Goal: Task Accomplishment & Management: Manage account settings

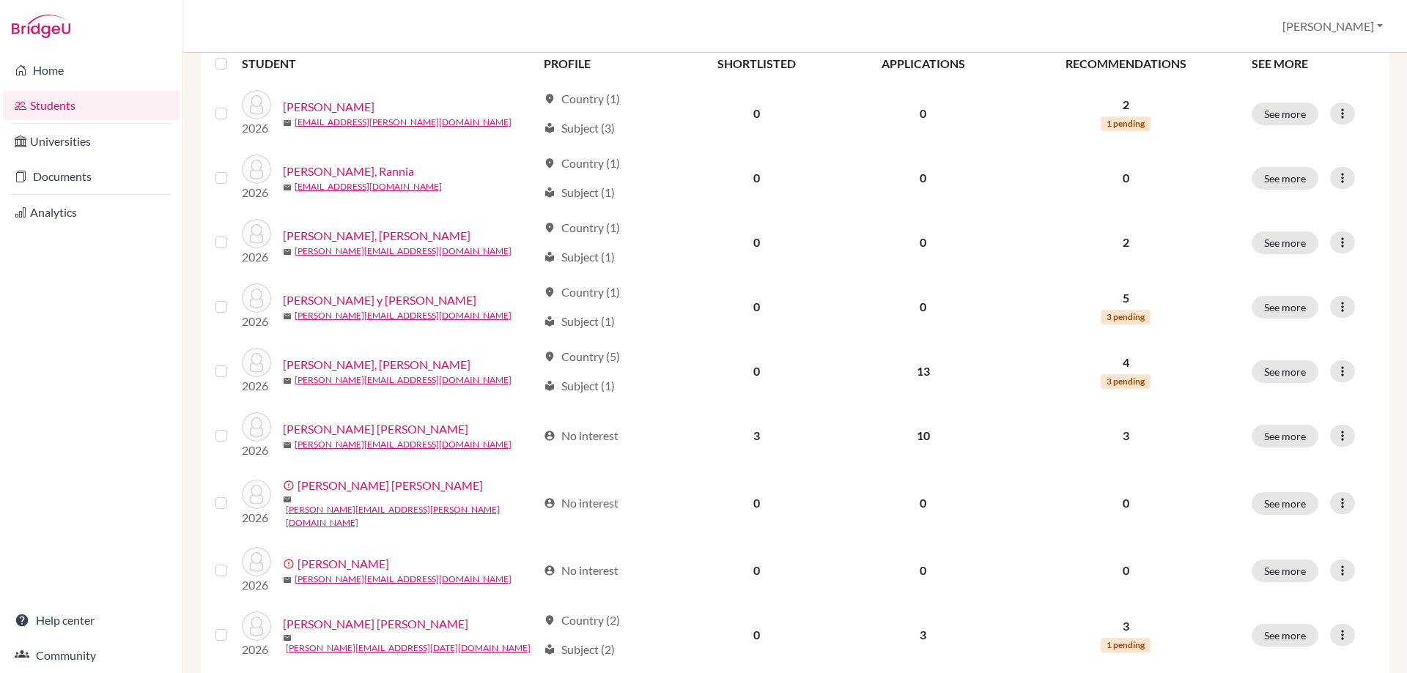
scroll to position [220, 0]
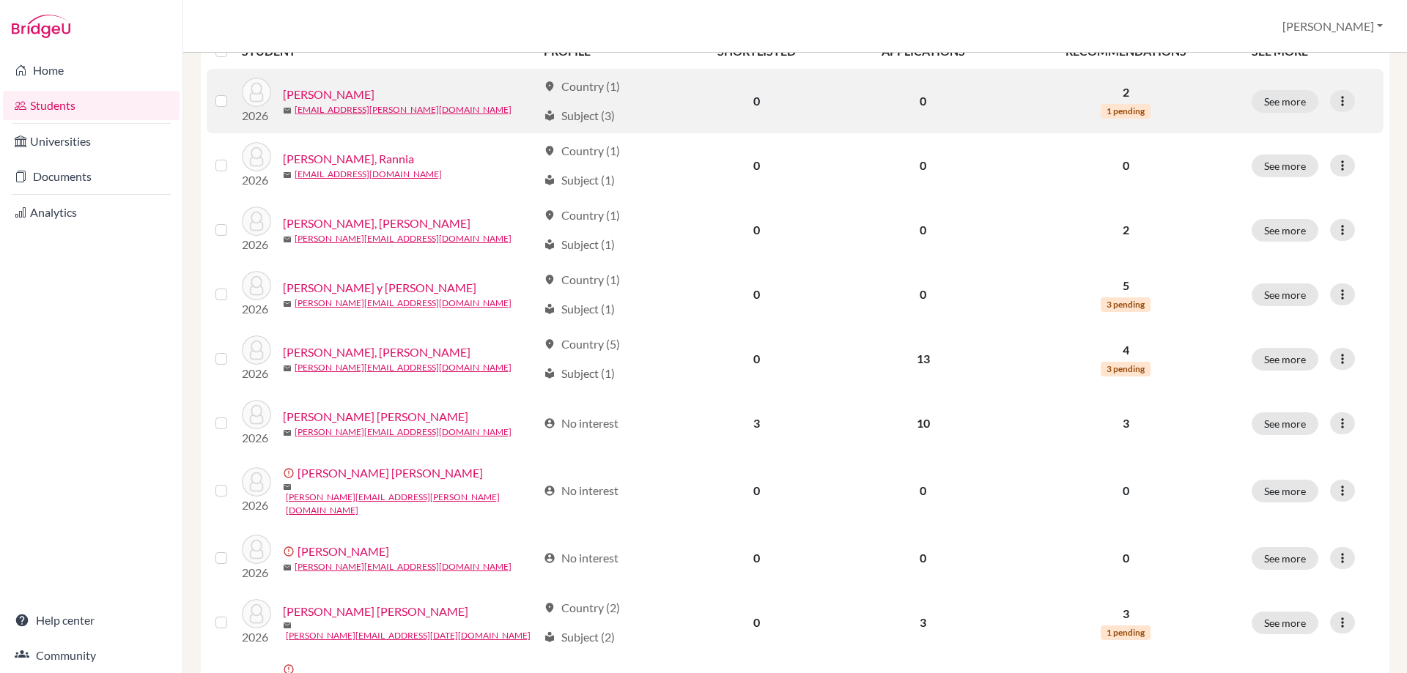
click at [569, 115] on div "local_library Subject (3)" at bounding box center [579, 116] width 71 height 18
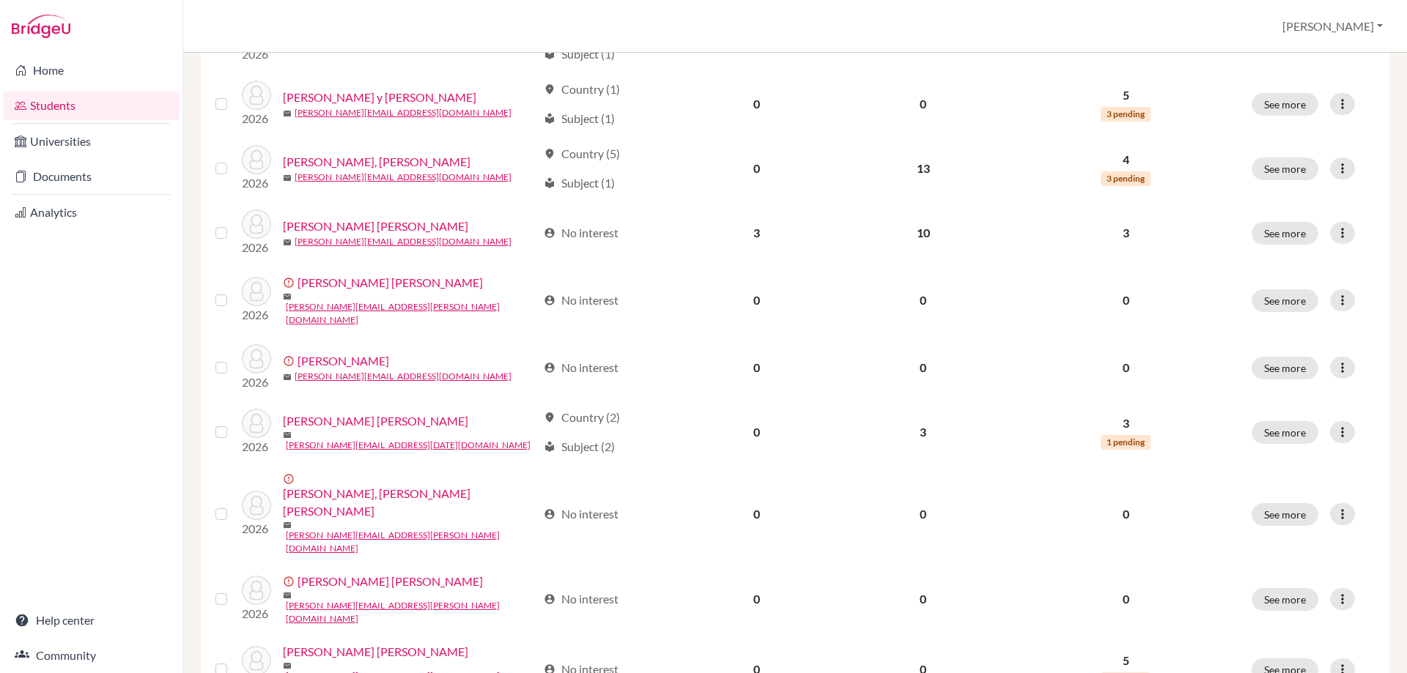
scroll to position [1003, 0]
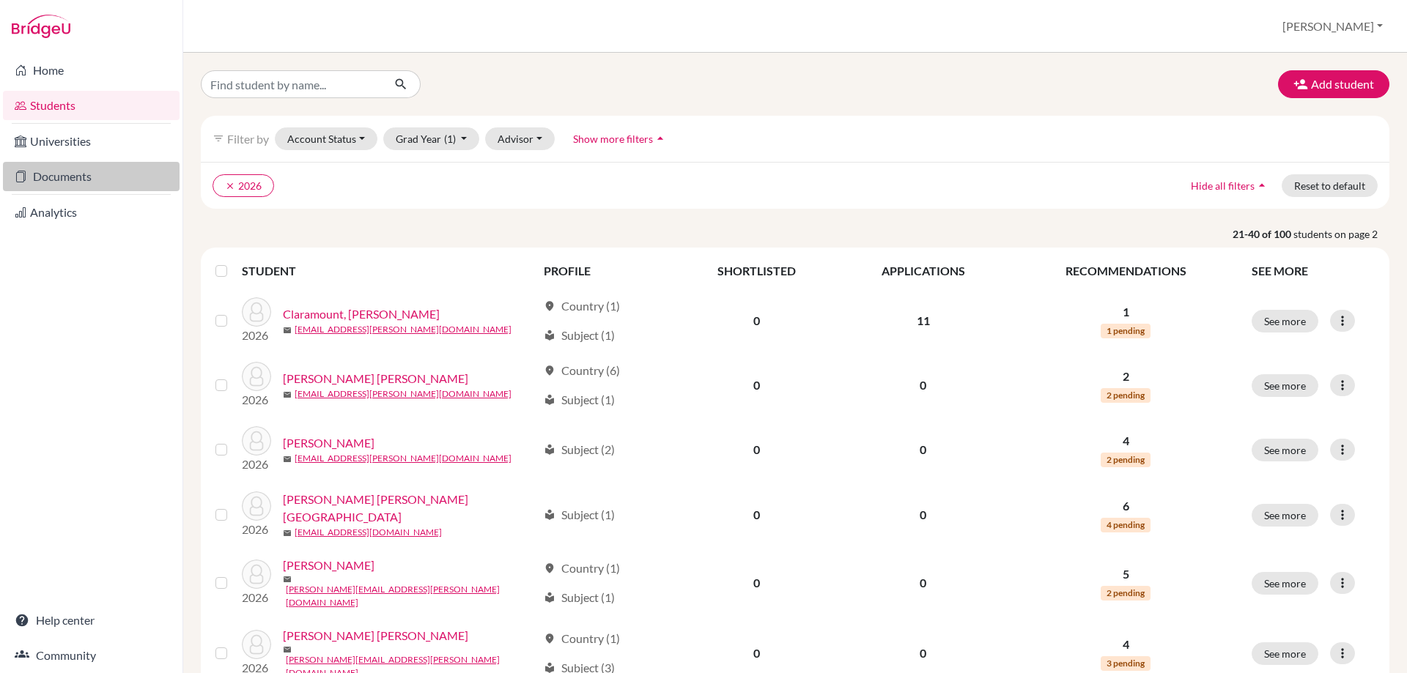
click at [55, 179] on link "Documents" at bounding box center [91, 176] width 177 height 29
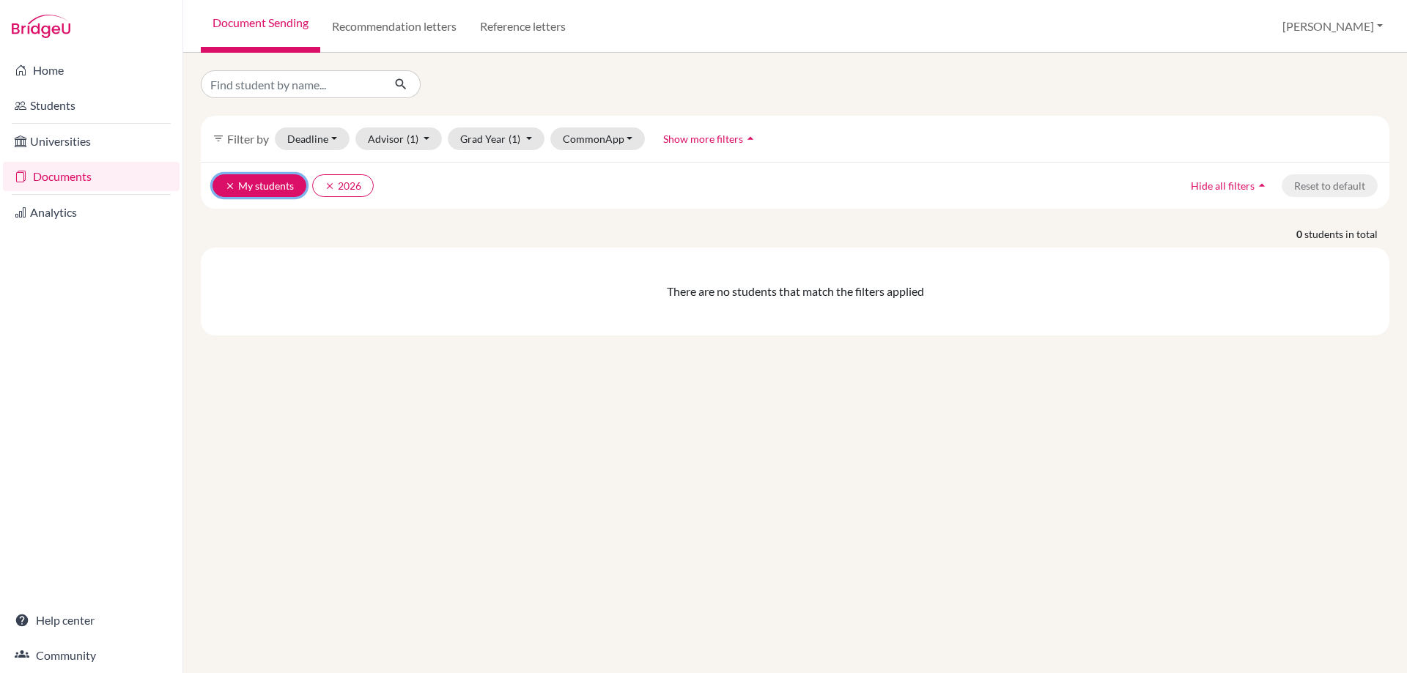
click at [222, 179] on button "clear My students" at bounding box center [260, 185] width 94 height 23
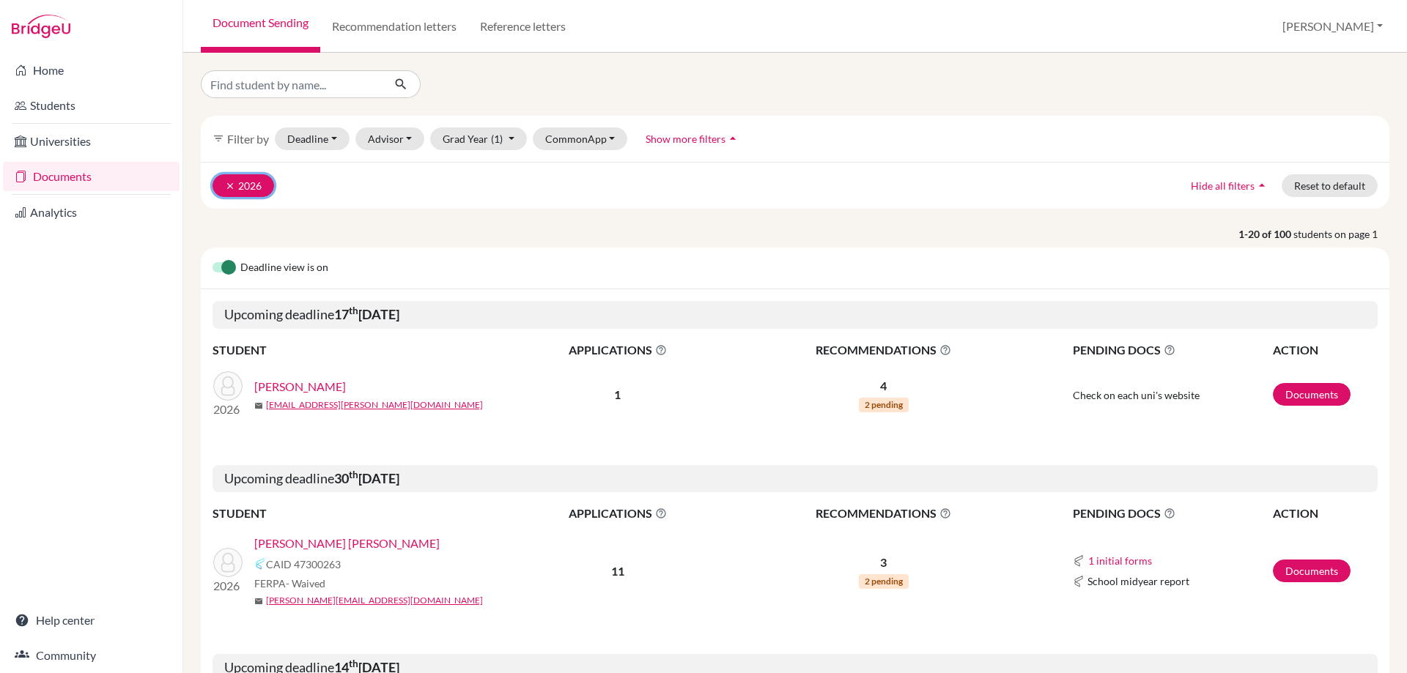
click at [231, 182] on icon "clear" at bounding box center [230, 186] width 10 height 10
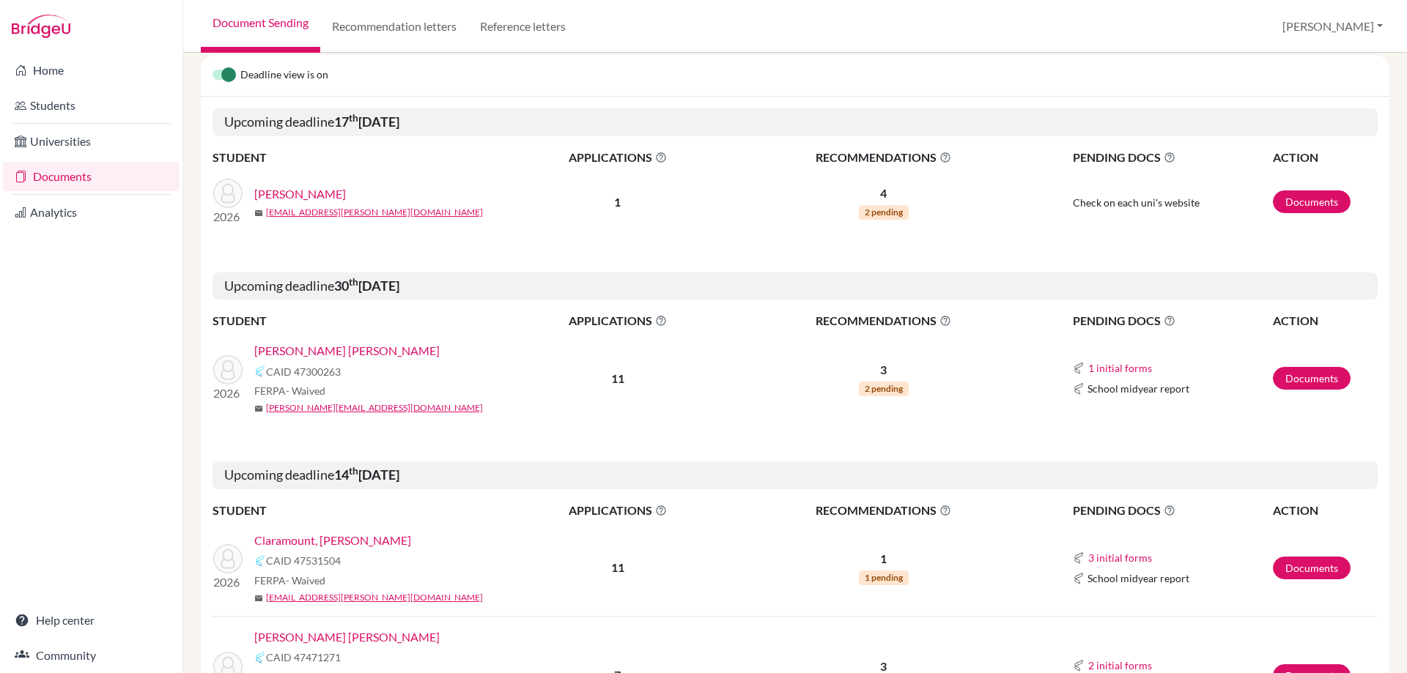
scroll to position [147, 0]
click at [1297, 199] on link "Documents" at bounding box center [1312, 201] width 78 height 23
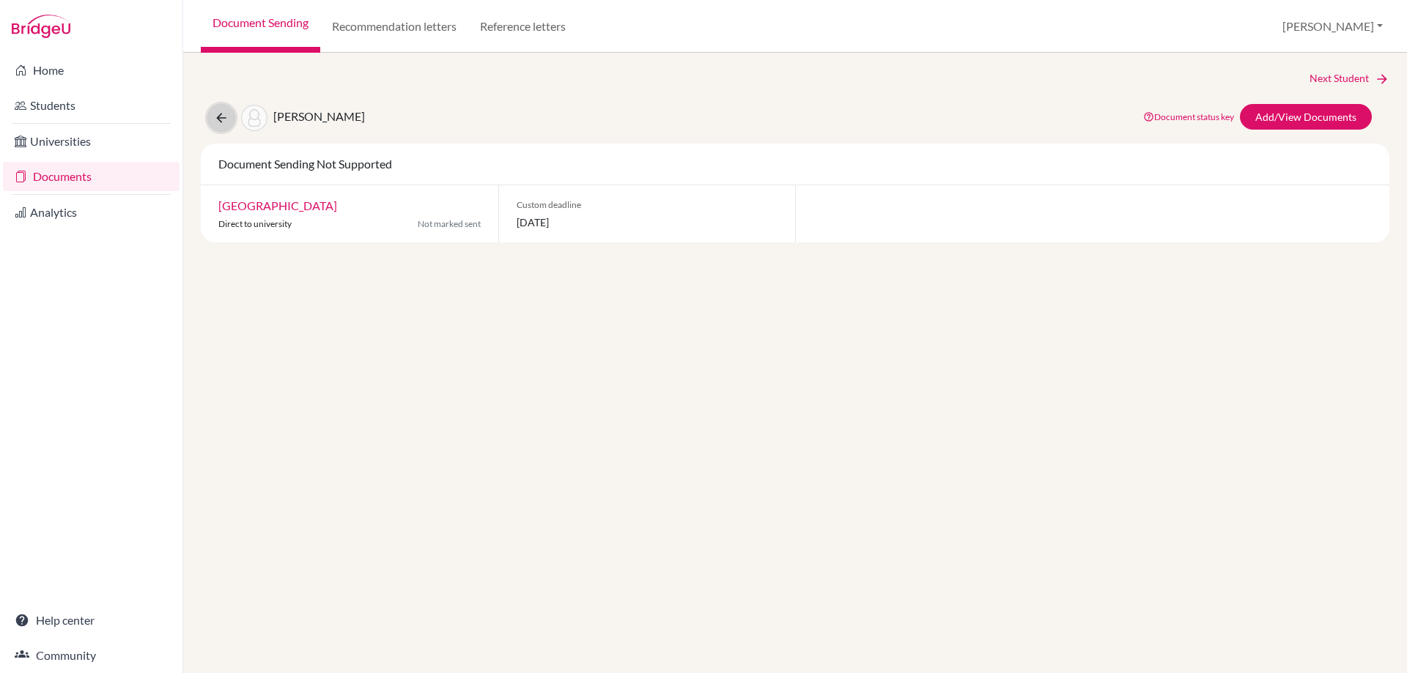
click at [217, 117] on icon at bounding box center [221, 118] width 15 height 15
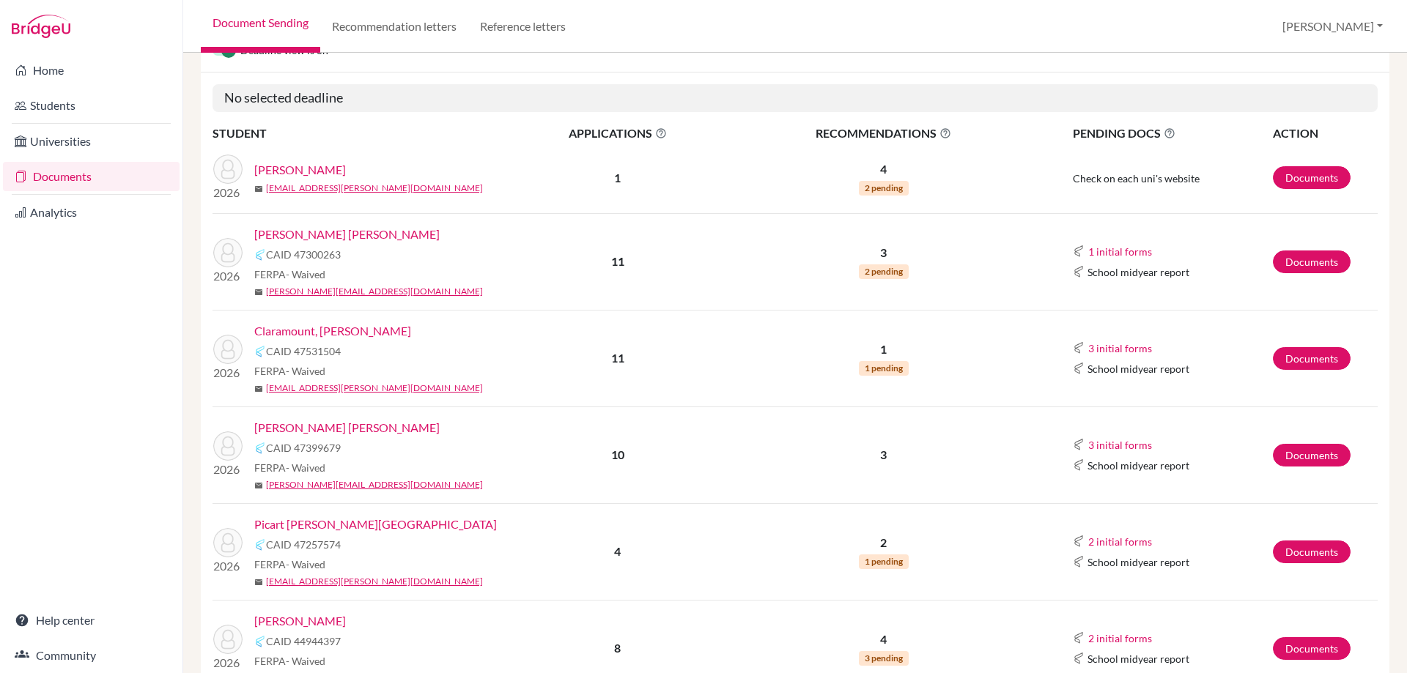
scroll to position [220, 0]
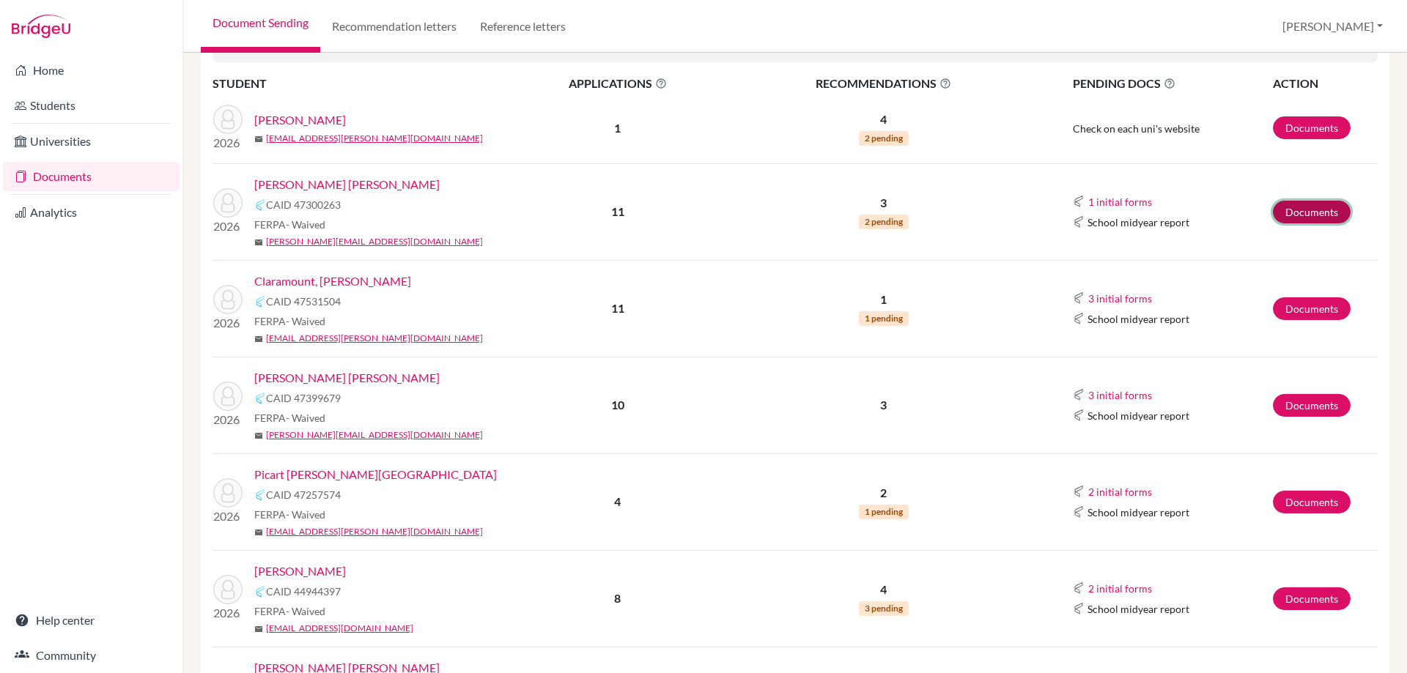
click at [1285, 210] on link "Documents" at bounding box center [1312, 212] width 78 height 23
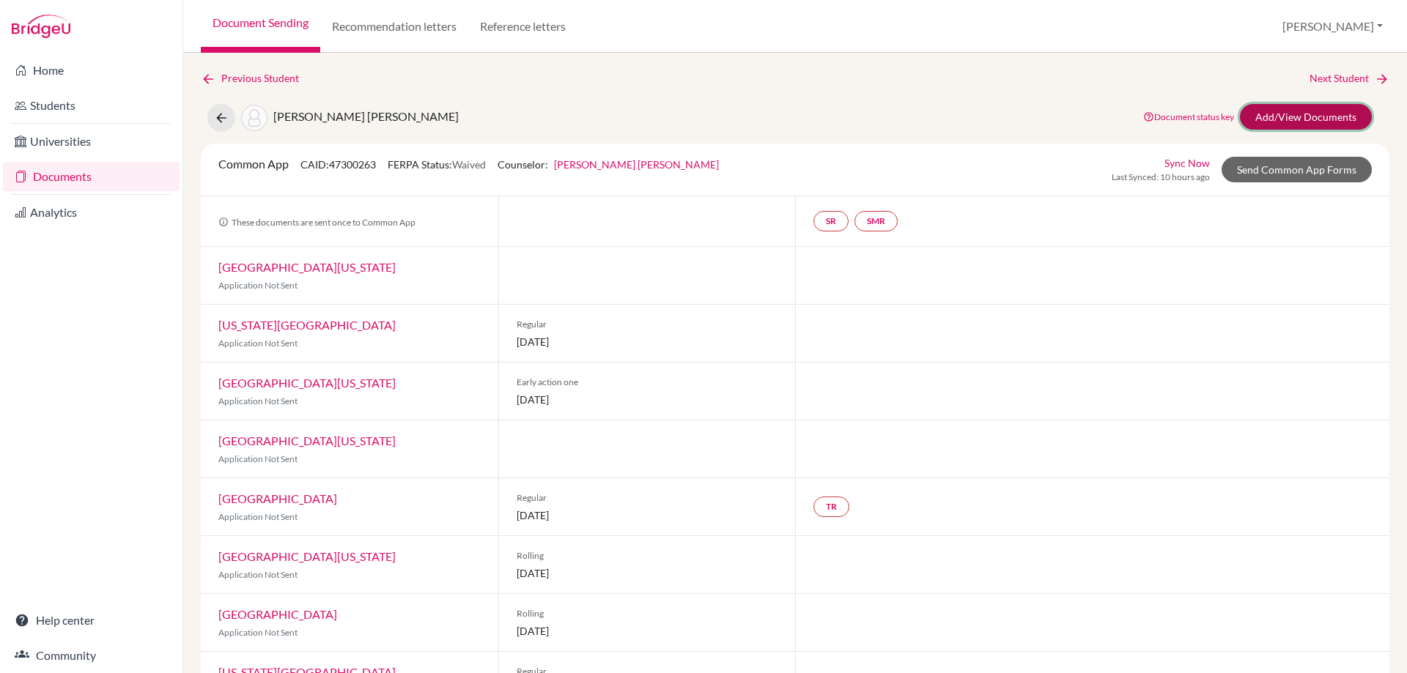
click at [1291, 114] on link "Add/View Documents" at bounding box center [1306, 117] width 132 height 26
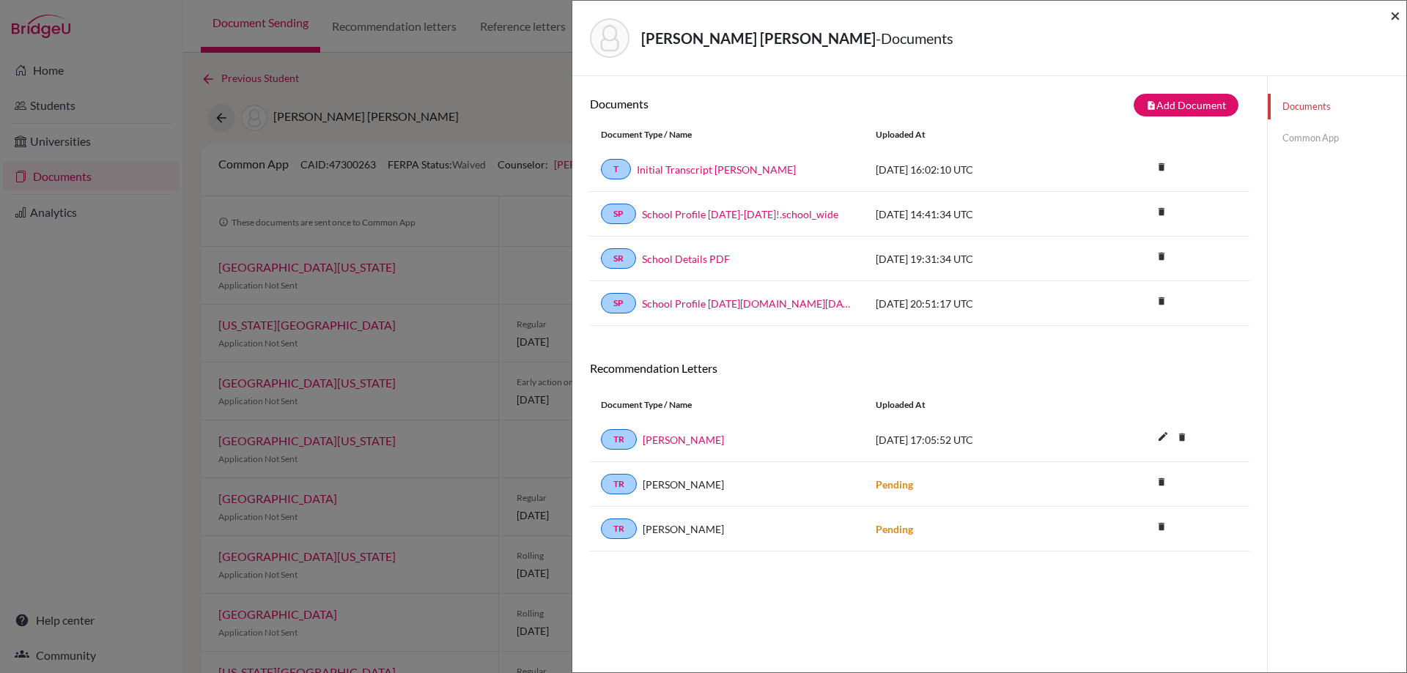
click at [1392, 8] on span "×" at bounding box center [1395, 14] width 10 height 21
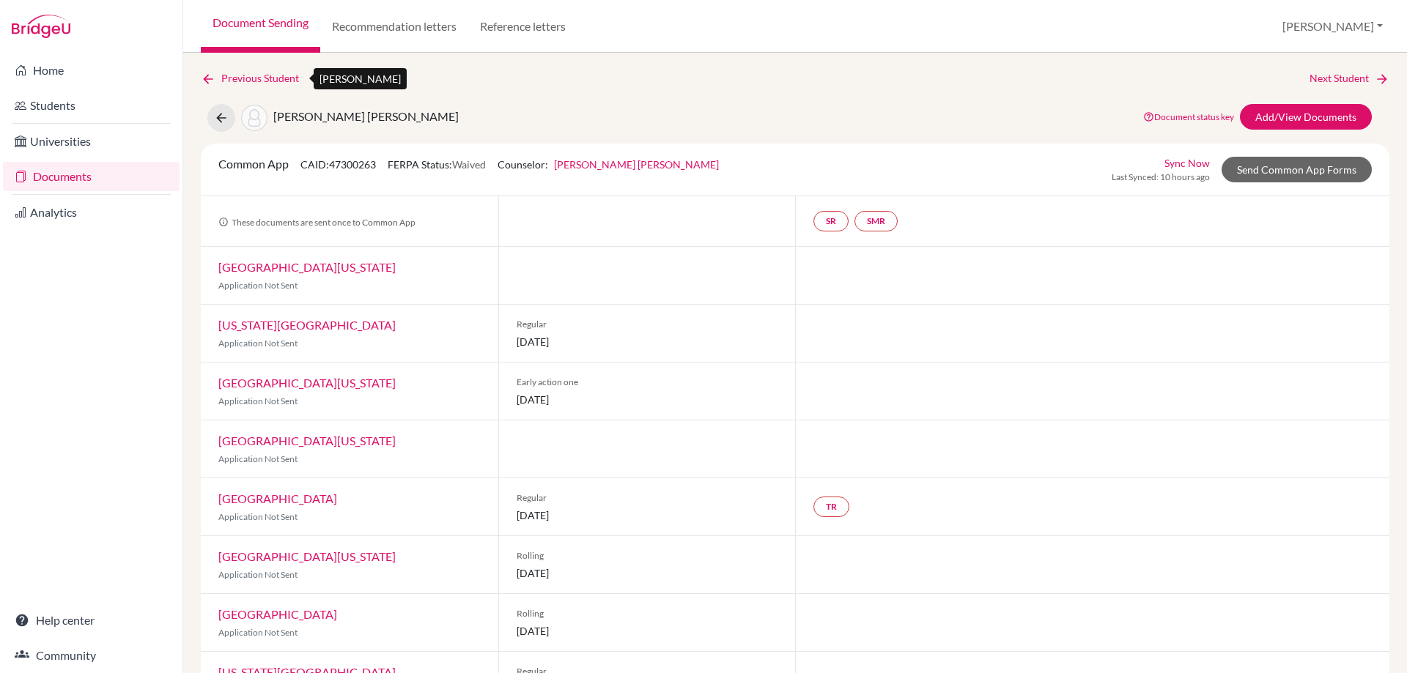
click at [205, 70] on link "Previous Student" at bounding box center [256, 78] width 110 height 16
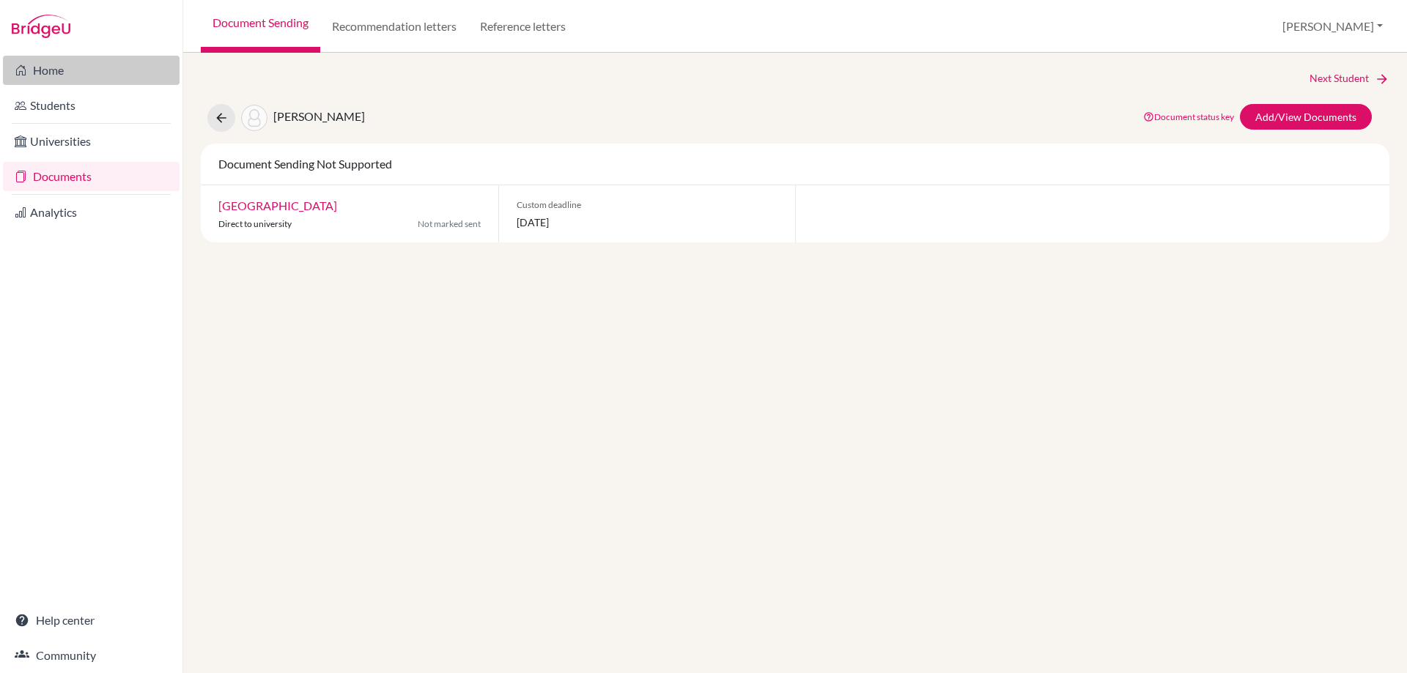
click at [86, 72] on link "Home" at bounding box center [91, 70] width 177 height 29
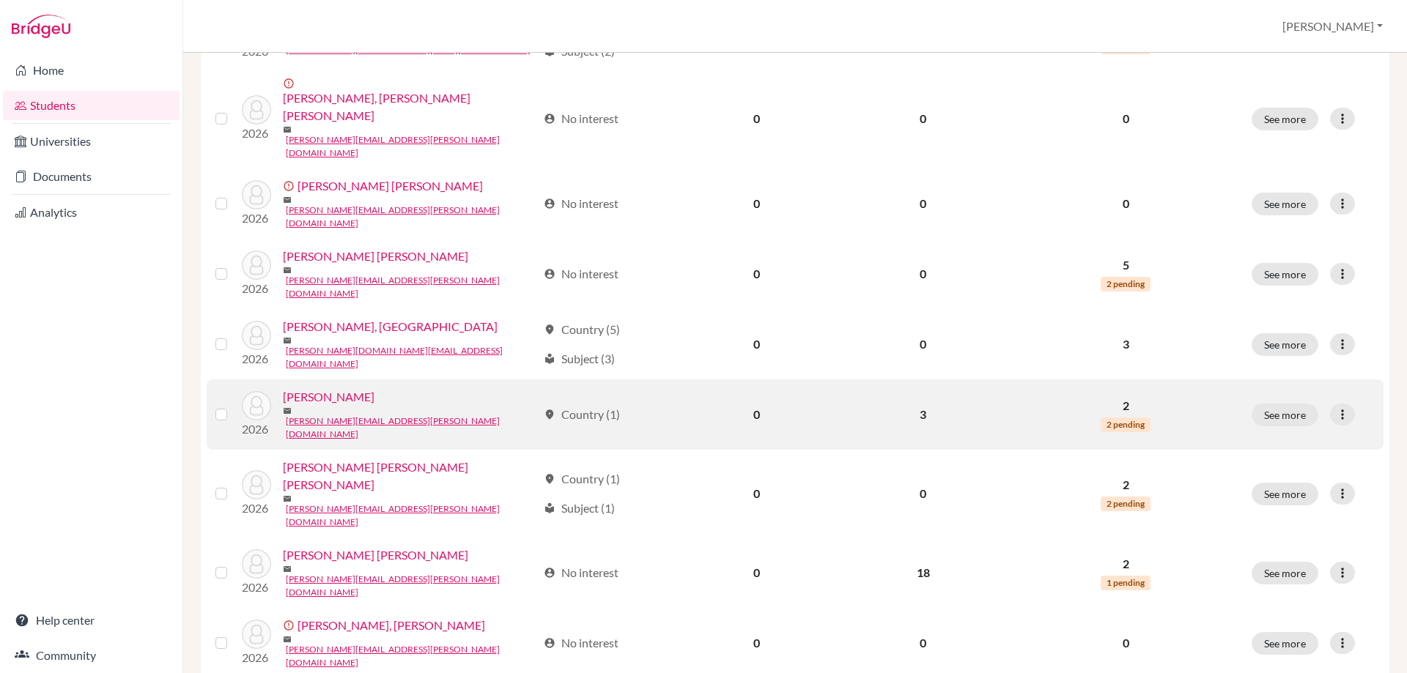
scroll to position [1003, 0]
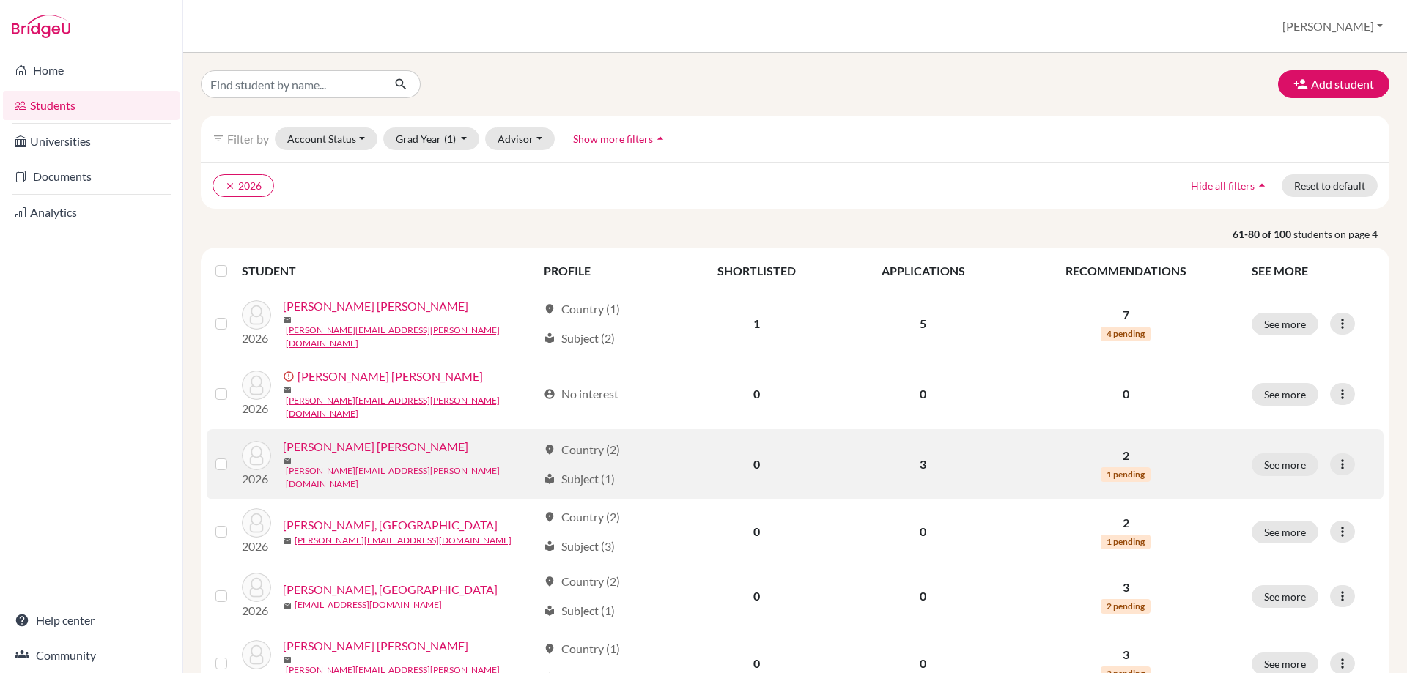
scroll to position [440, 0]
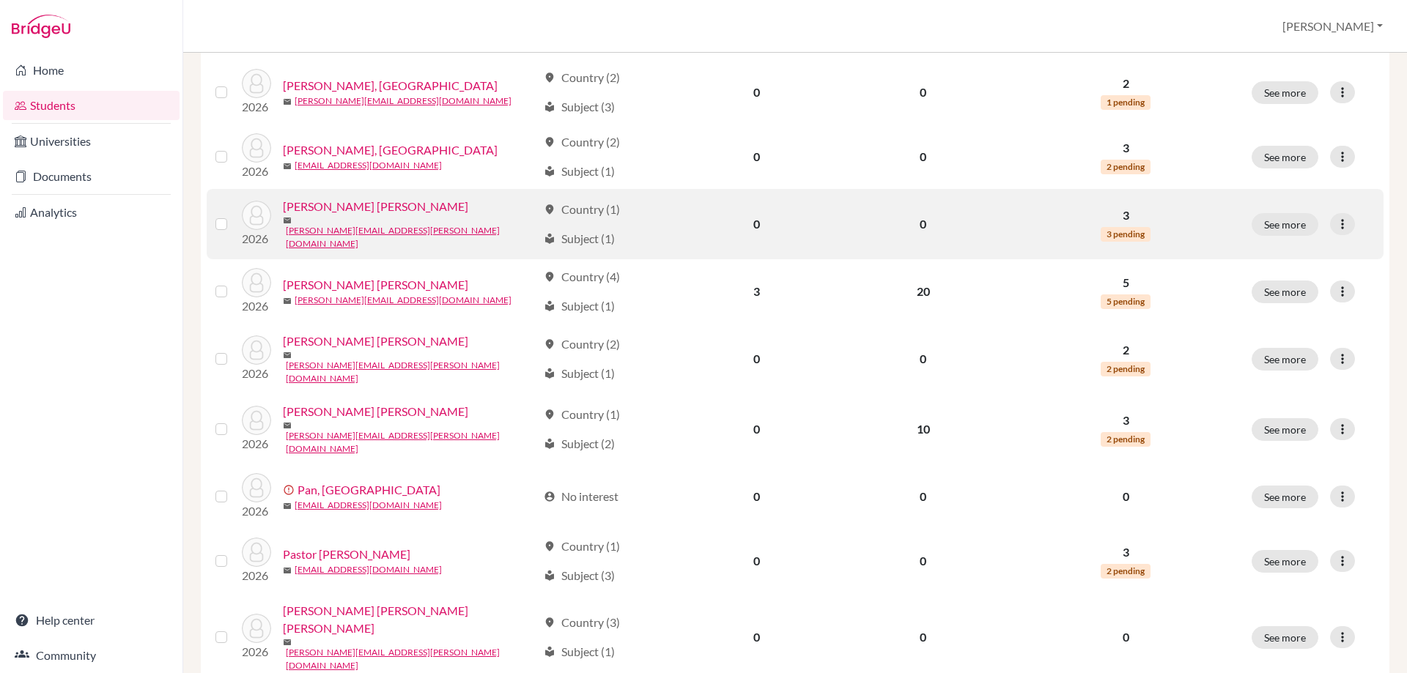
click at [363, 198] on link "[PERSON_NAME] [PERSON_NAME]" at bounding box center [375, 207] width 185 height 18
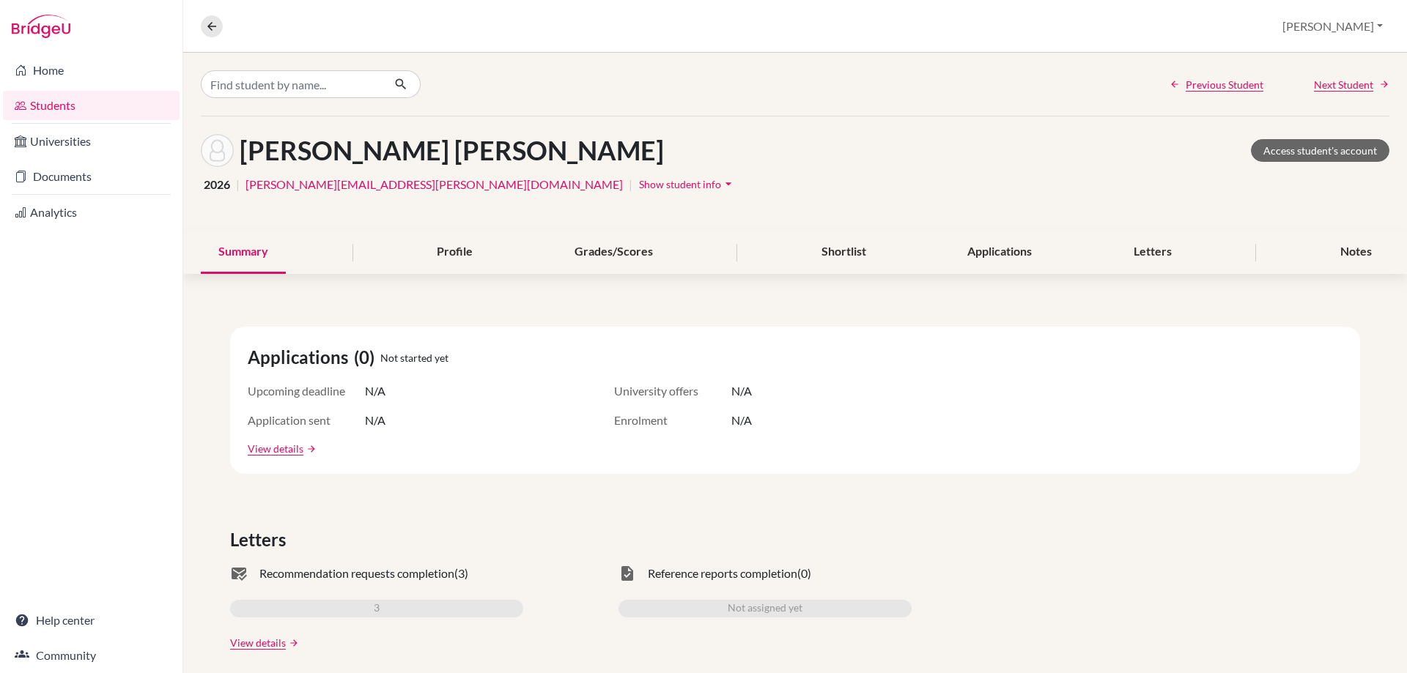
click at [639, 182] on span "Show student info" at bounding box center [680, 184] width 82 height 12
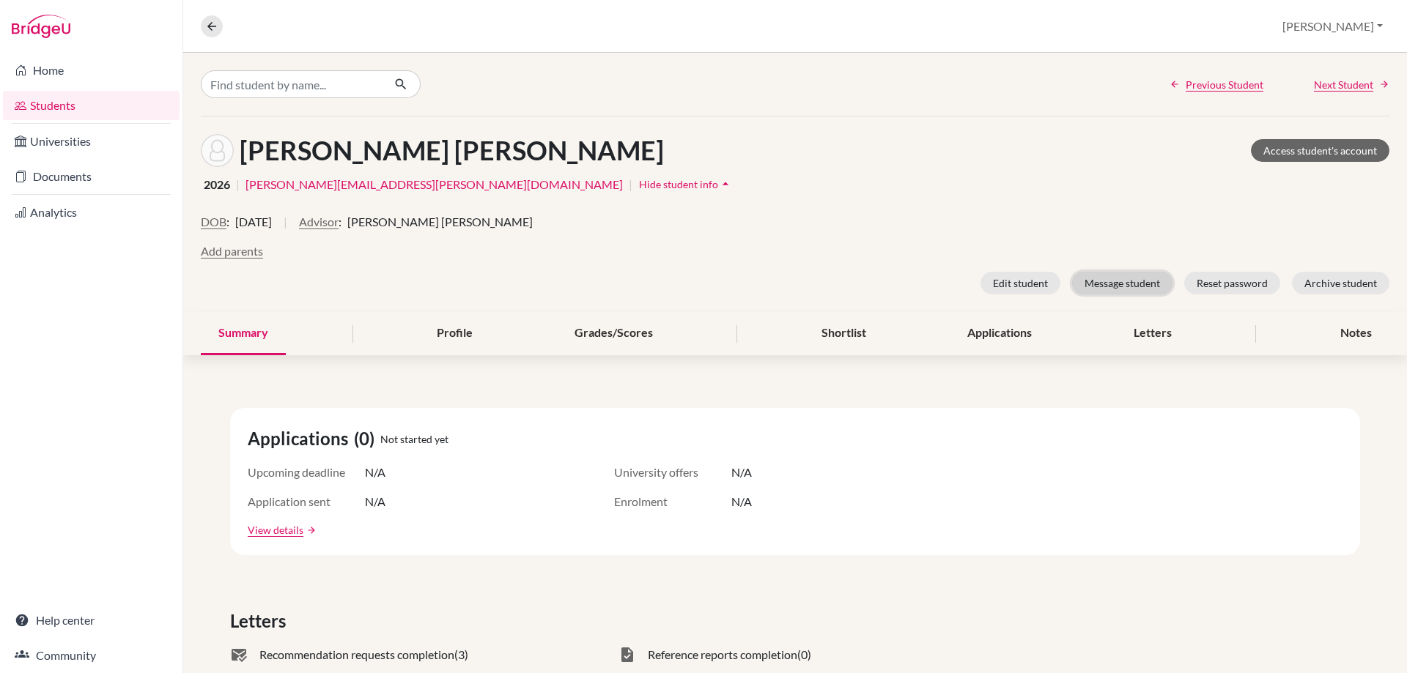
click at [1101, 283] on button "Message student" at bounding box center [1122, 283] width 100 height 23
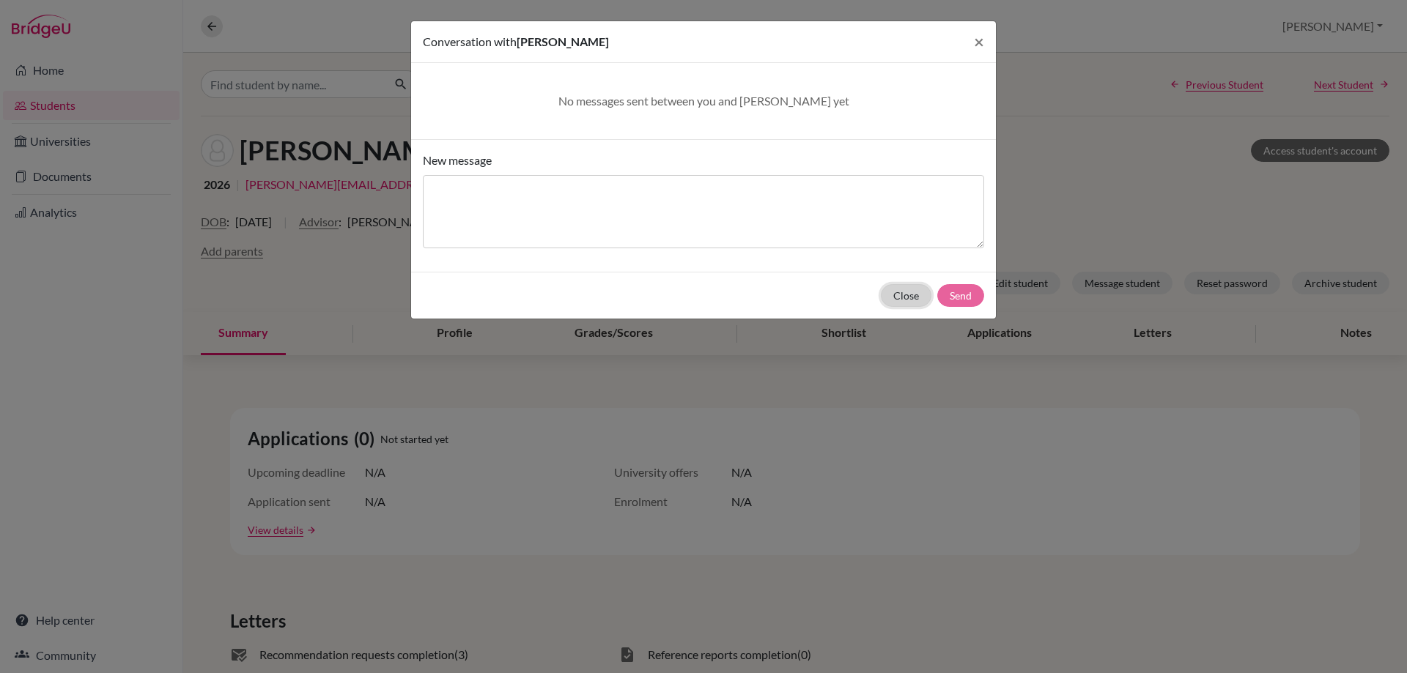
click at [912, 297] on button "Close" at bounding box center [906, 295] width 51 height 23
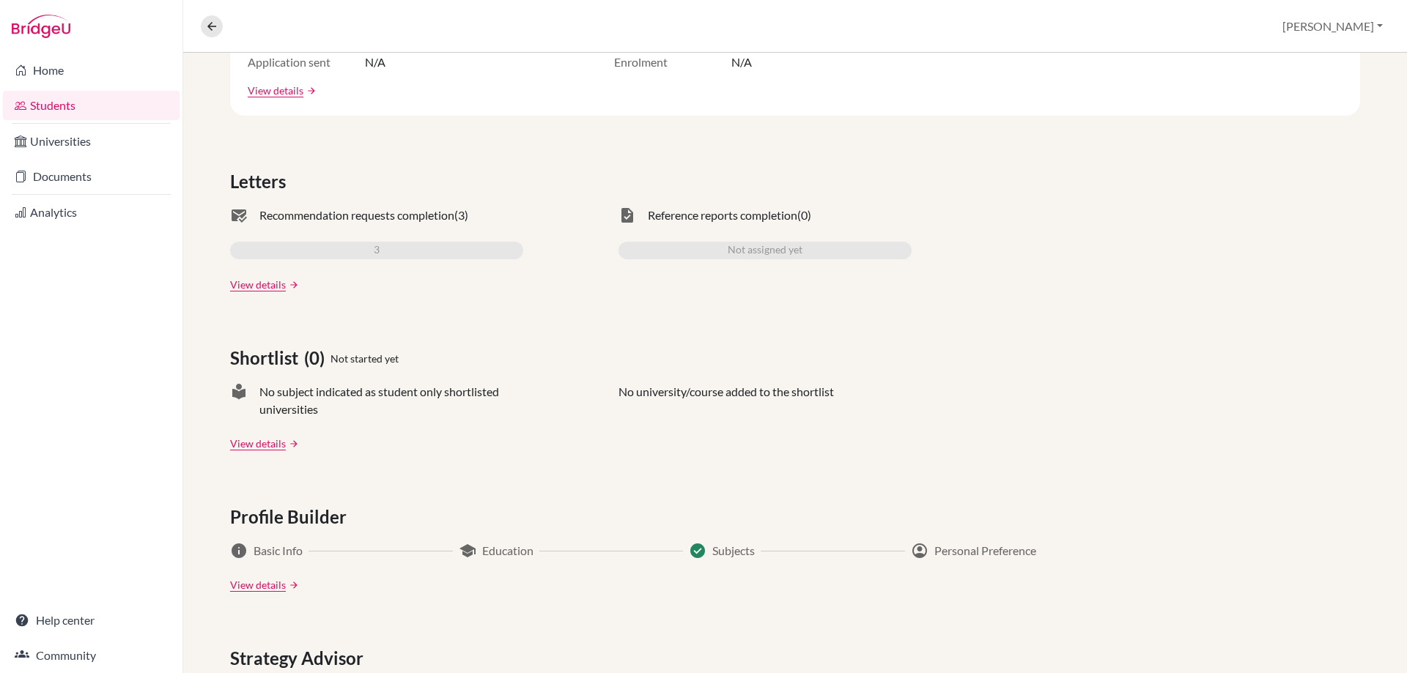
scroll to position [366, 0]
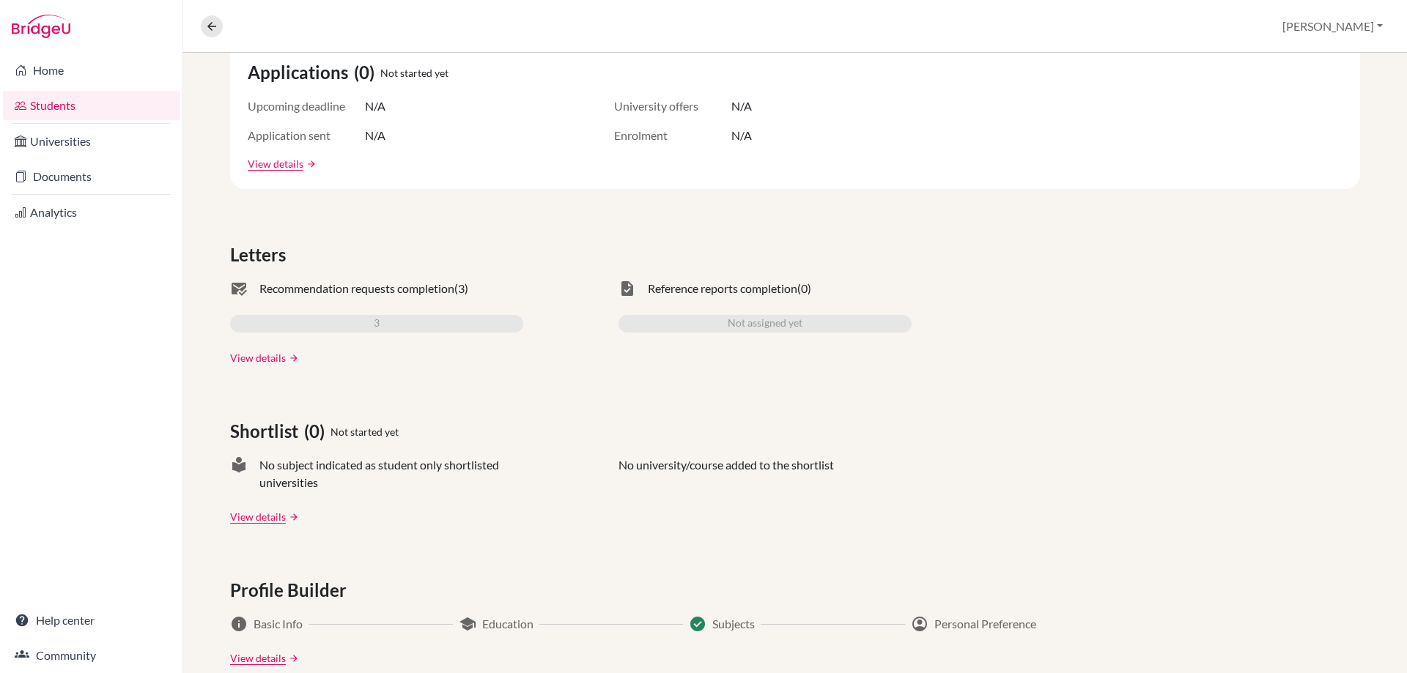
click at [276, 361] on link "View details" at bounding box center [258, 357] width 56 height 15
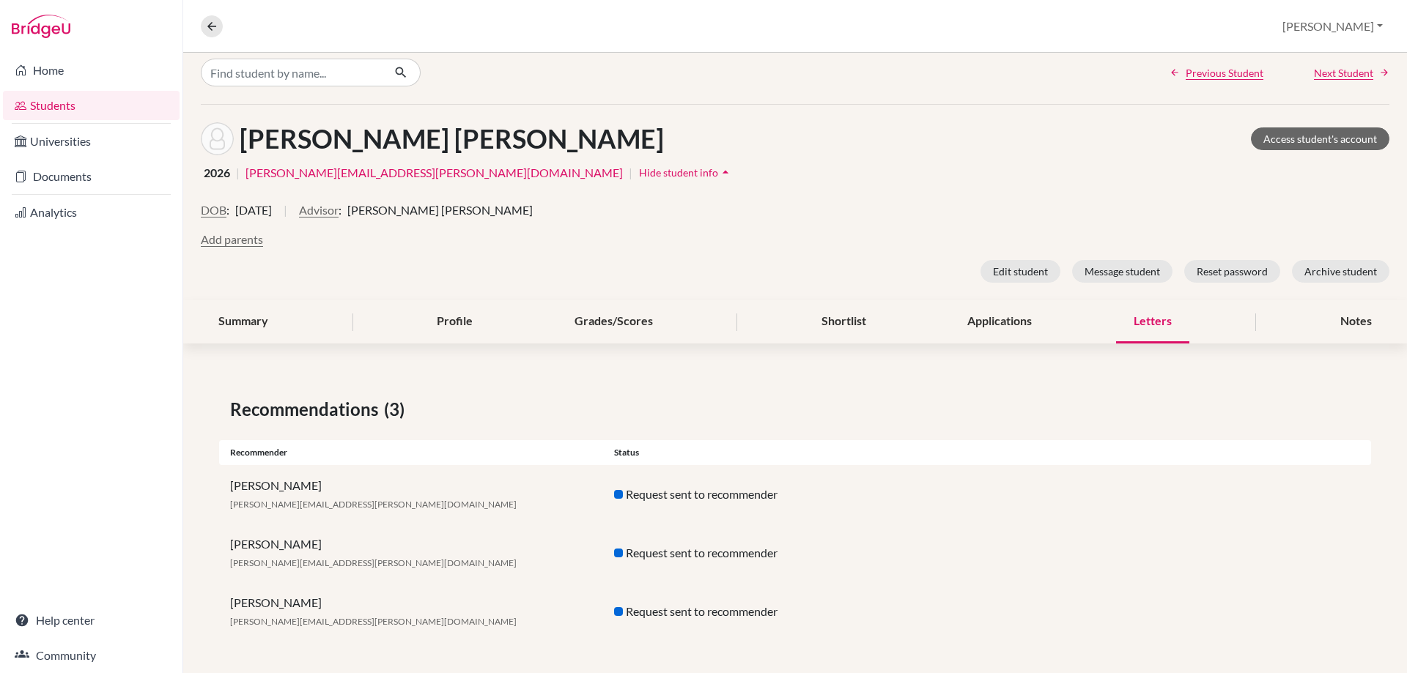
scroll to position [15, 0]
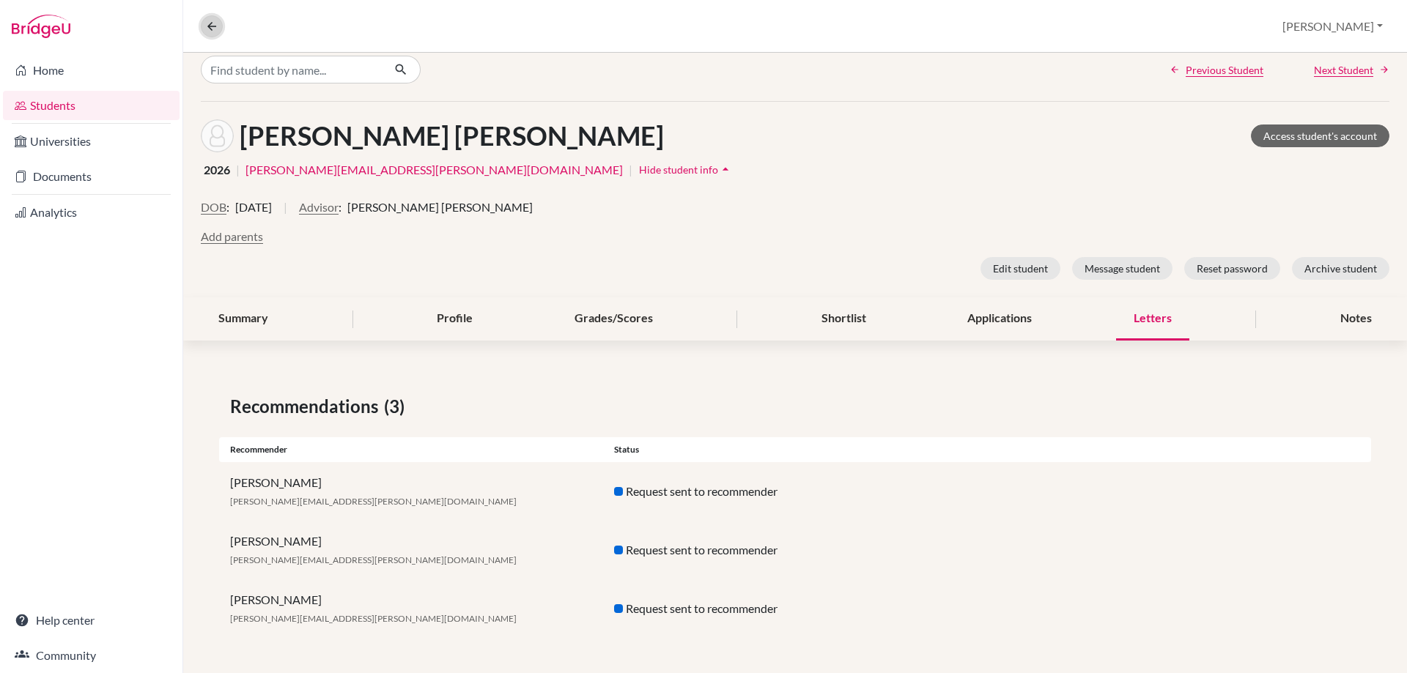
click at [214, 26] on icon at bounding box center [211, 26] width 13 height 13
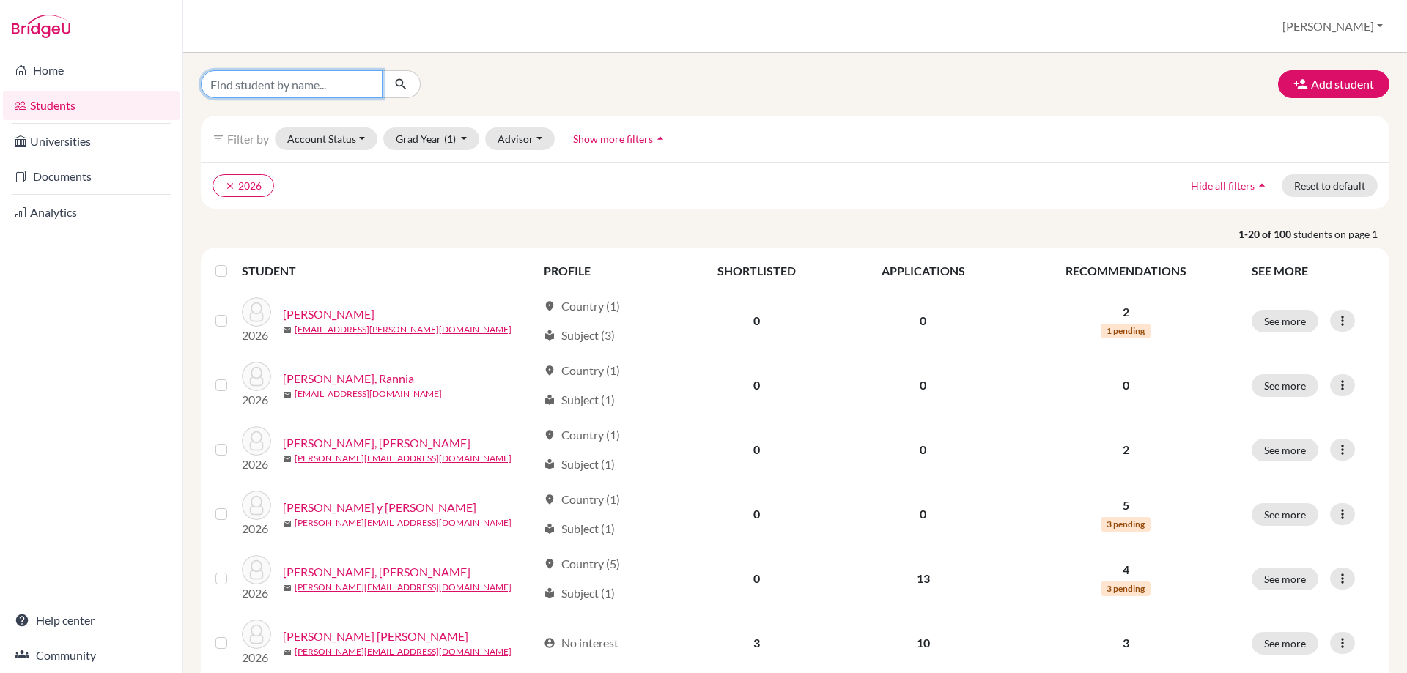
click at [313, 92] on input "Find student by name..." at bounding box center [292, 84] width 182 height 28
type input "[PERSON_NAME]"
click at [399, 89] on icon "submit" at bounding box center [401, 84] width 15 height 15
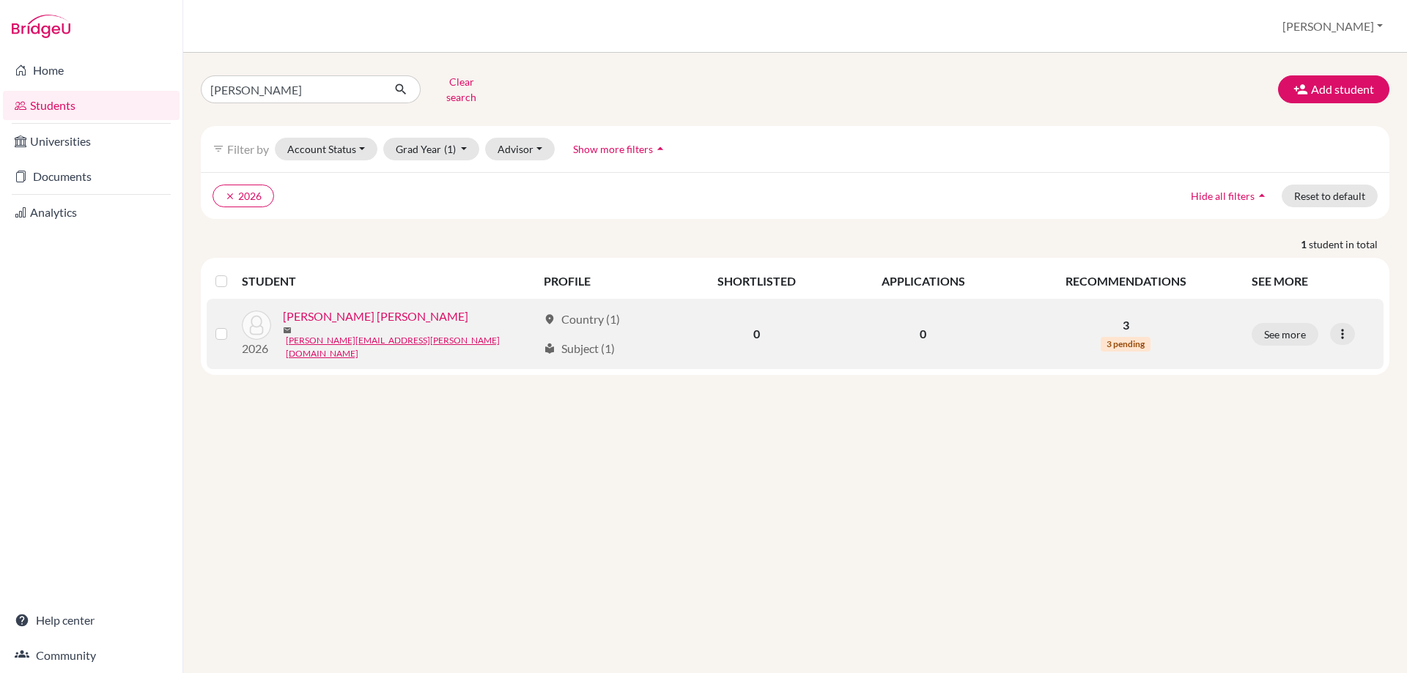
click at [363, 308] on link "[PERSON_NAME] [PERSON_NAME]" at bounding box center [375, 317] width 185 height 18
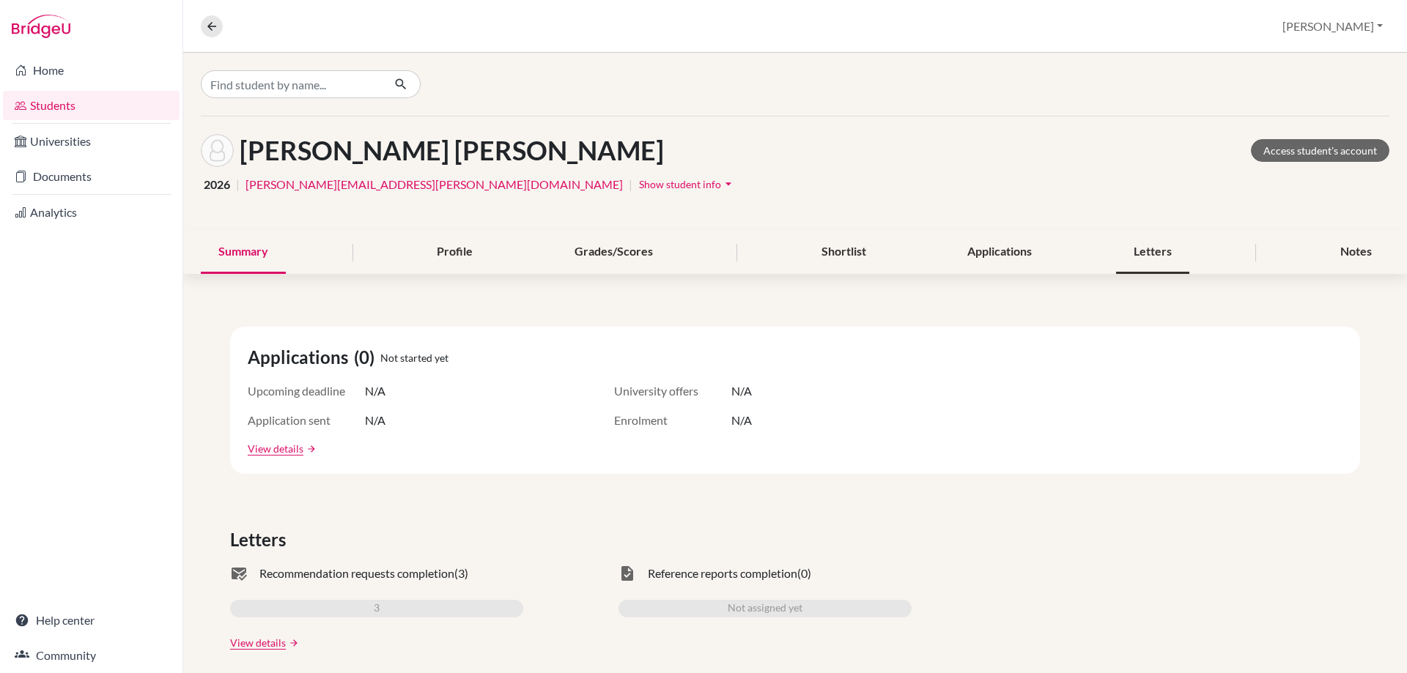
click at [1138, 249] on div "Letters" at bounding box center [1152, 252] width 73 height 43
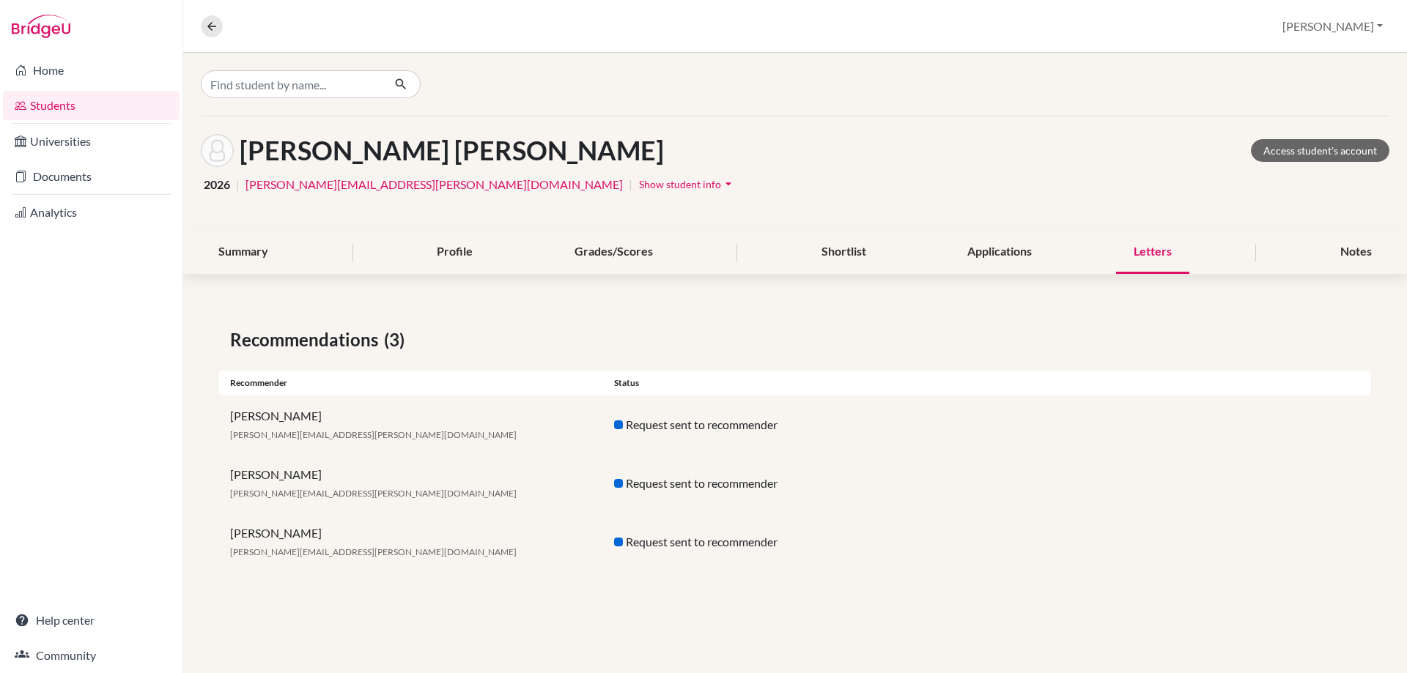
click at [619, 426] on div at bounding box center [618, 425] width 9 height 9
click at [259, 536] on div "Maxwell Ober ober.maxwell@amschool.edu.sv" at bounding box center [411, 542] width 384 height 35
click at [1342, 245] on div "Notes" at bounding box center [1356, 252] width 67 height 43
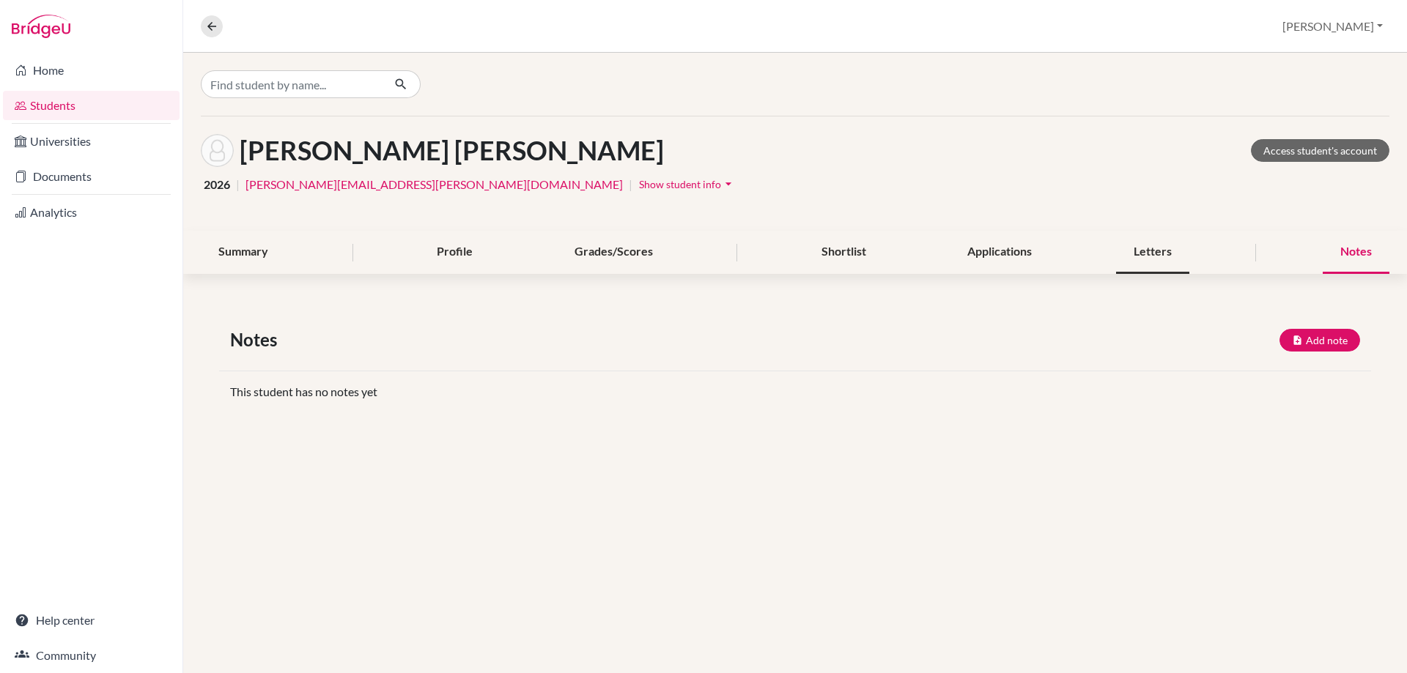
click at [1148, 253] on div "Letters" at bounding box center [1152, 252] width 73 height 43
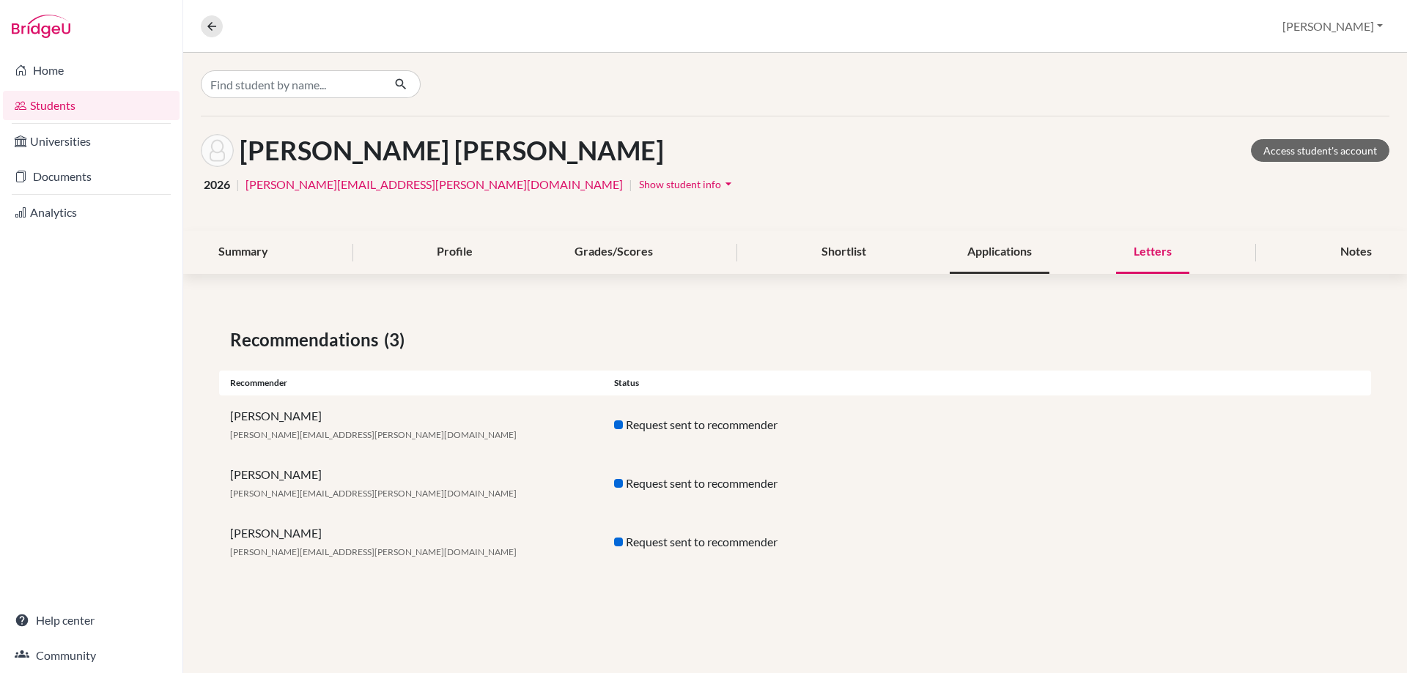
click at [990, 243] on div "Applications" at bounding box center [1000, 252] width 100 height 43
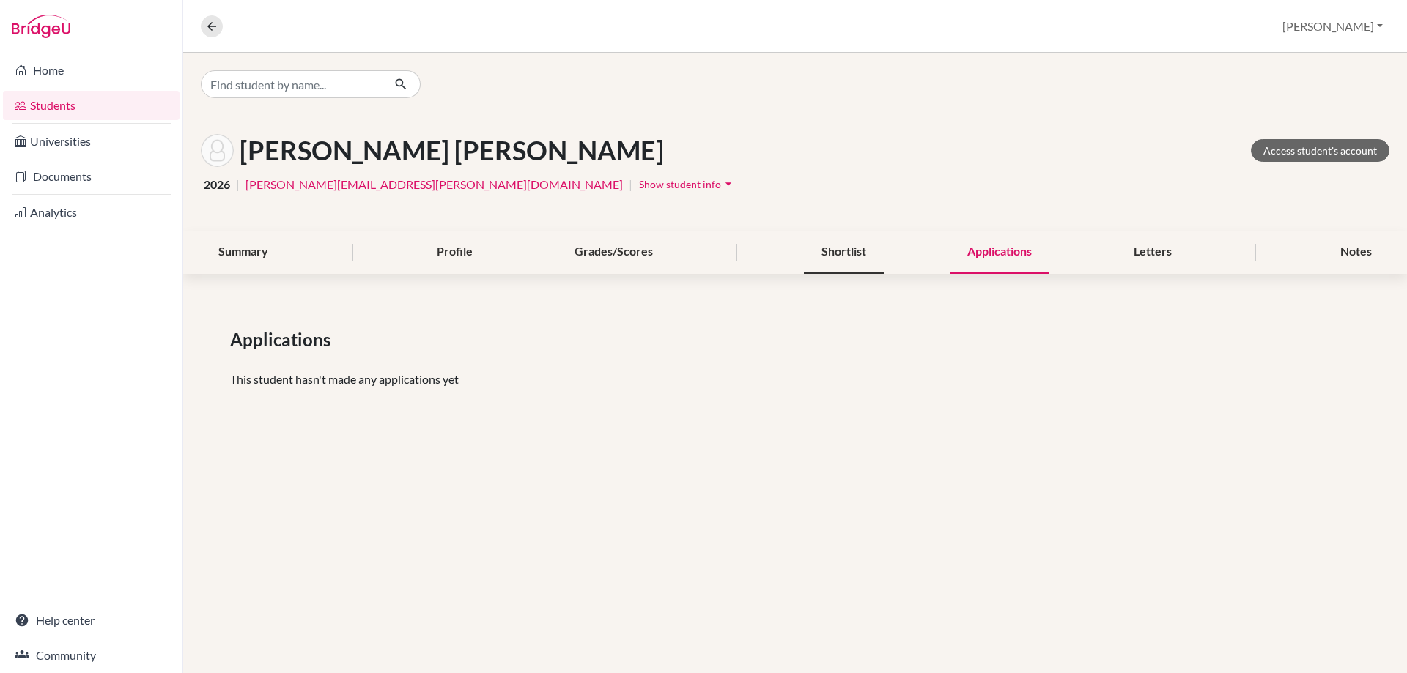
click at [822, 255] on div "Shortlist" at bounding box center [844, 252] width 80 height 43
click at [611, 261] on div "Grades/Scores" at bounding box center [614, 252] width 114 height 43
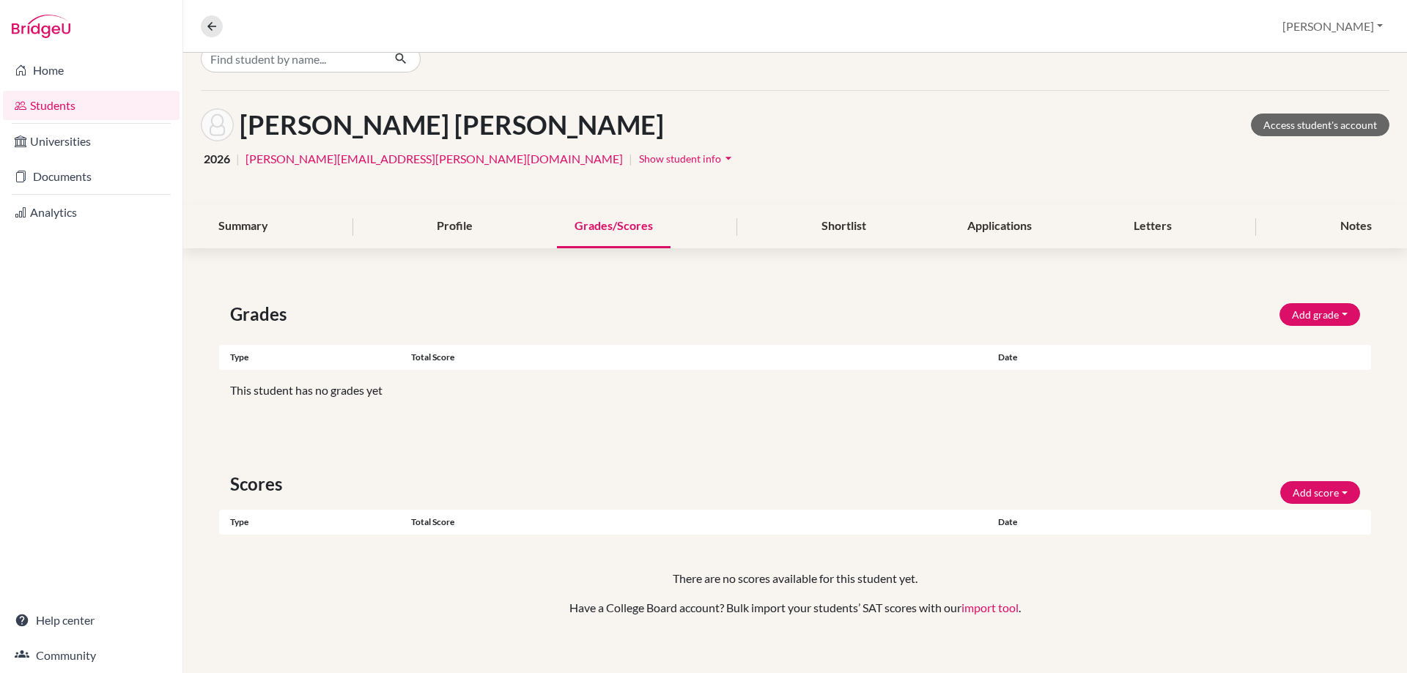
scroll to position [40, 0]
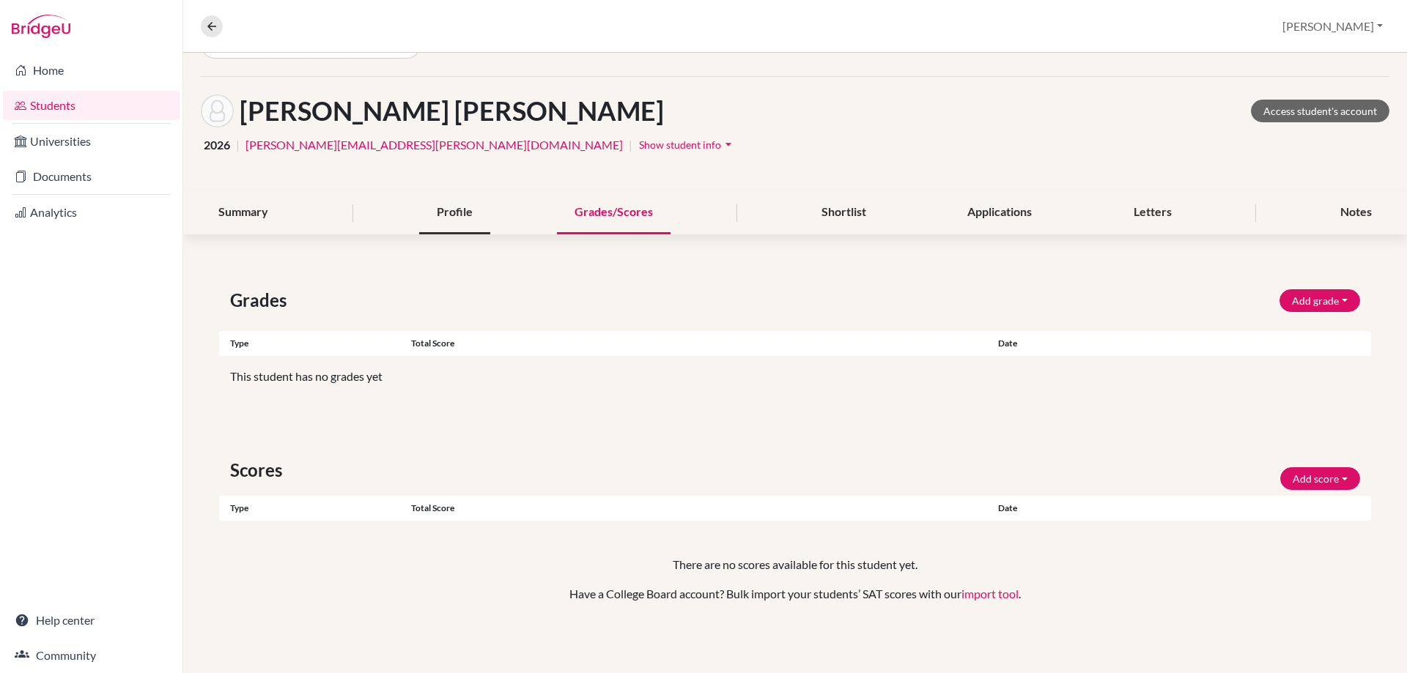
click at [445, 233] on div "Profile" at bounding box center [454, 212] width 71 height 43
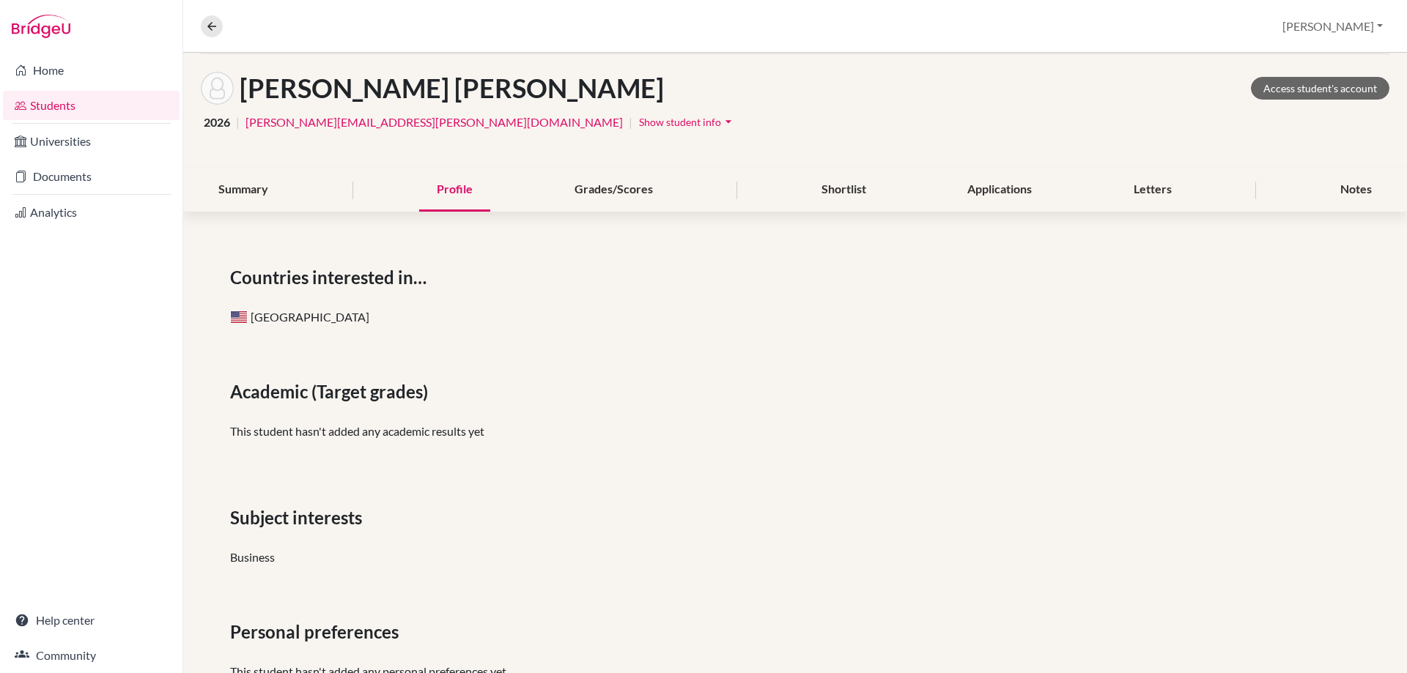
scroll to position [117, 0]
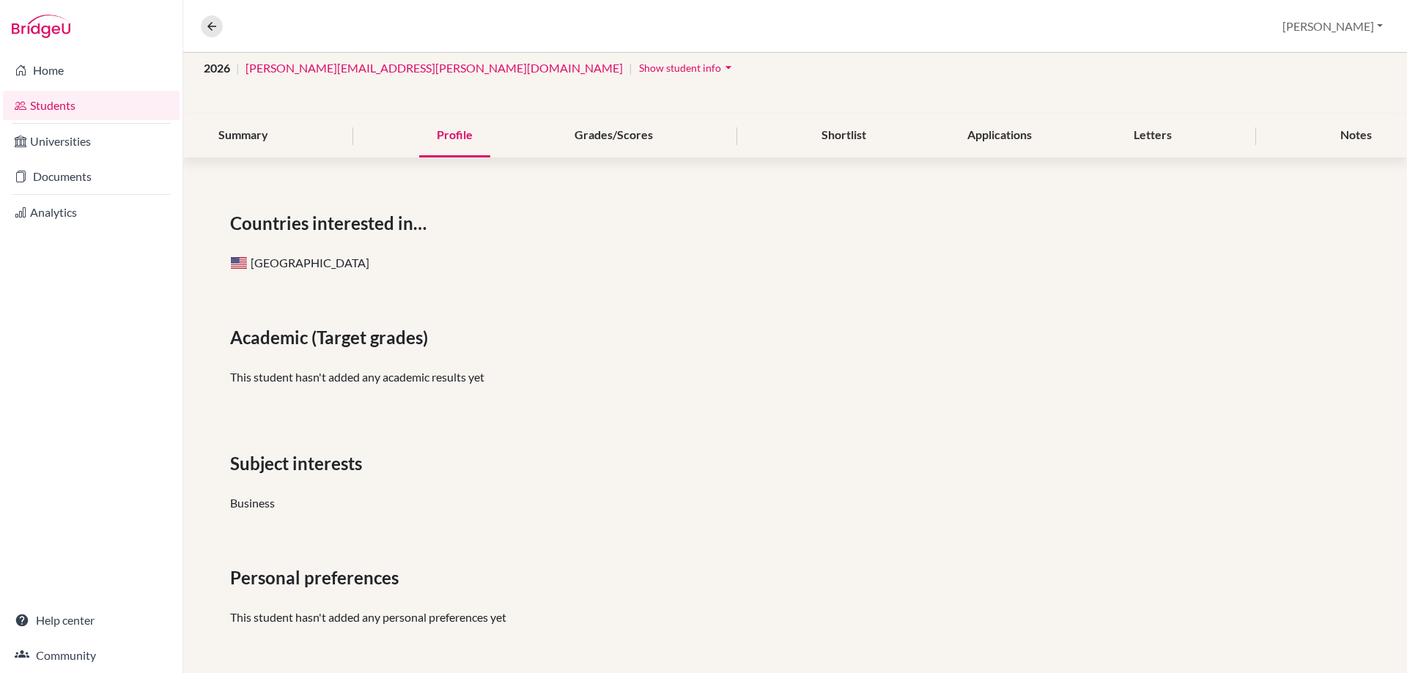
click at [264, 139] on div "Summary" at bounding box center [243, 135] width 85 height 43
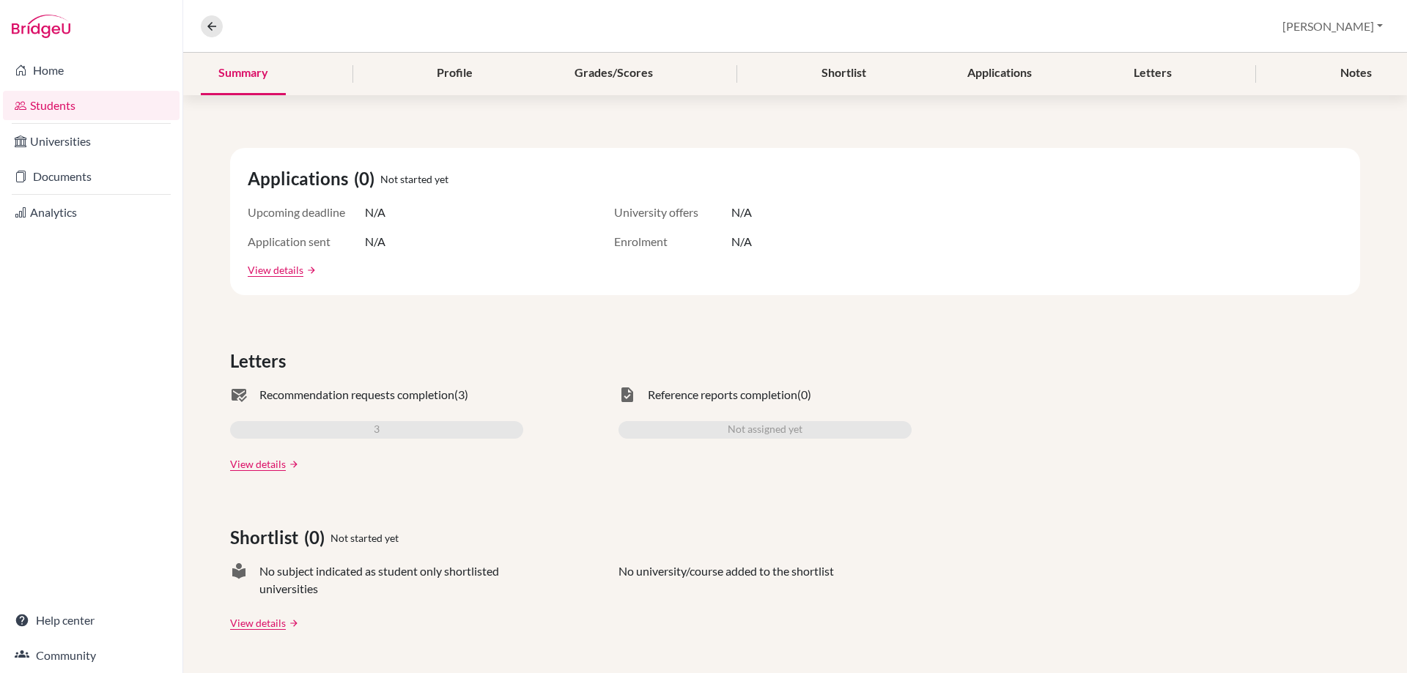
scroll to position [176, 0]
click at [625, 399] on span "task" at bounding box center [627, 398] width 18 height 18
click at [270, 466] on link "View details" at bounding box center [258, 466] width 56 height 15
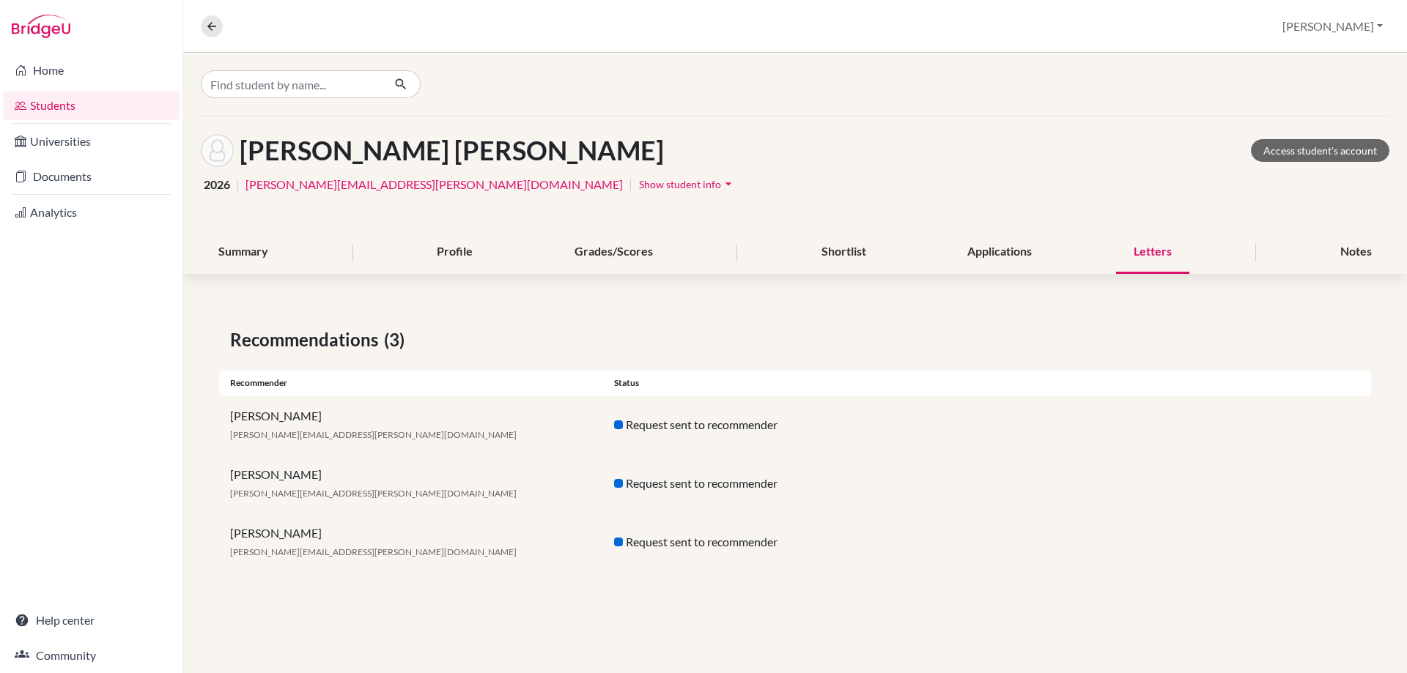
click at [621, 541] on div at bounding box center [618, 542] width 9 height 9
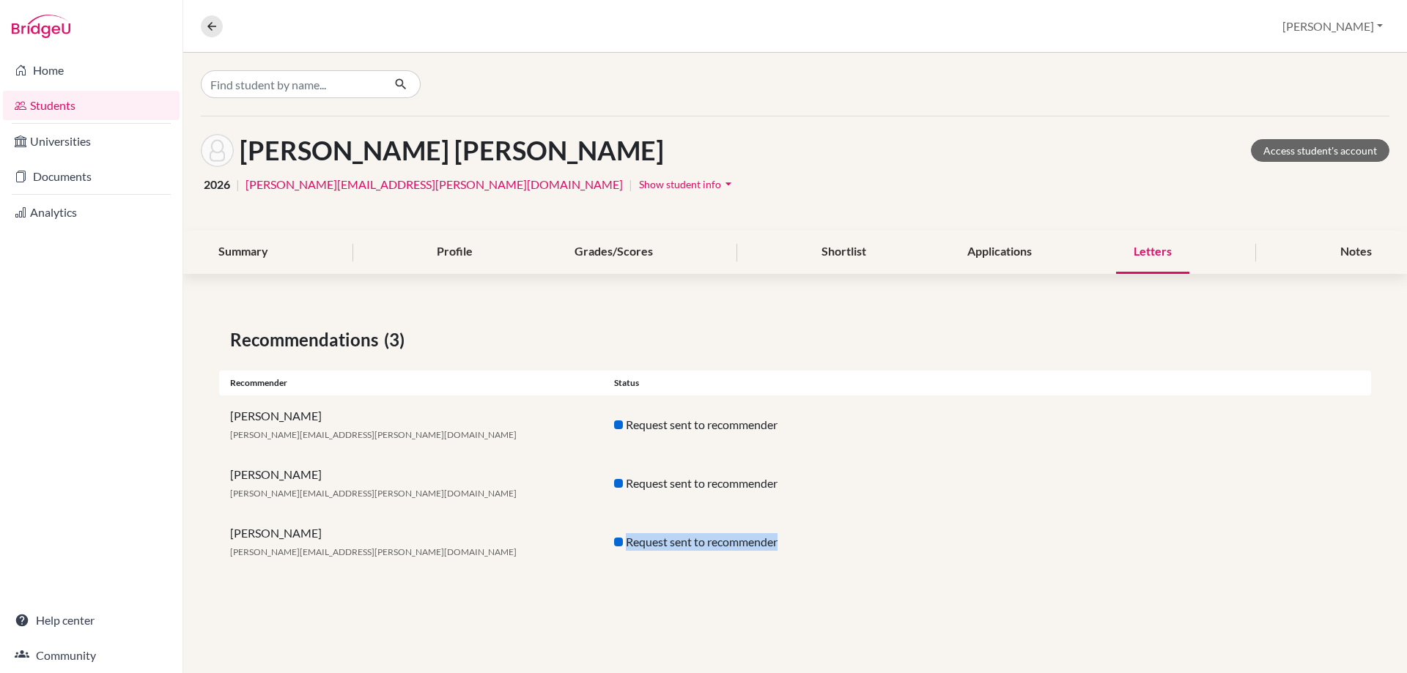
click at [621, 541] on div at bounding box center [618, 542] width 9 height 9
click at [641, 480] on div "Request sent to recommender" at bounding box center [795, 484] width 384 height 18
drag, startPoint x: 629, startPoint y: 426, endPoint x: 806, endPoint y: 423, distance: 177.4
click at [806, 423] on div "Request sent to recommender" at bounding box center [795, 425] width 384 height 18
click at [264, 423] on div "Gadiel Rachelson rachelson.gadiel@amschool.edu.sv" at bounding box center [411, 424] width 384 height 35
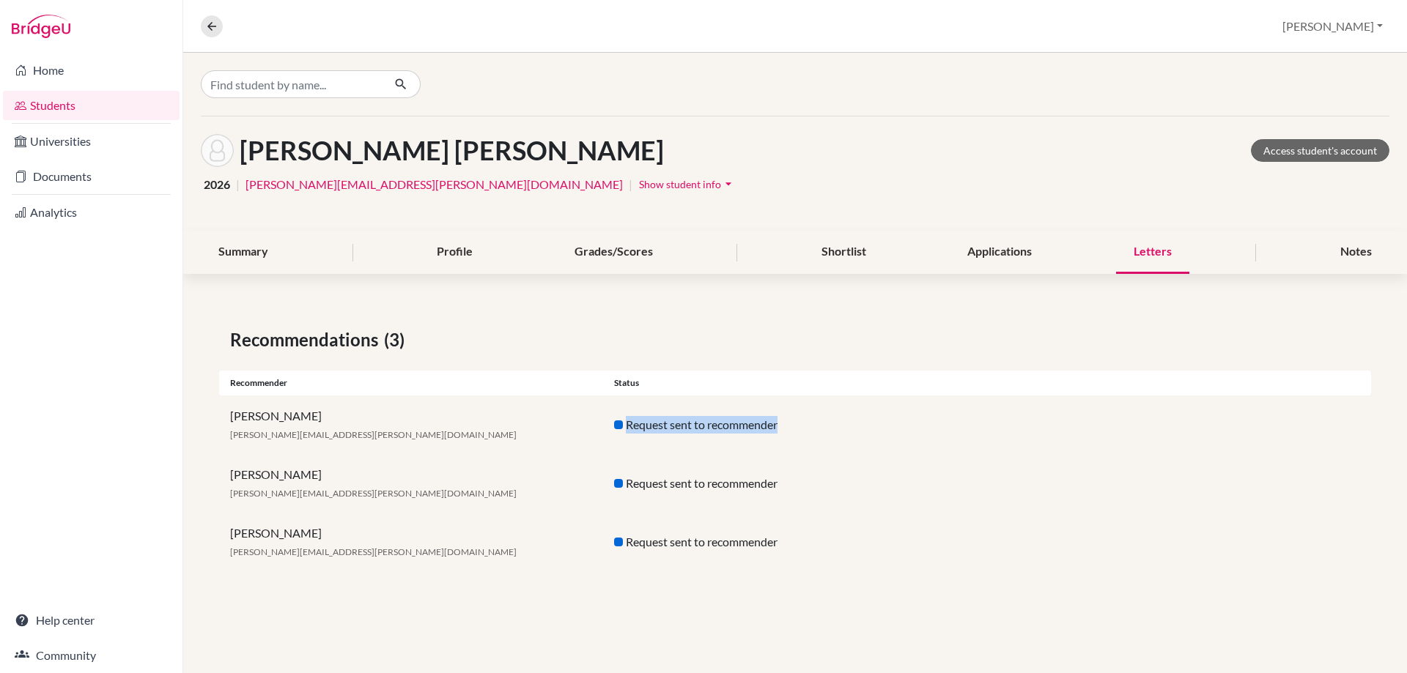
drag, startPoint x: 628, startPoint y: 429, endPoint x: 794, endPoint y: 430, distance: 165.6
click at [794, 430] on div "Request sent to recommender" at bounding box center [795, 425] width 384 height 18
click at [629, 429] on div "Request sent to recommender" at bounding box center [795, 425] width 384 height 18
drag, startPoint x: 627, startPoint y: 482, endPoint x: 796, endPoint y: 482, distance: 169.3
click at [796, 482] on div "Request sent to recommender" at bounding box center [795, 484] width 384 height 18
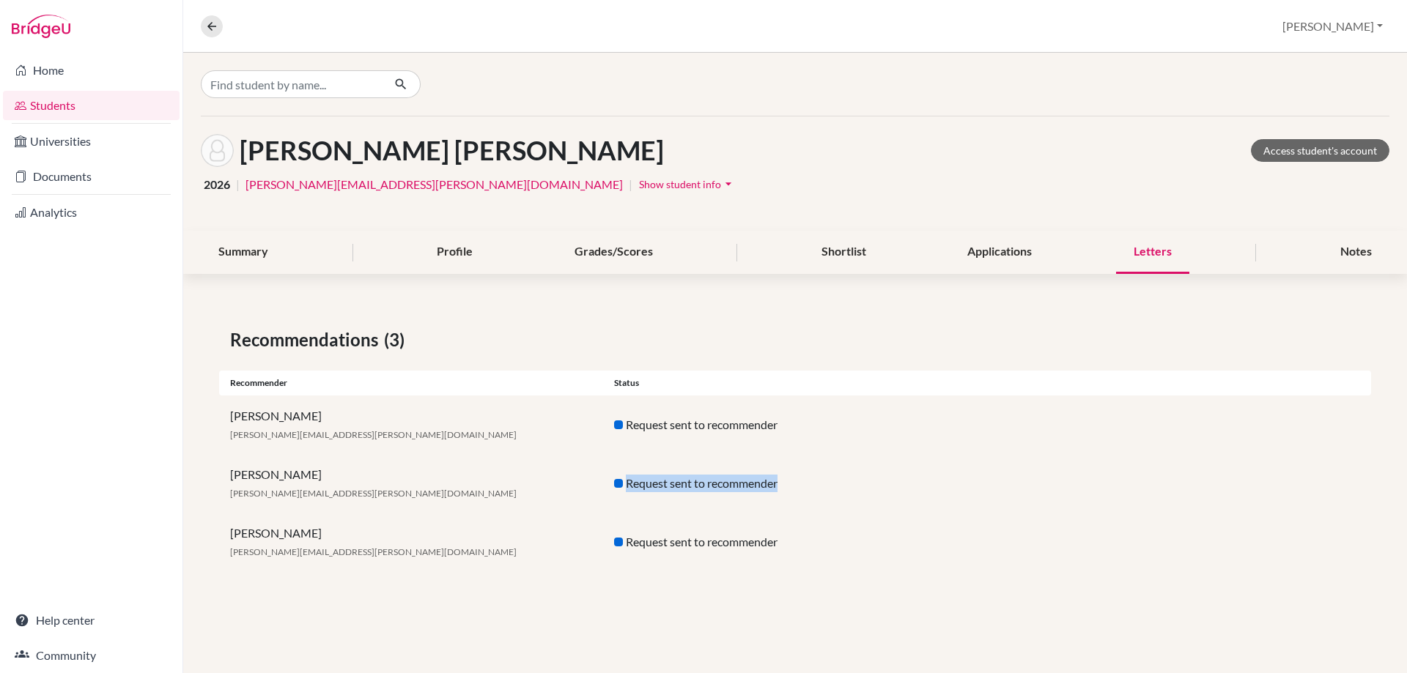
drag, startPoint x: 232, startPoint y: 417, endPoint x: 393, endPoint y: 416, distance: 161.2
click at [393, 416] on div "Gadiel Rachelson rachelson.gadiel@amschool.edu.sv" at bounding box center [411, 424] width 384 height 35
click at [354, 354] on div "Recommendations (3) Recommender Status Gadiel Rachelson rachelson.gadiel@amscho…" at bounding box center [795, 449] width 1224 height 315
click at [366, 343] on span "Recommendations" at bounding box center [307, 340] width 154 height 26
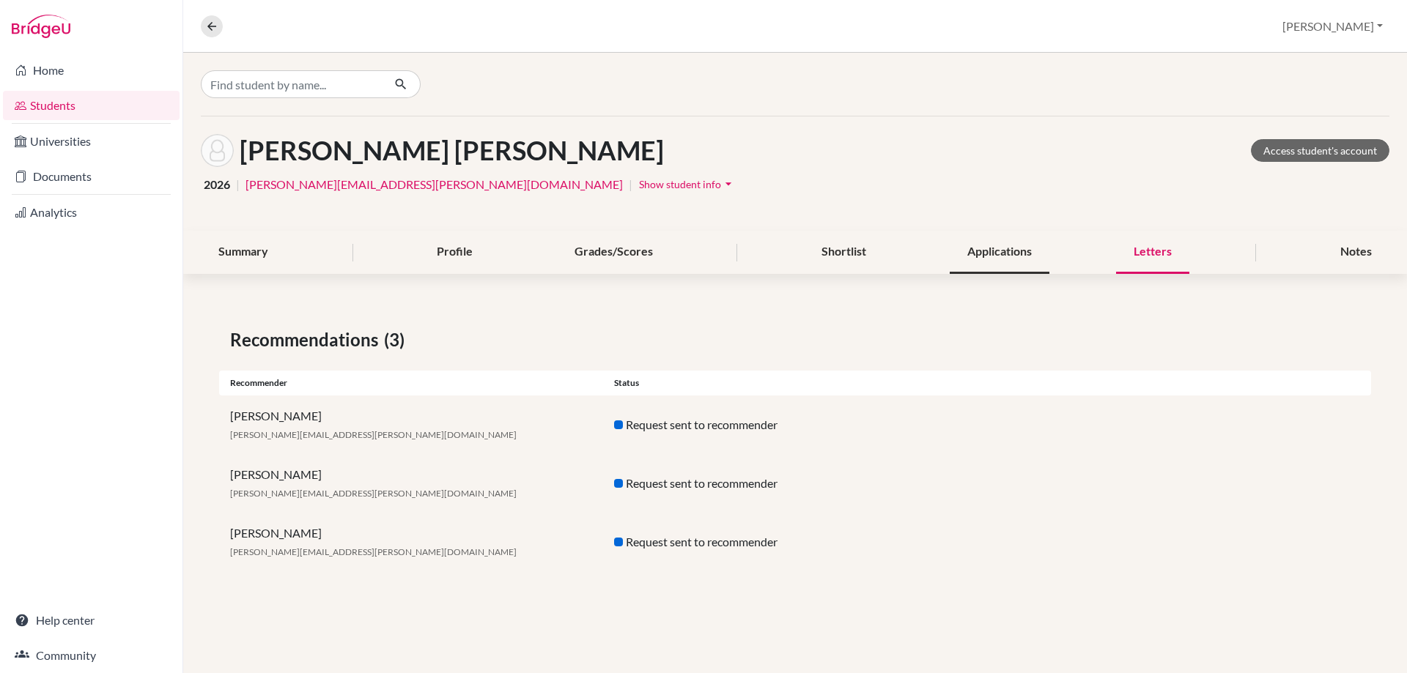
click at [1010, 255] on div "Applications" at bounding box center [1000, 252] width 100 height 43
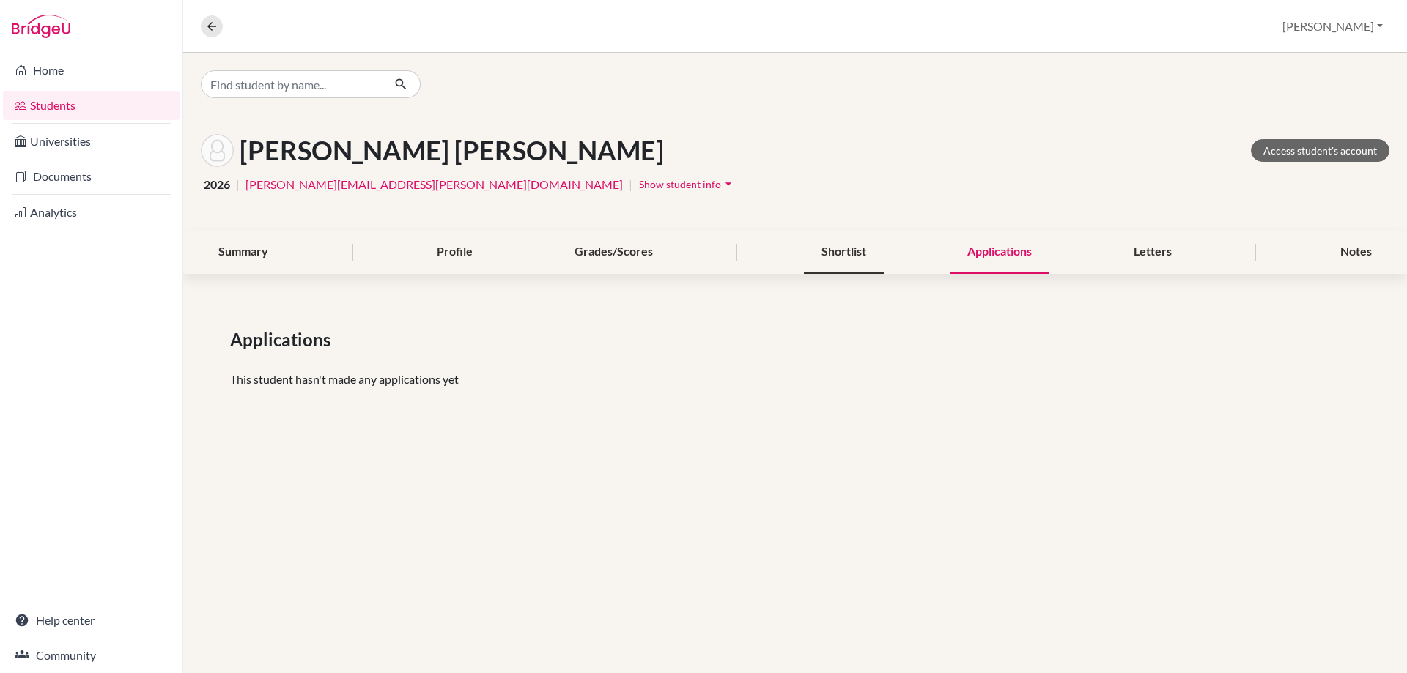
click at [846, 250] on div "Shortlist" at bounding box center [844, 252] width 80 height 43
click at [587, 240] on div "Grades/Scores" at bounding box center [614, 252] width 114 height 43
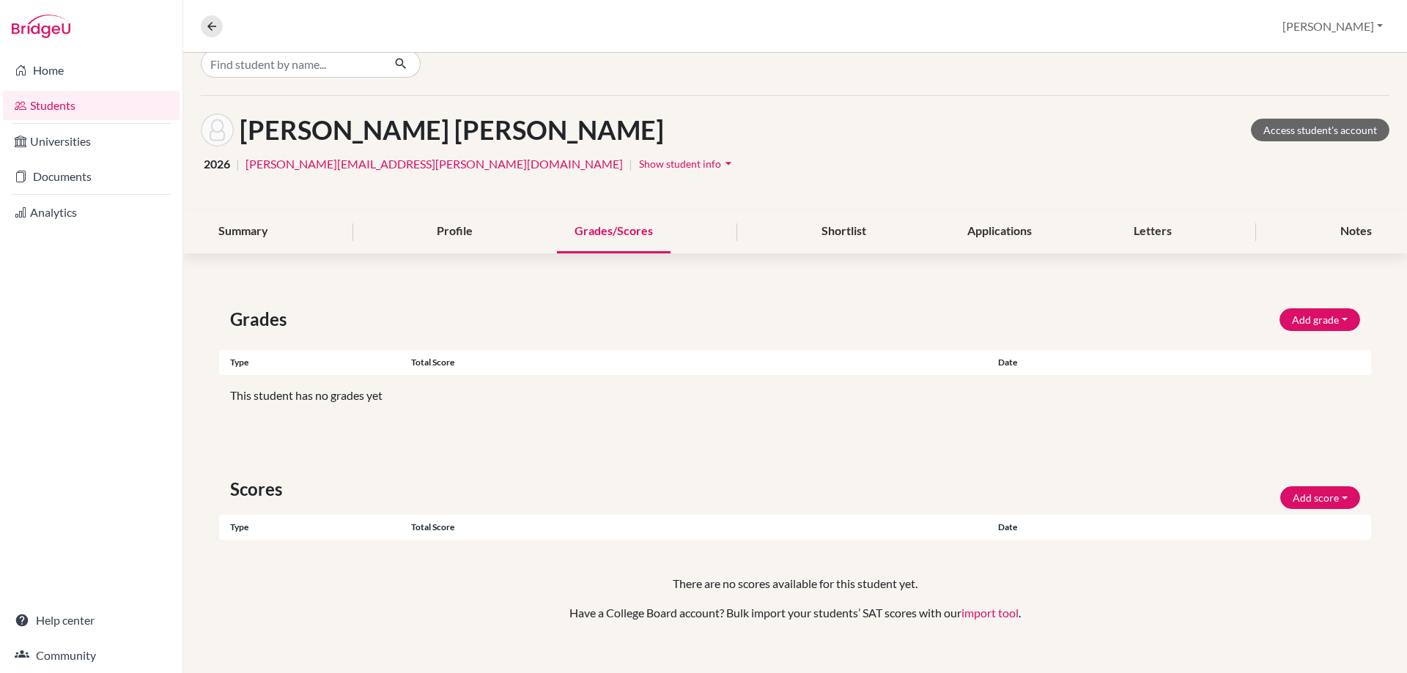
scroll to position [40, 0]
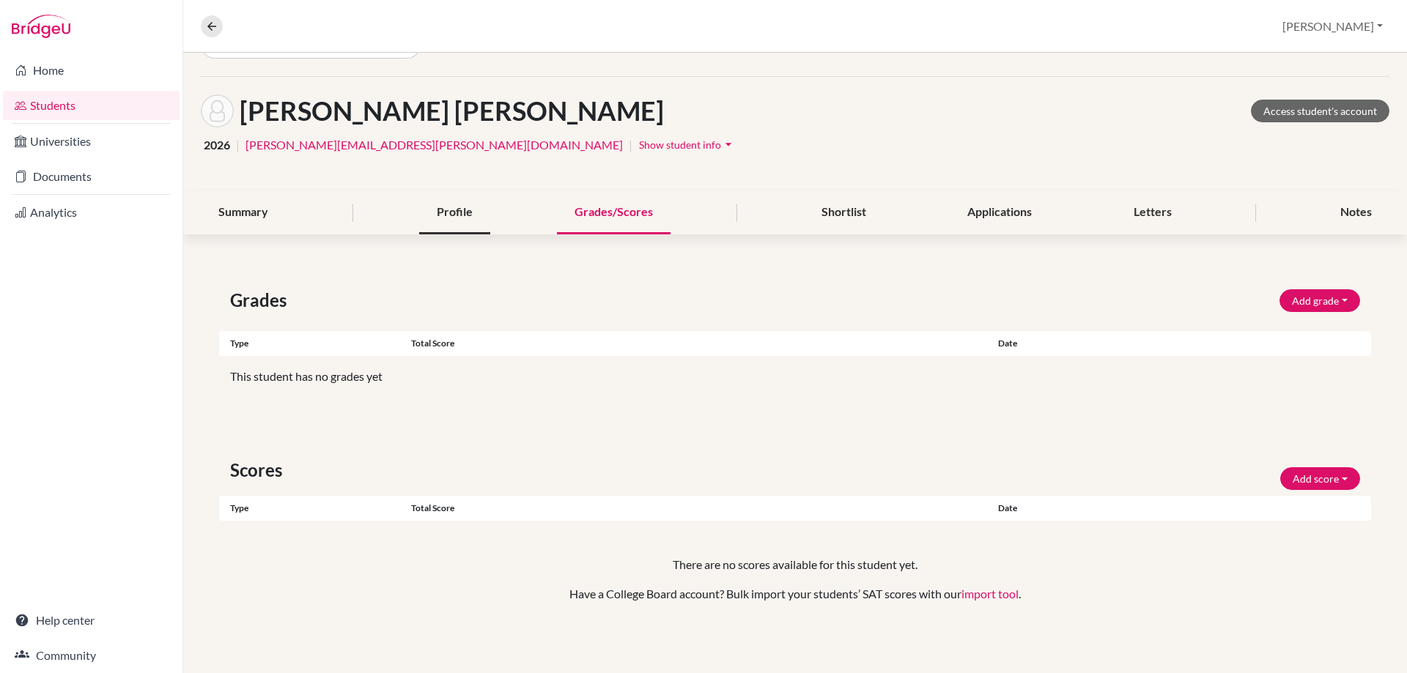
click at [457, 226] on div "Profile" at bounding box center [454, 212] width 71 height 43
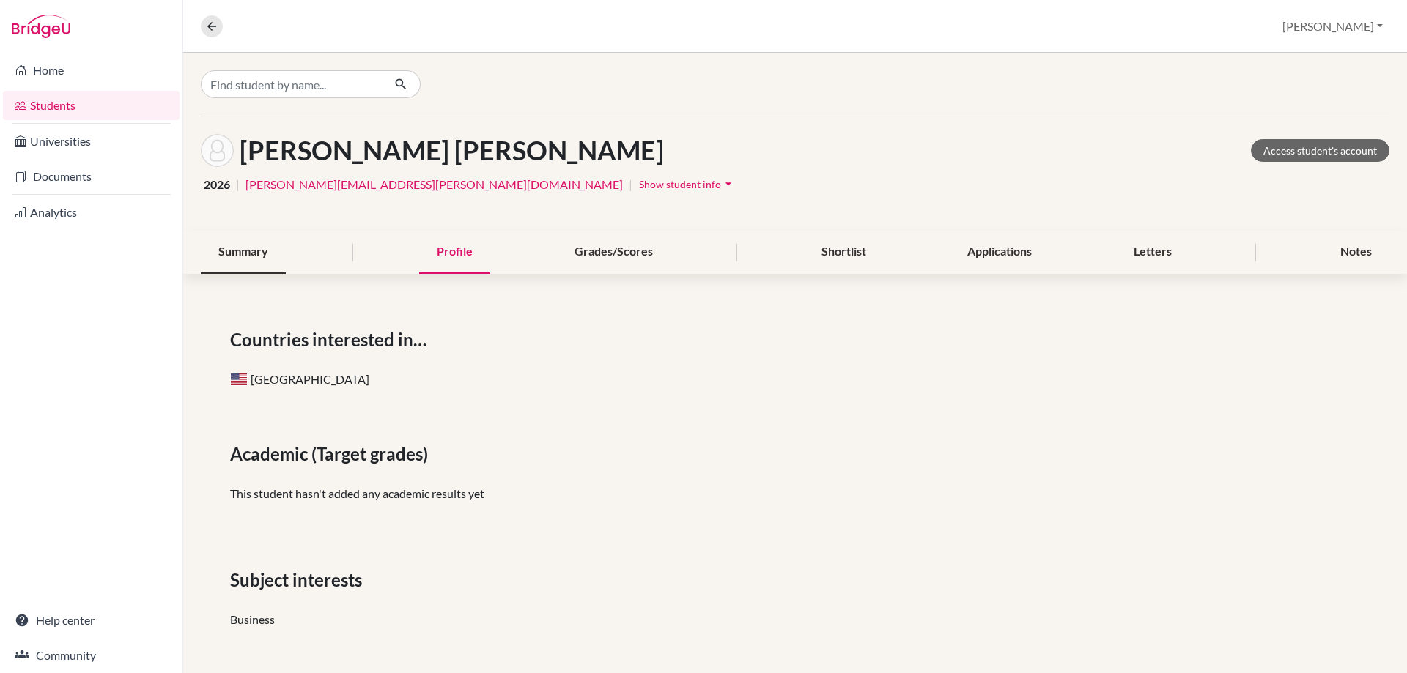
click at [243, 256] on div "Summary" at bounding box center [243, 252] width 85 height 43
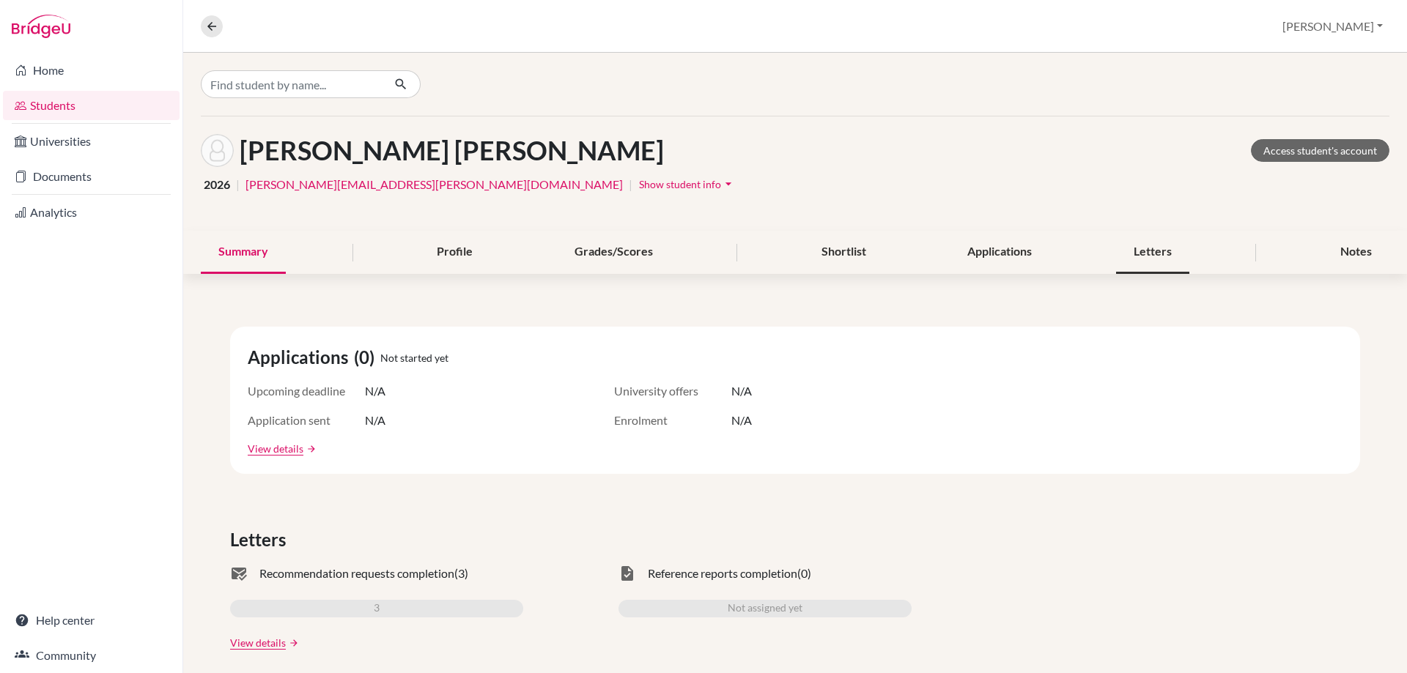
click at [1145, 251] on div "Letters" at bounding box center [1152, 252] width 73 height 43
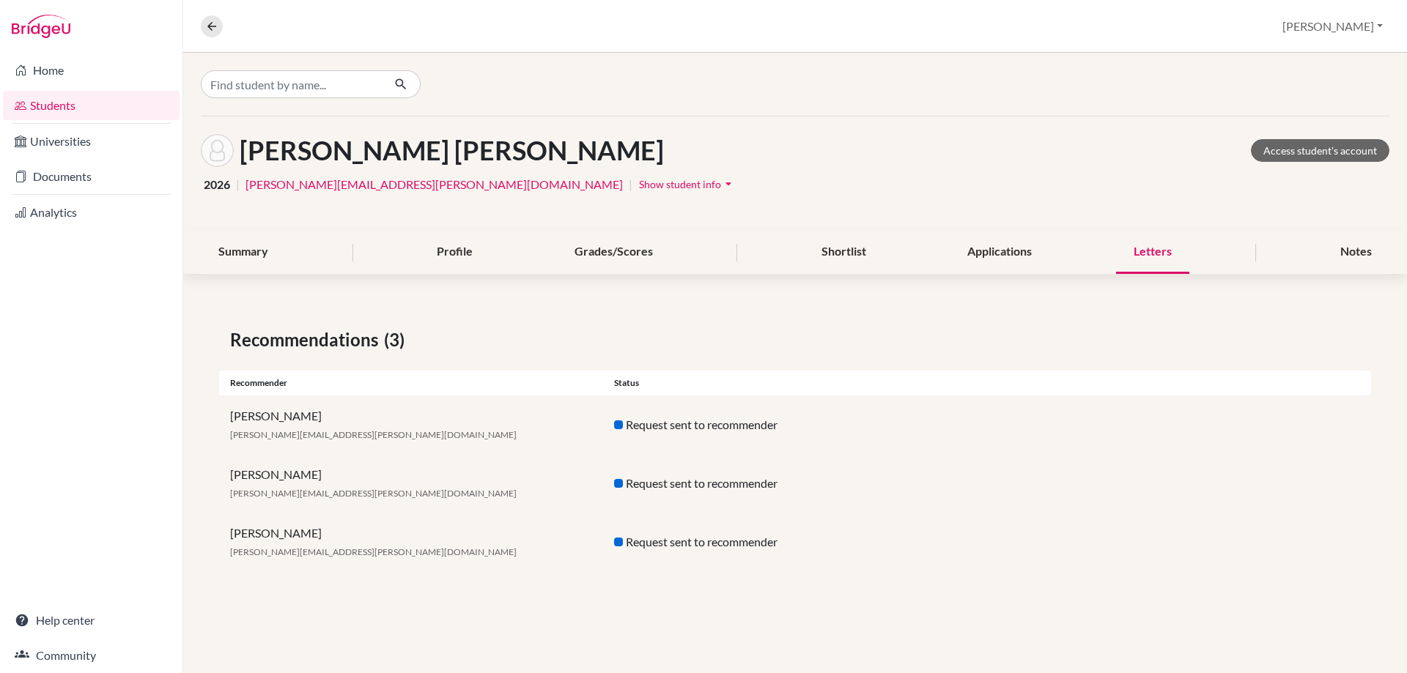
click at [621, 425] on div at bounding box center [618, 425] width 9 height 9
click at [640, 425] on div "Request sent to recommender" at bounding box center [795, 425] width 384 height 18
click at [693, 481] on div "Request sent to recommender" at bounding box center [795, 484] width 384 height 18
click at [1340, 149] on link "Access student's account" at bounding box center [1320, 150] width 138 height 23
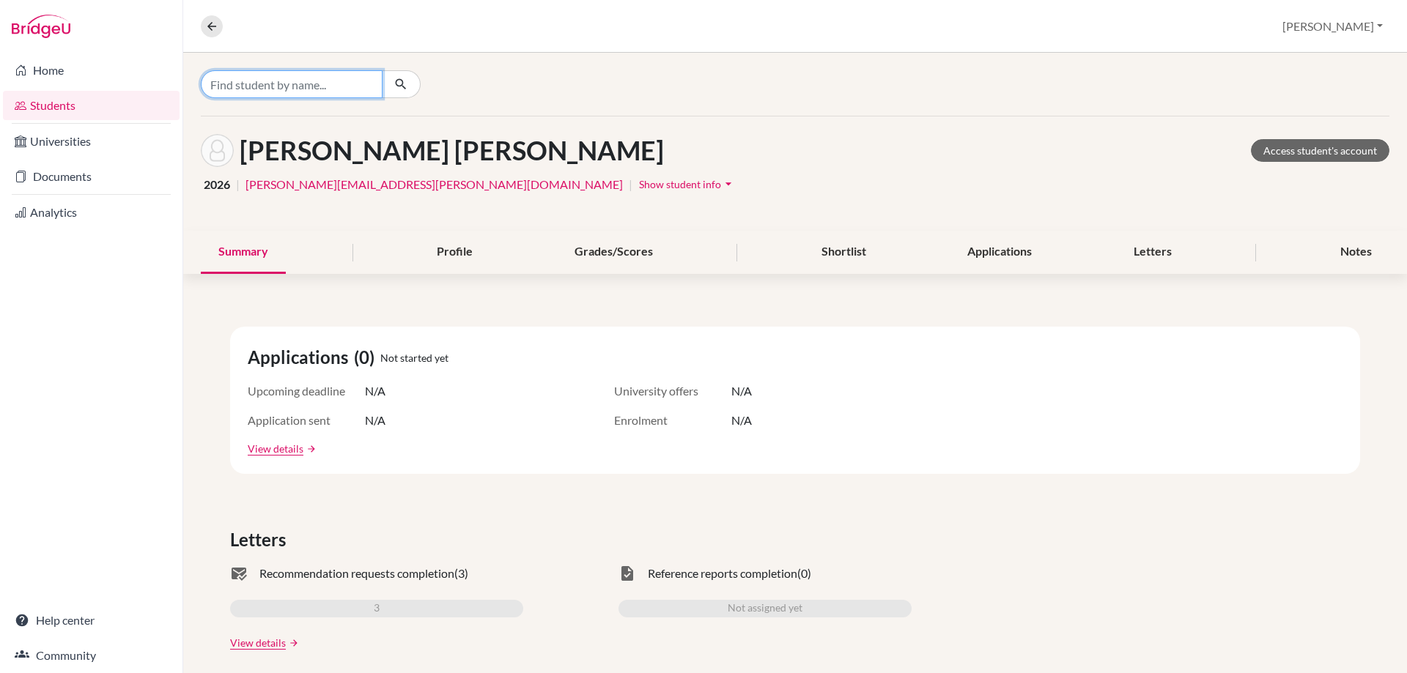
click at [311, 78] on input "Find student by name..." at bounding box center [292, 84] width 182 height 28
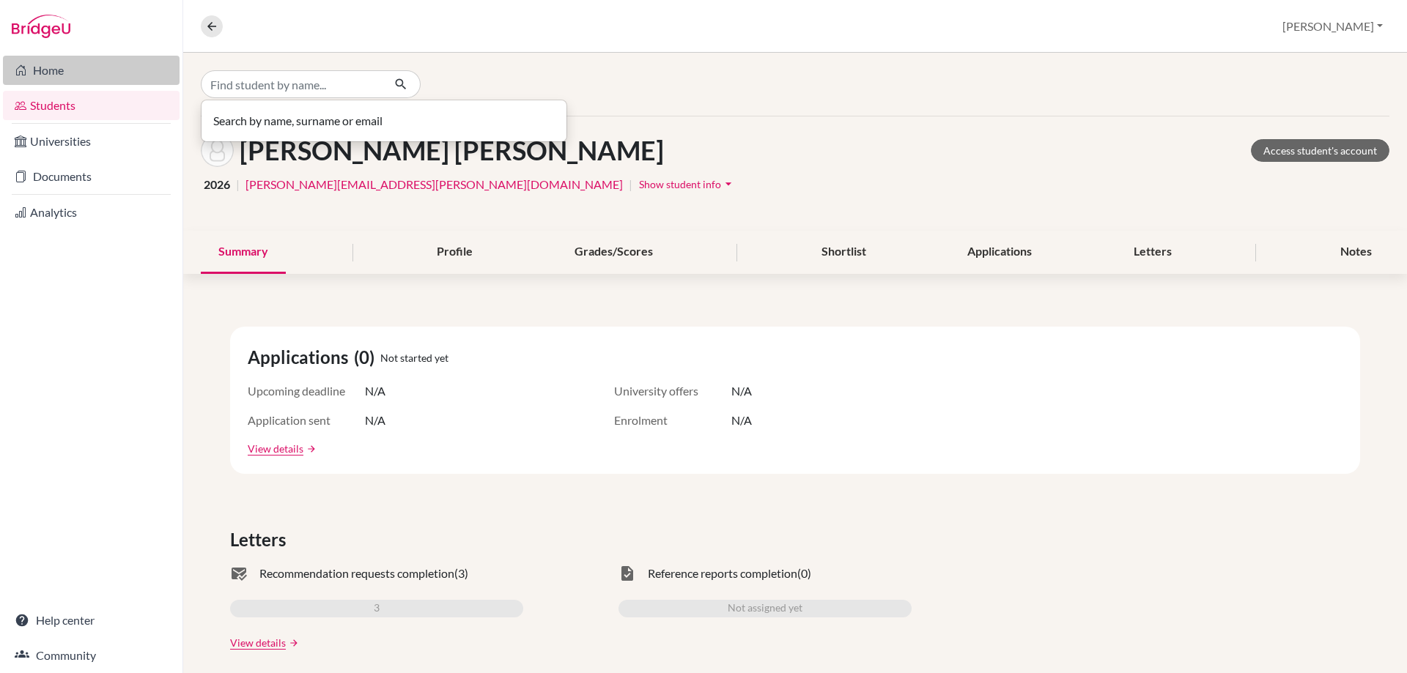
click at [92, 73] on link "Home" at bounding box center [91, 70] width 177 height 29
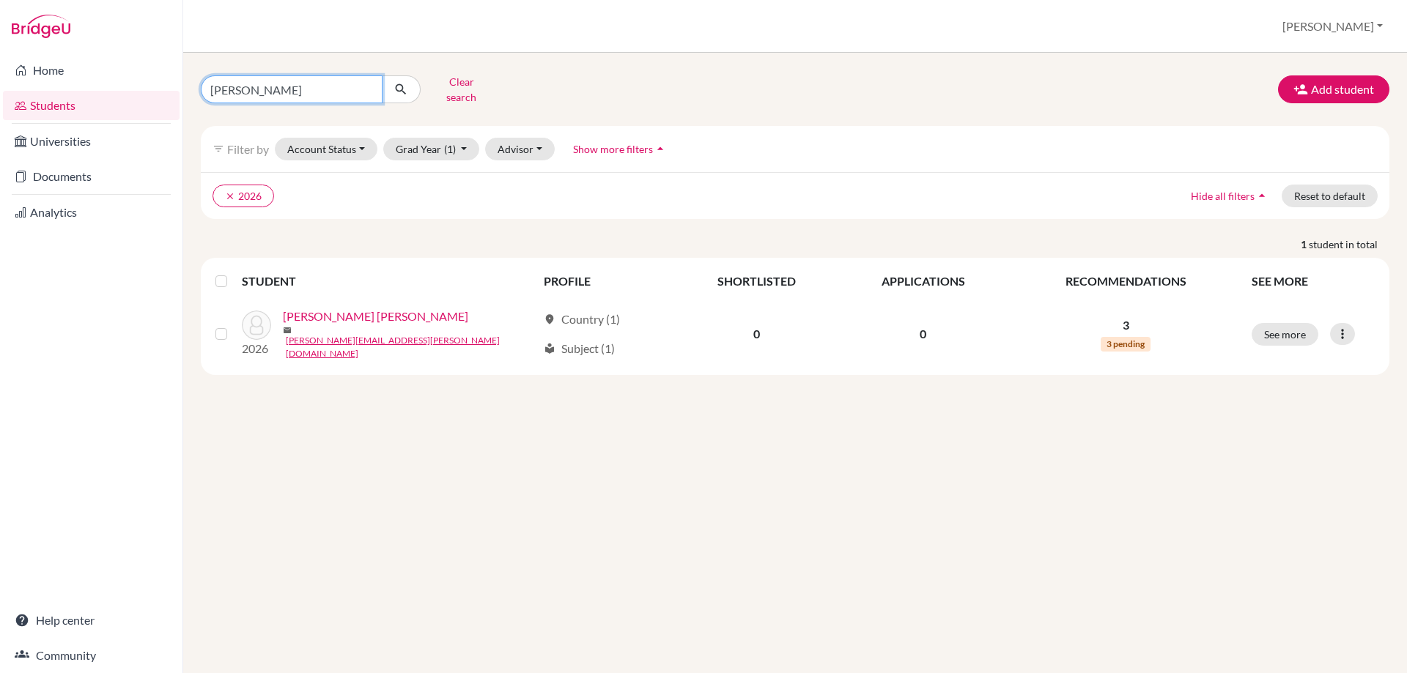
click at [366, 85] on input "[PERSON_NAME]" at bounding box center [292, 89] width 182 height 28
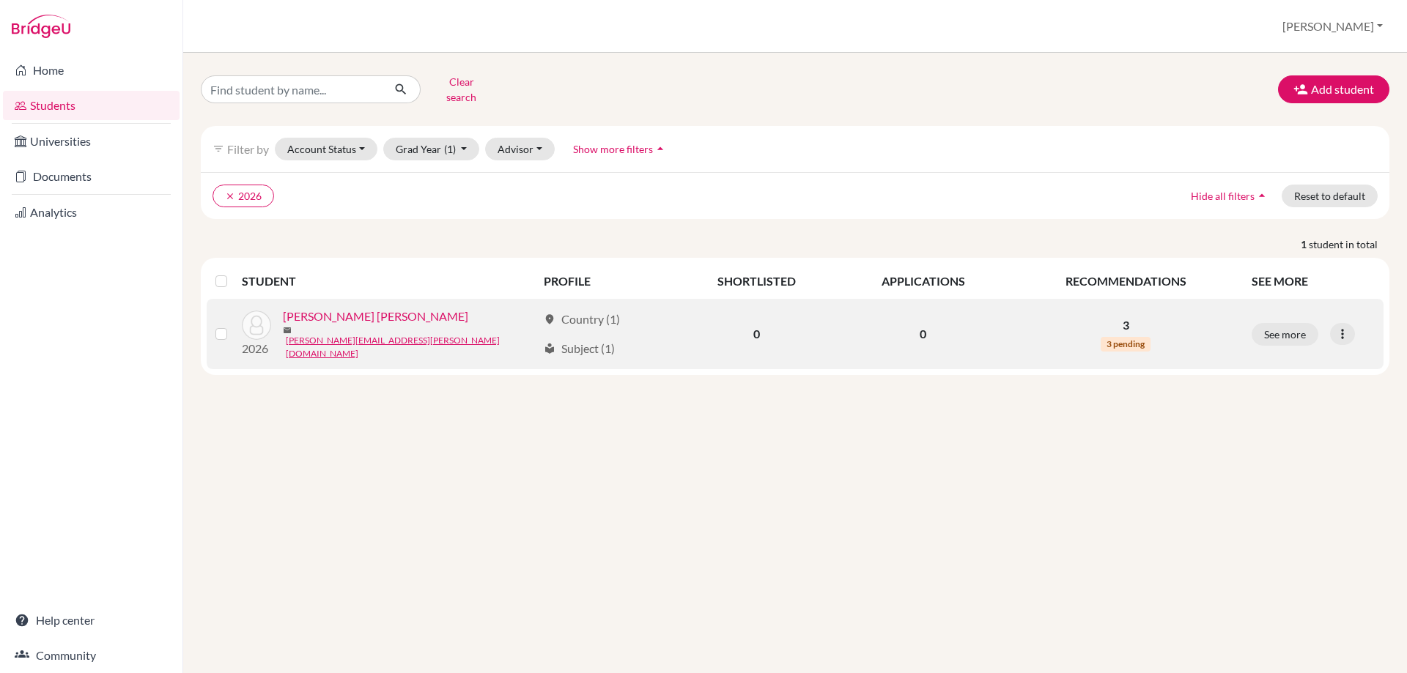
click at [578, 340] on div "local_library Subject (1)" at bounding box center [579, 349] width 71 height 18
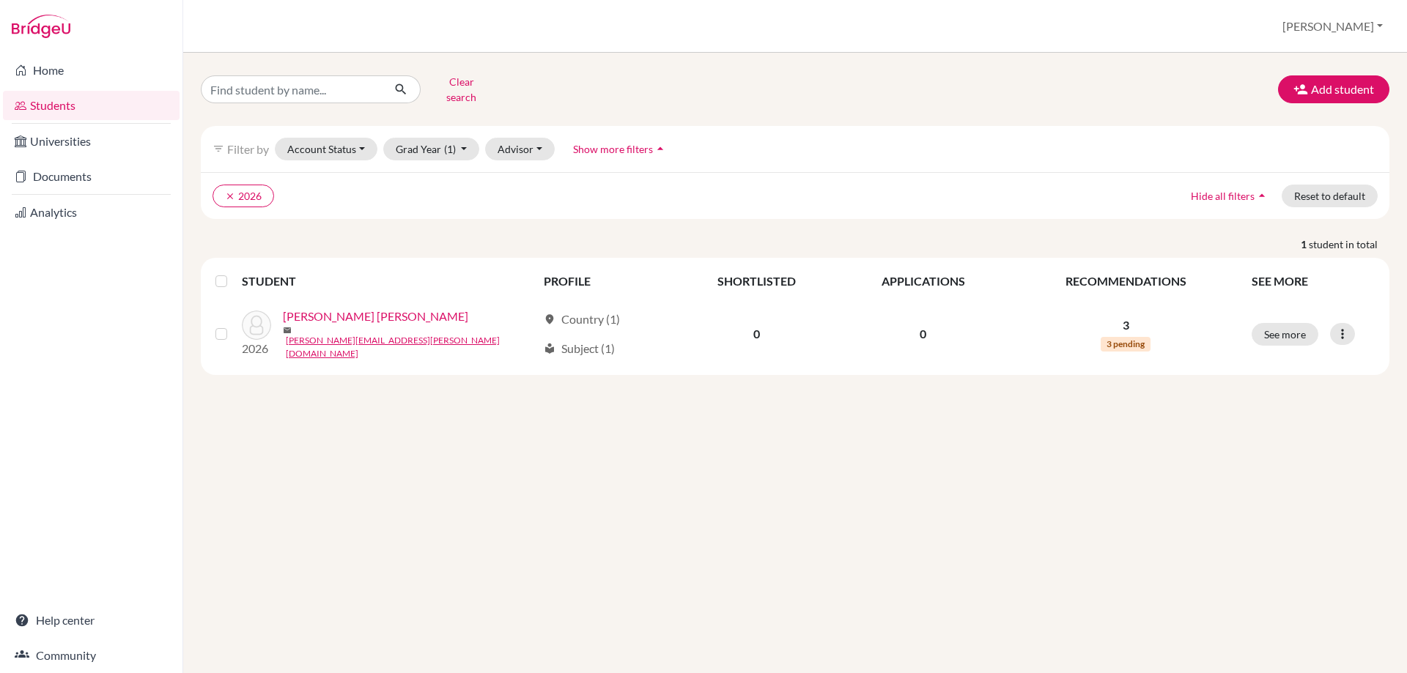
click at [96, 100] on link "Students" at bounding box center [91, 105] width 177 height 29
click at [364, 85] on input "[PERSON_NAME]" at bounding box center [292, 89] width 182 height 28
click at [67, 101] on link "Students" at bounding box center [91, 105] width 177 height 29
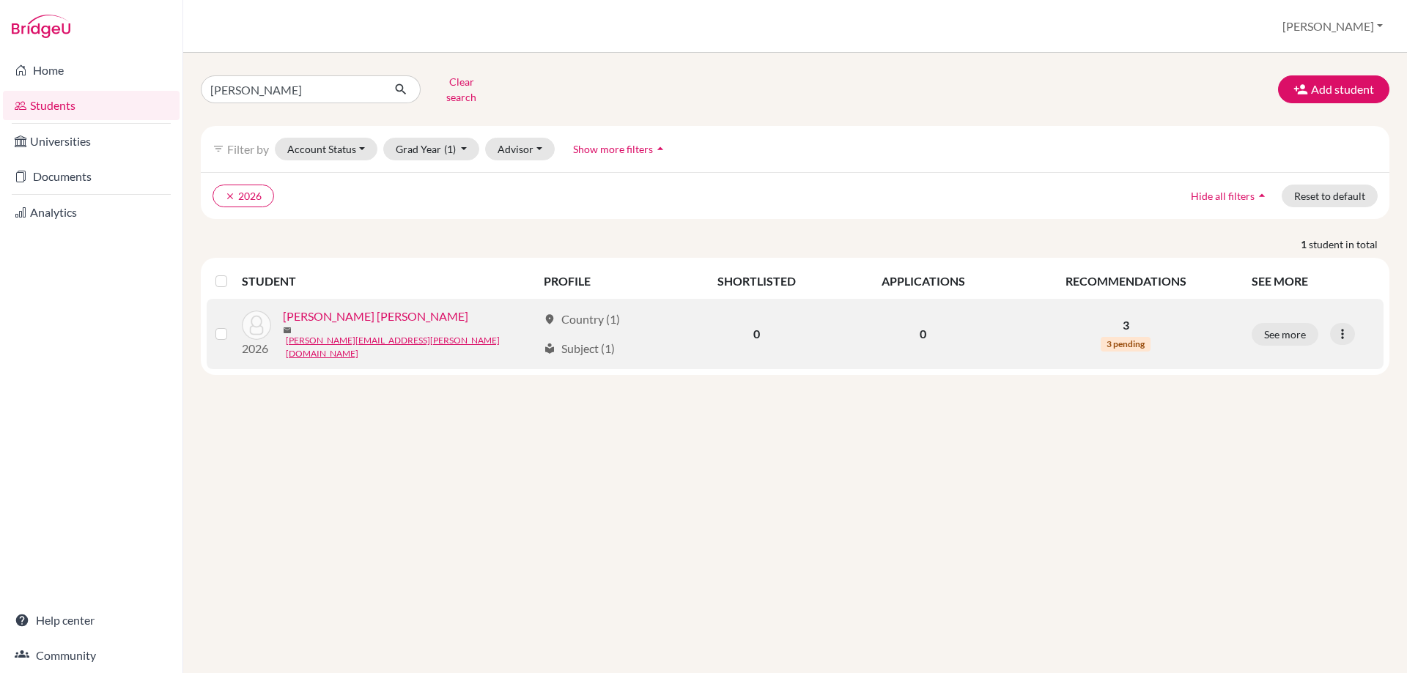
click at [549, 314] on span "location_on" at bounding box center [550, 320] width 12 height 12
click at [626, 311] on div "location_on Country (1) local_library Subject (1)" at bounding box center [605, 334] width 123 height 47
click at [577, 340] on div "local_library Subject (1)" at bounding box center [579, 349] width 71 height 18
click at [1285, 323] on button "See more" at bounding box center [1285, 334] width 67 height 23
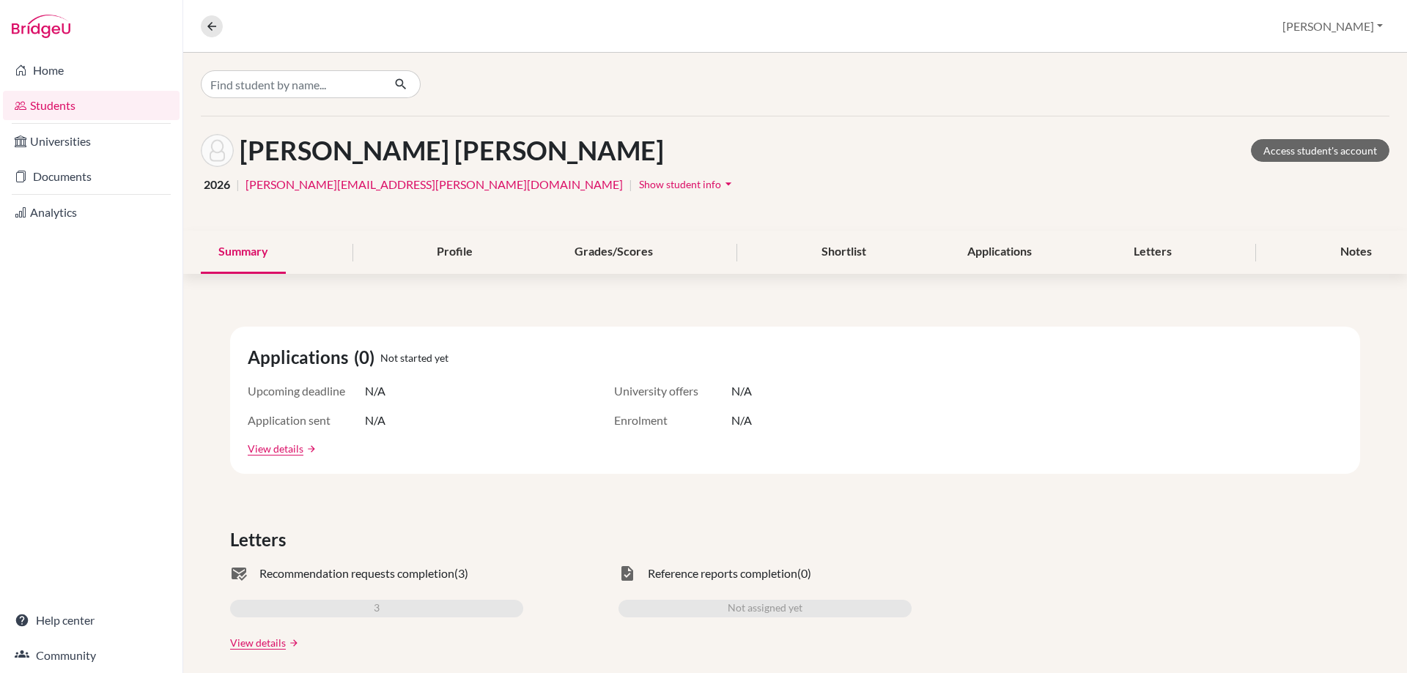
click at [639, 185] on span "Show student info" at bounding box center [680, 184] width 82 height 12
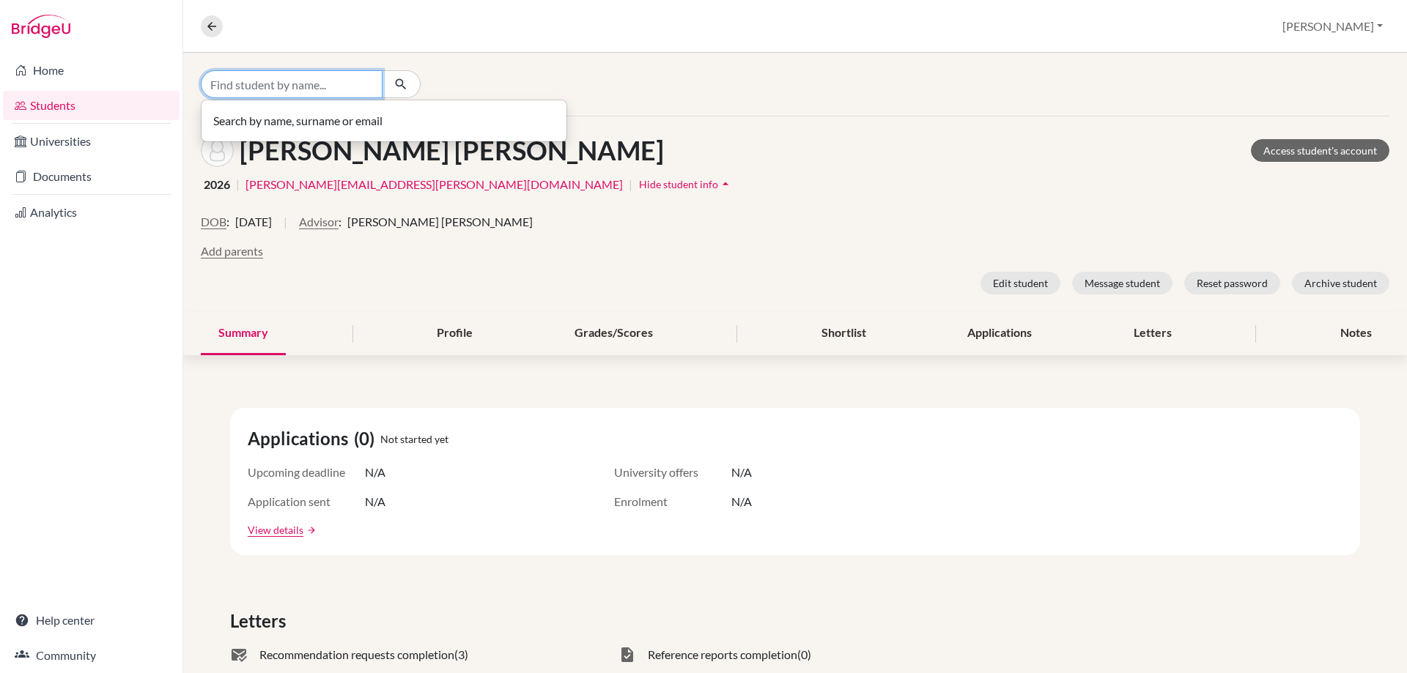
click at [298, 94] on input "Find student by name..." at bounding box center [292, 84] width 182 height 28
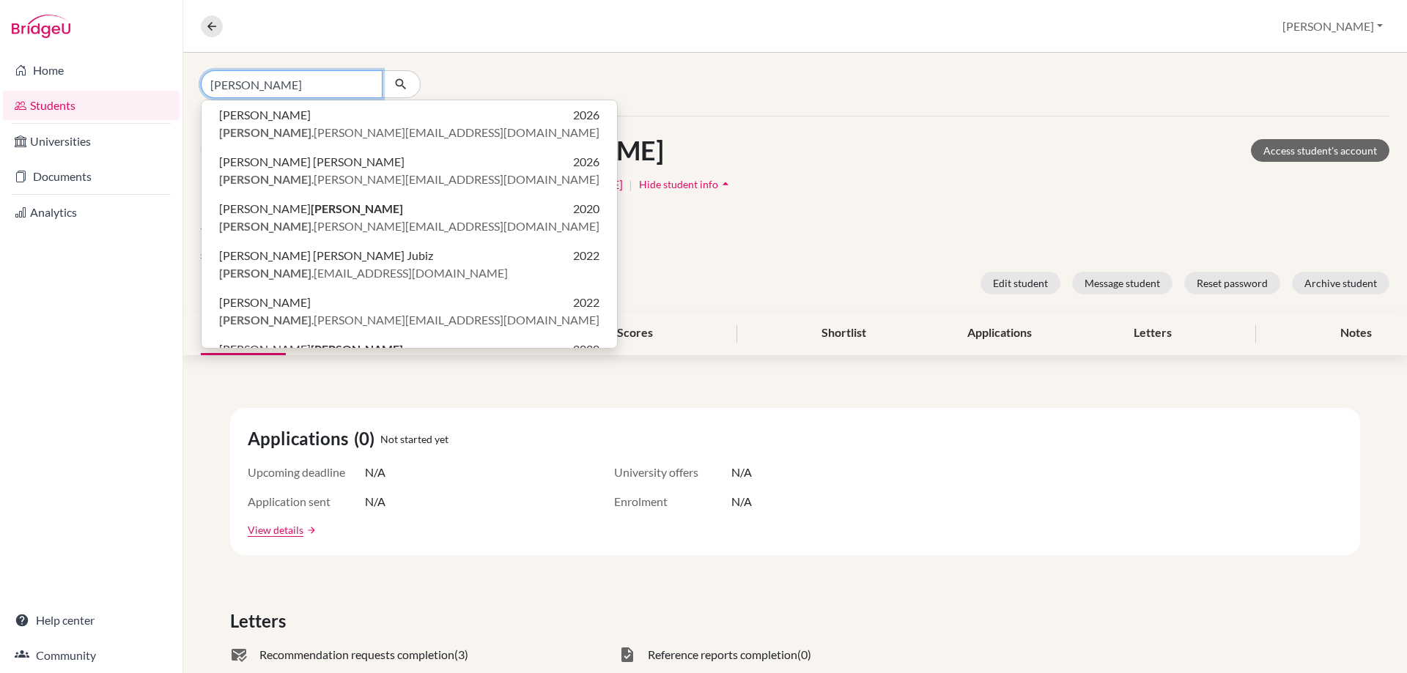
type input "gonzalez"
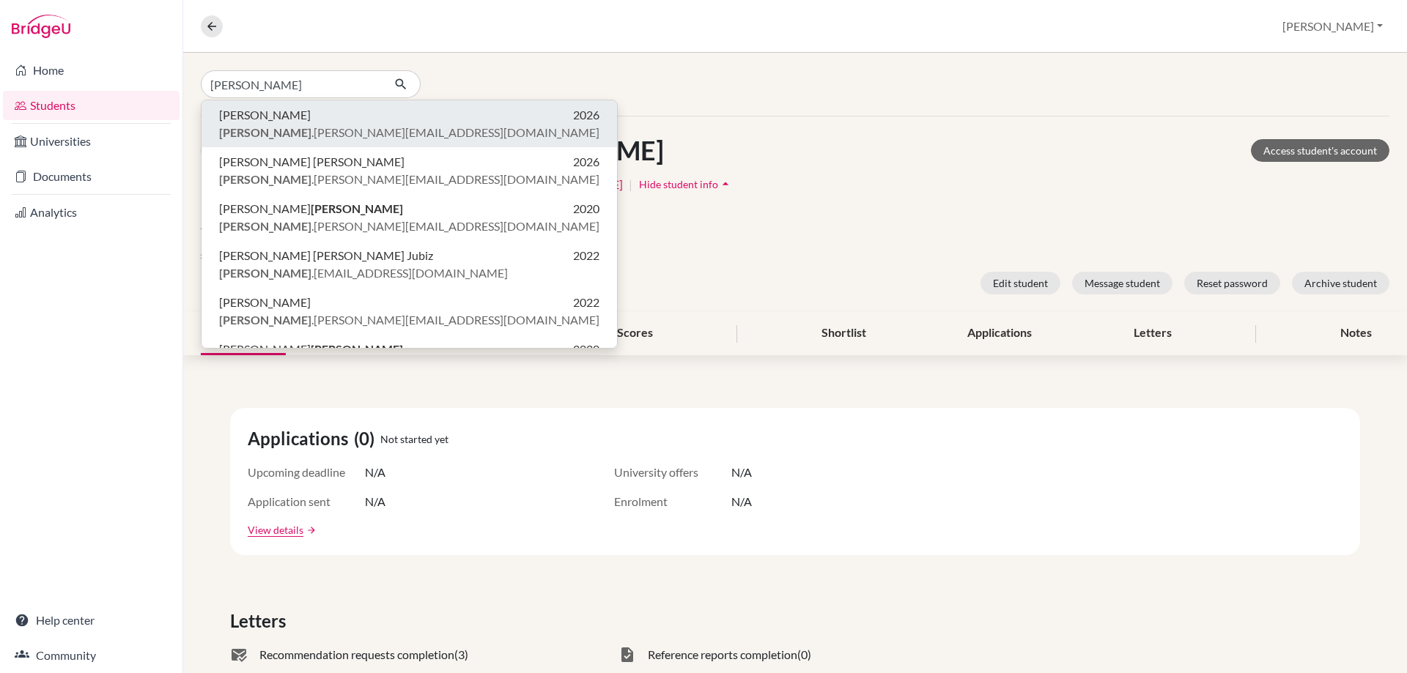
click button "Ariana González Montes 2026 gonzalez .ariana@eastudents.edu.sv" at bounding box center [409, 123] width 415 height 47
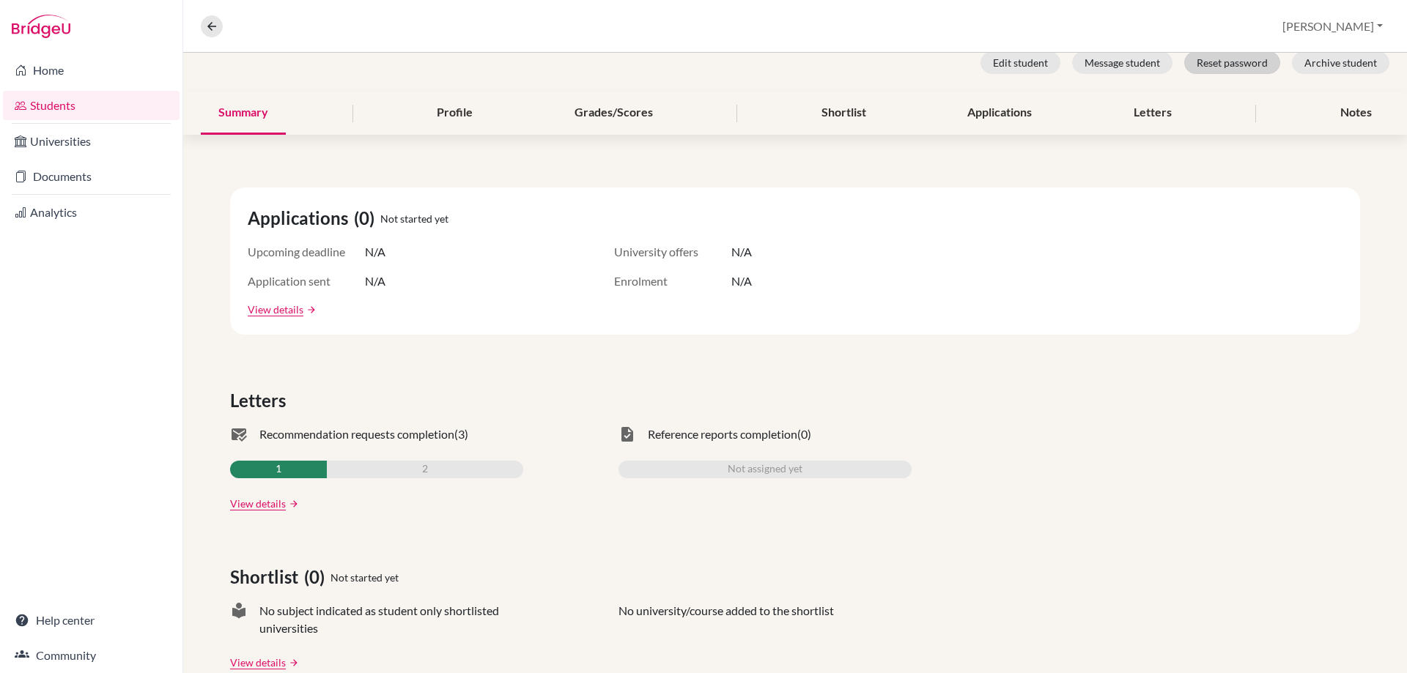
scroll to position [293, 0]
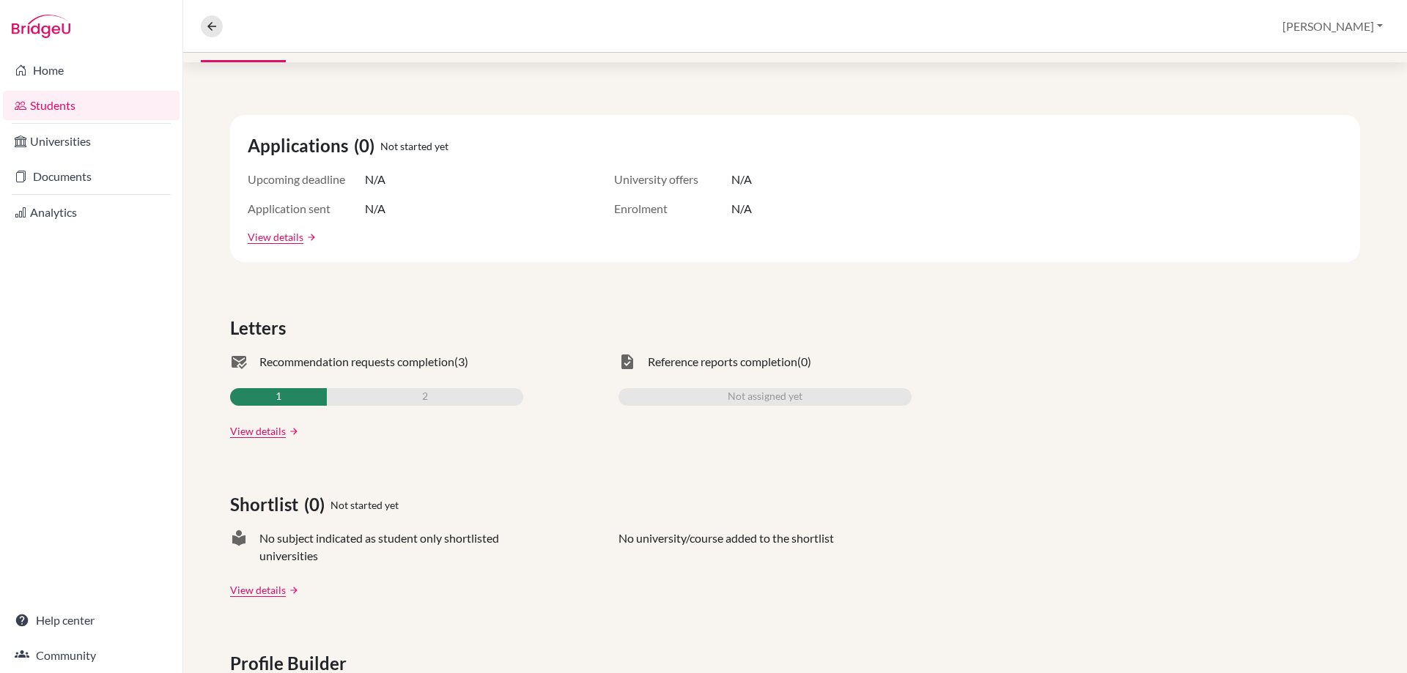
click at [281, 399] on span "1" at bounding box center [279, 397] width 6 height 18
click at [262, 428] on link "View details" at bounding box center [258, 431] width 56 height 15
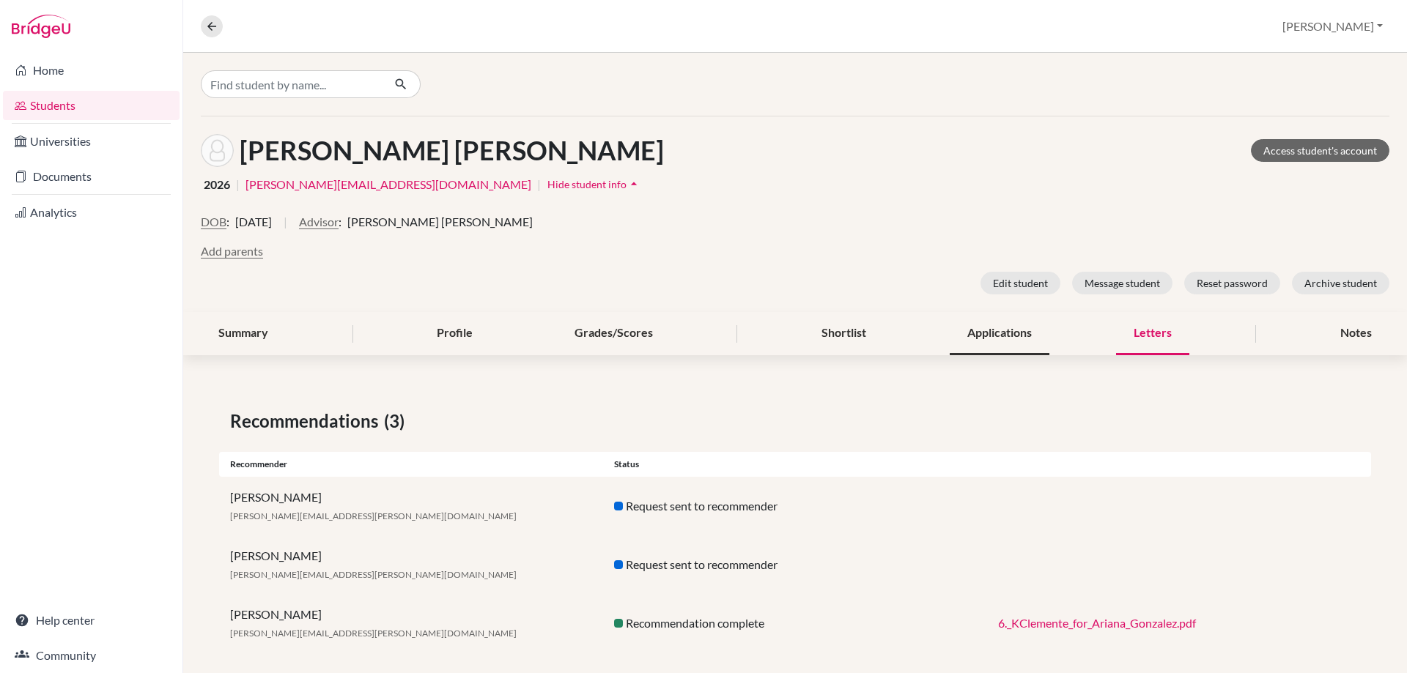
click at [1012, 336] on div "Applications" at bounding box center [1000, 333] width 100 height 43
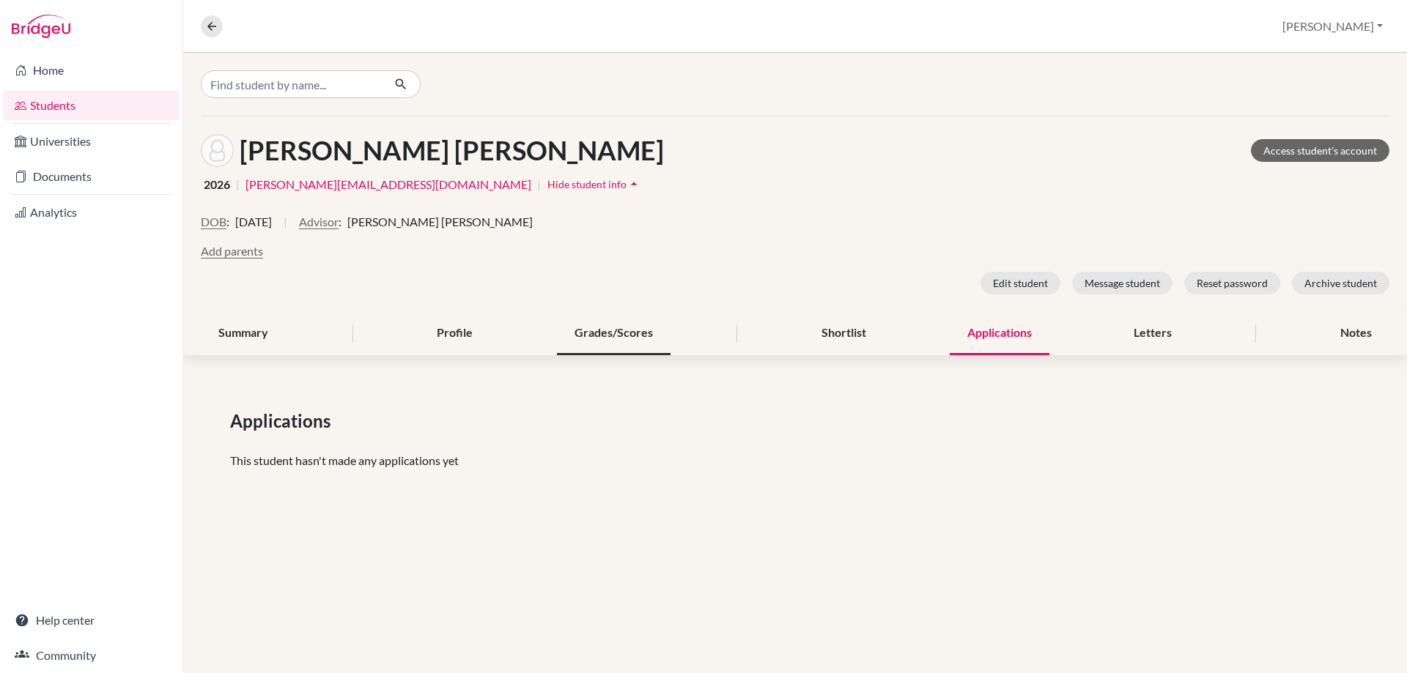
click at [601, 332] on div "Grades/Scores" at bounding box center [614, 333] width 114 height 43
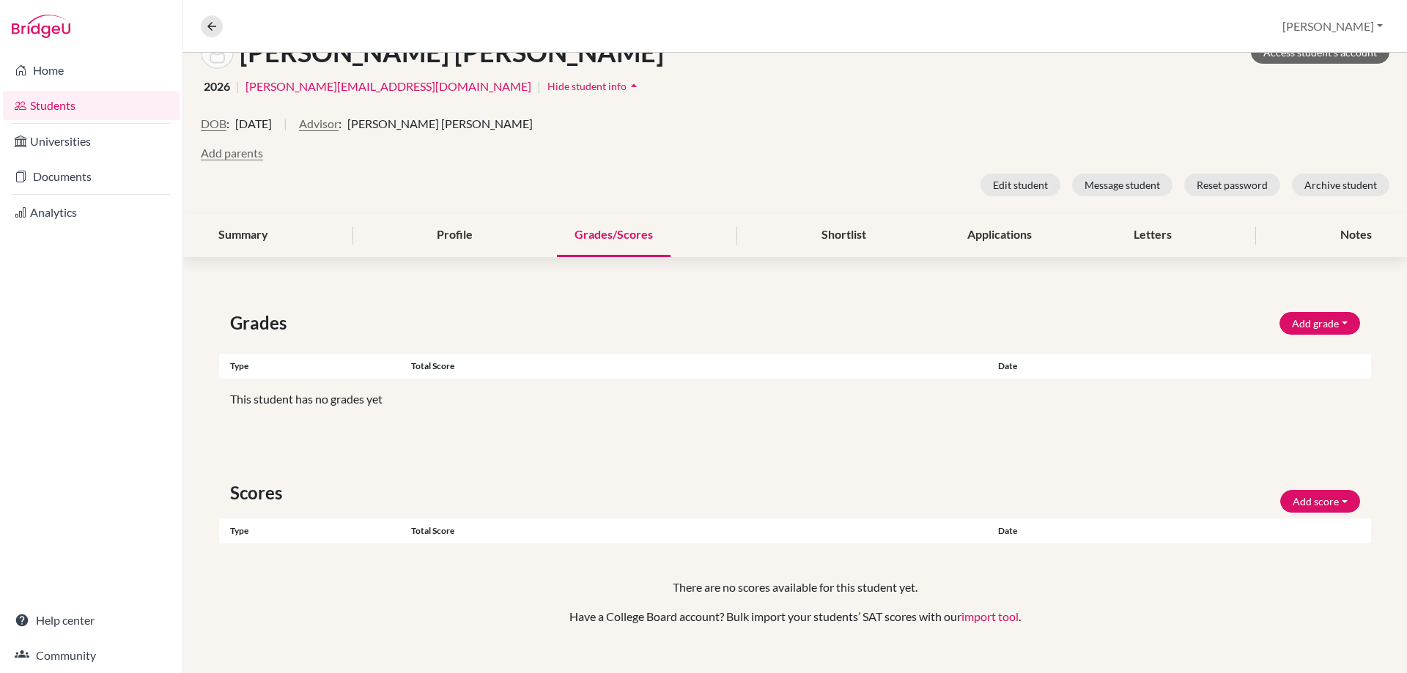
scroll to position [121, 0]
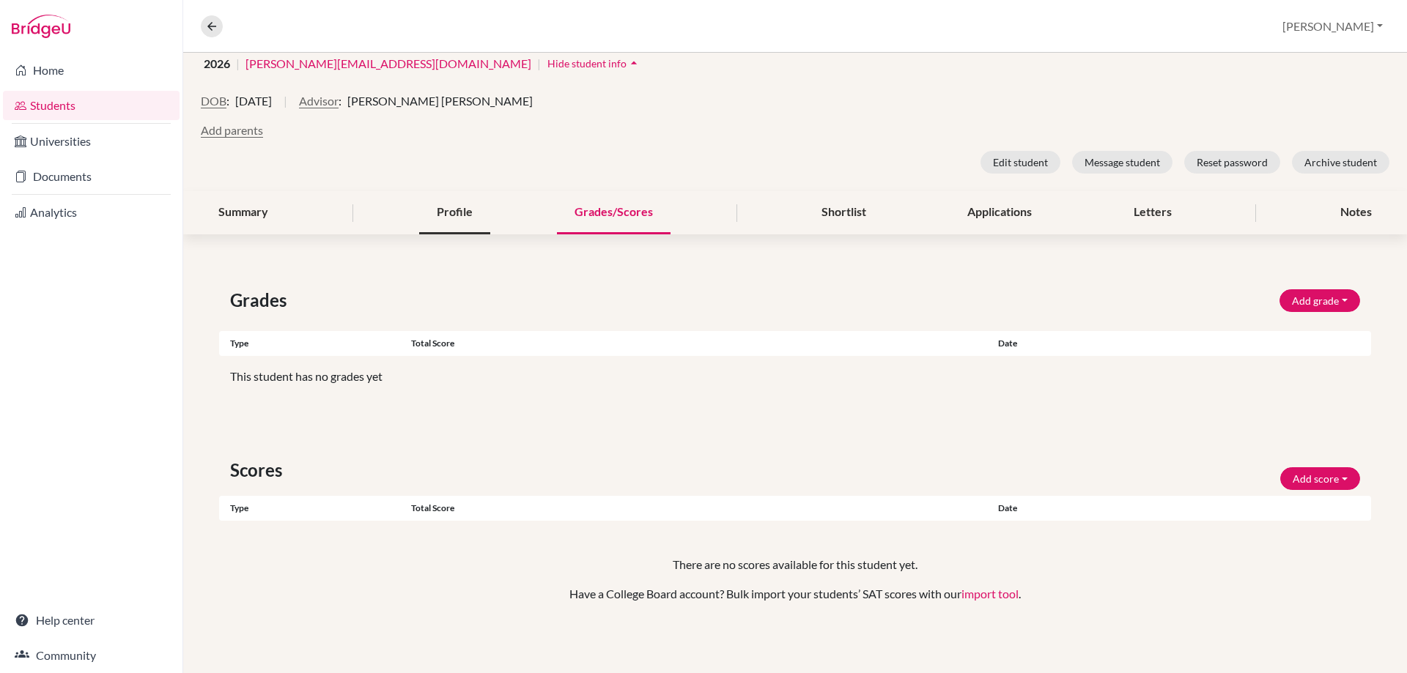
click at [453, 205] on div "Profile" at bounding box center [454, 212] width 71 height 43
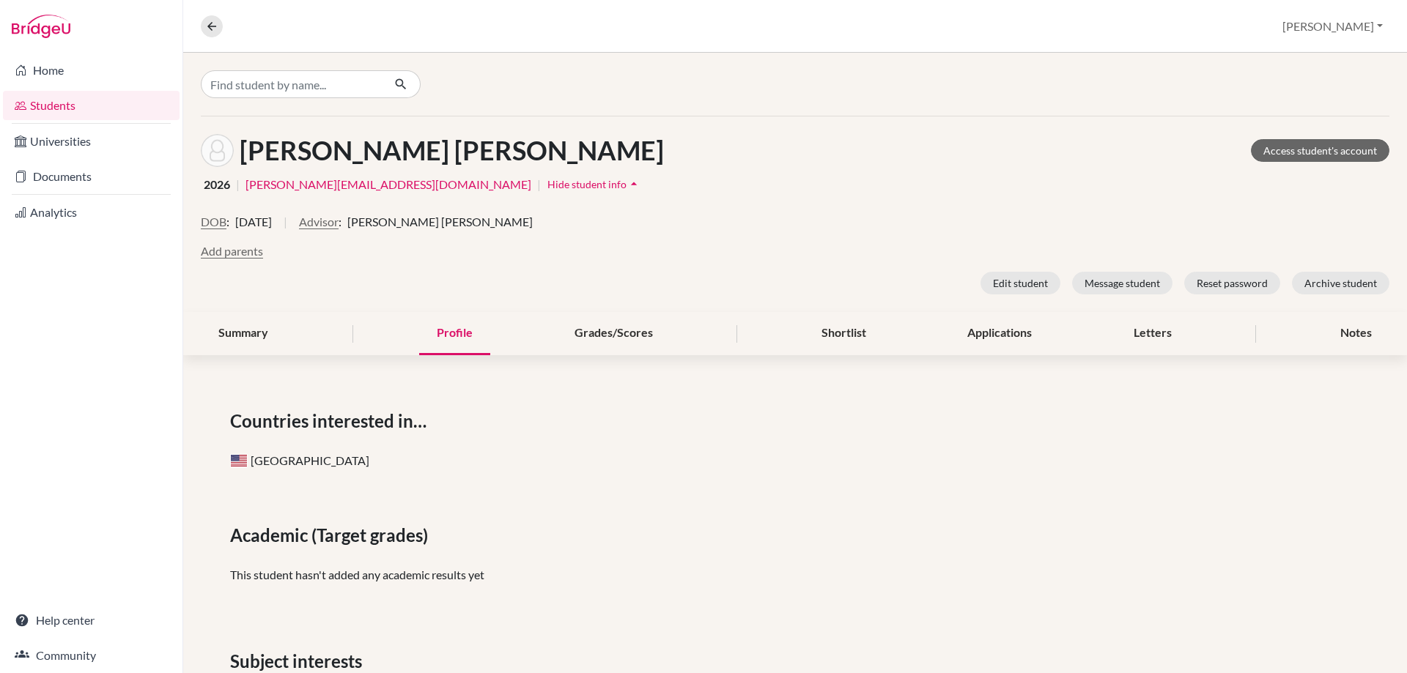
click at [303, 422] on span "Countries interested in…" at bounding box center [331, 421] width 202 height 26
click at [262, 334] on div "Summary" at bounding box center [243, 333] width 85 height 43
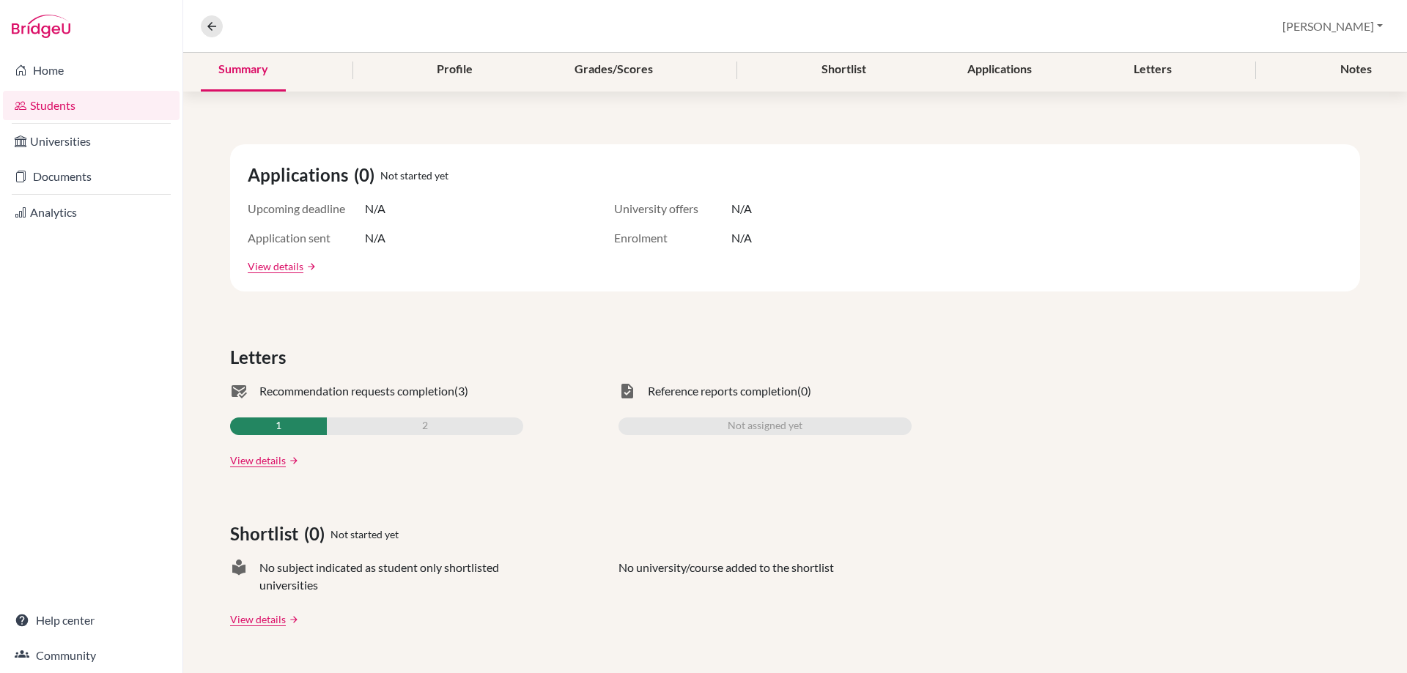
scroll to position [293, 0]
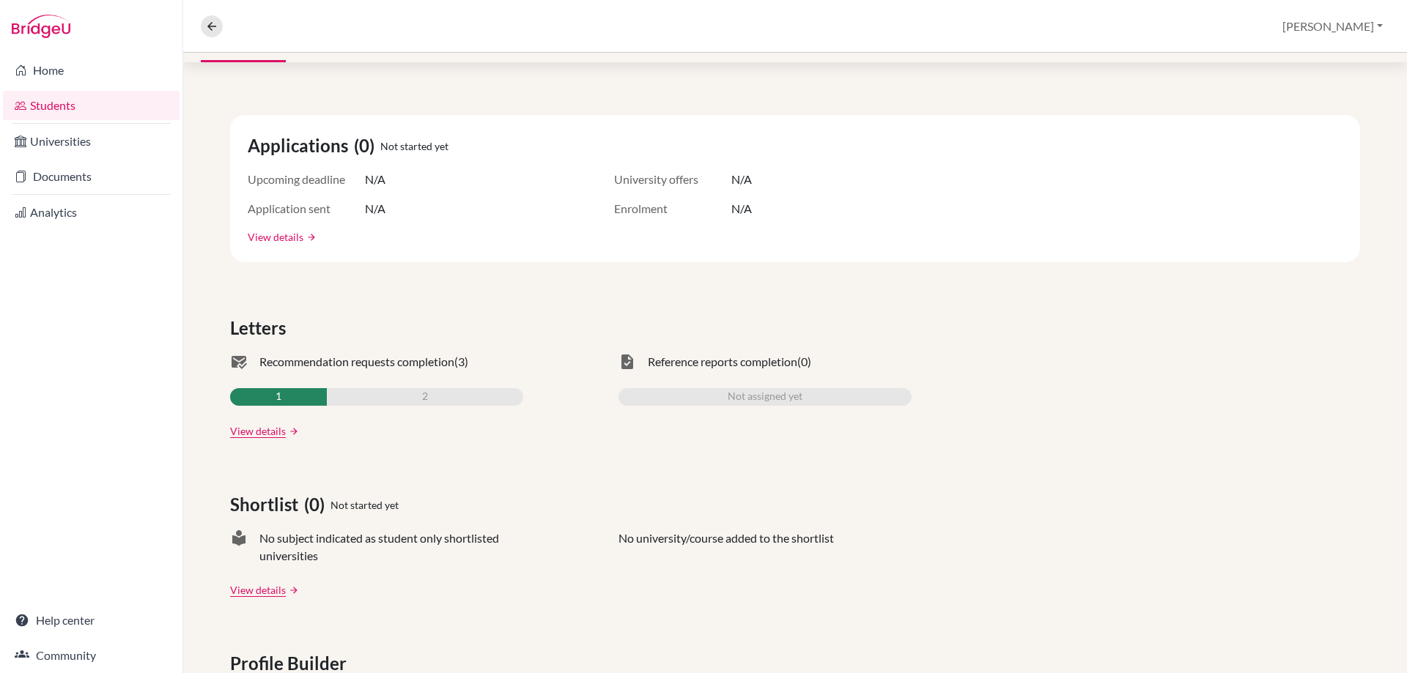
click at [297, 232] on link "View details" at bounding box center [276, 236] width 56 height 15
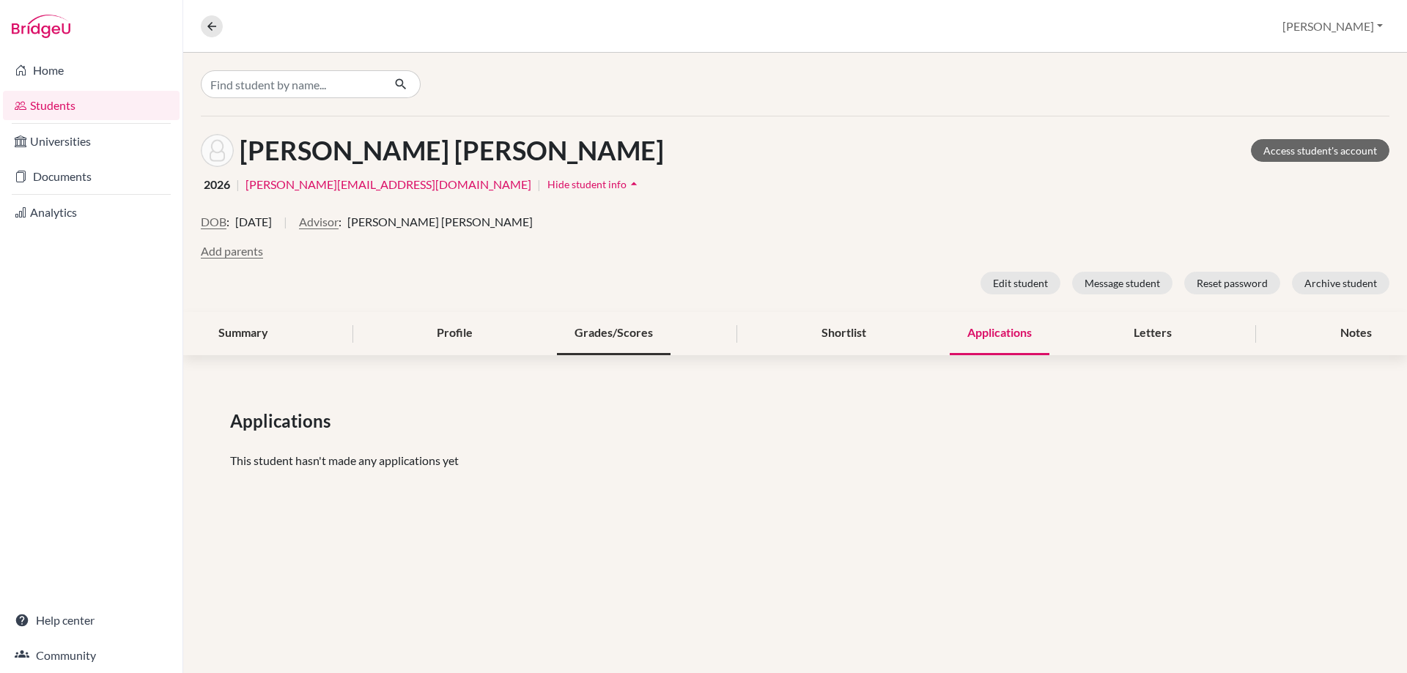
click at [632, 330] on div "Grades/Scores" at bounding box center [614, 333] width 114 height 43
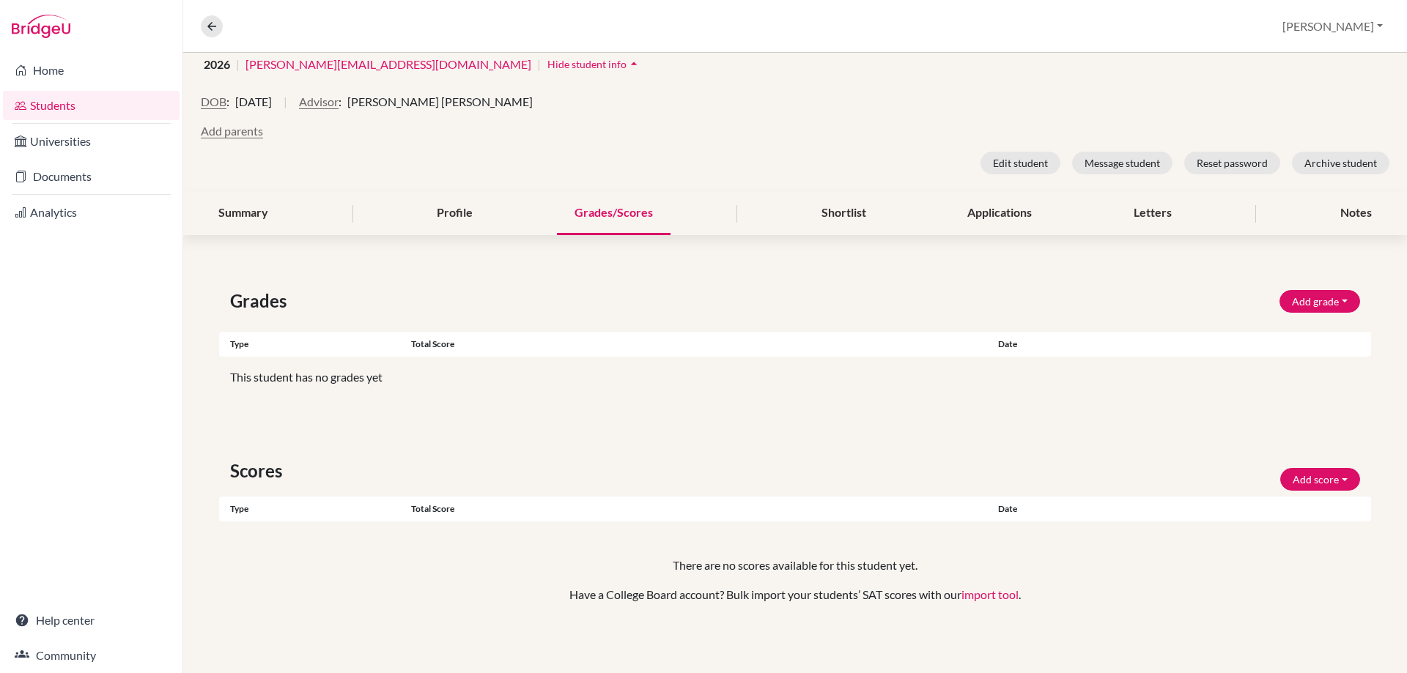
scroll to position [121, 0]
click at [1318, 302] on button "Add grade" at bounding box center [1319, 300] width 81 height 23
click at [1211, 284] on div "Grades Add grade IB Predicted 4.0 GPA Weighted GPA Type Total score Date Unsupp…" at bounding box center [795, 462] width 1224 height 421
click at [1313, 480] on button "Add score" at bounding box center [1320, 479] width 80 height 23
click at [1284, 441] on div "Grades Add grade IB Predicted 4.0 GPA Weighted GPA Type Total score Date Unsupp…" at bounding box center [795, 462] width 1224 height 421
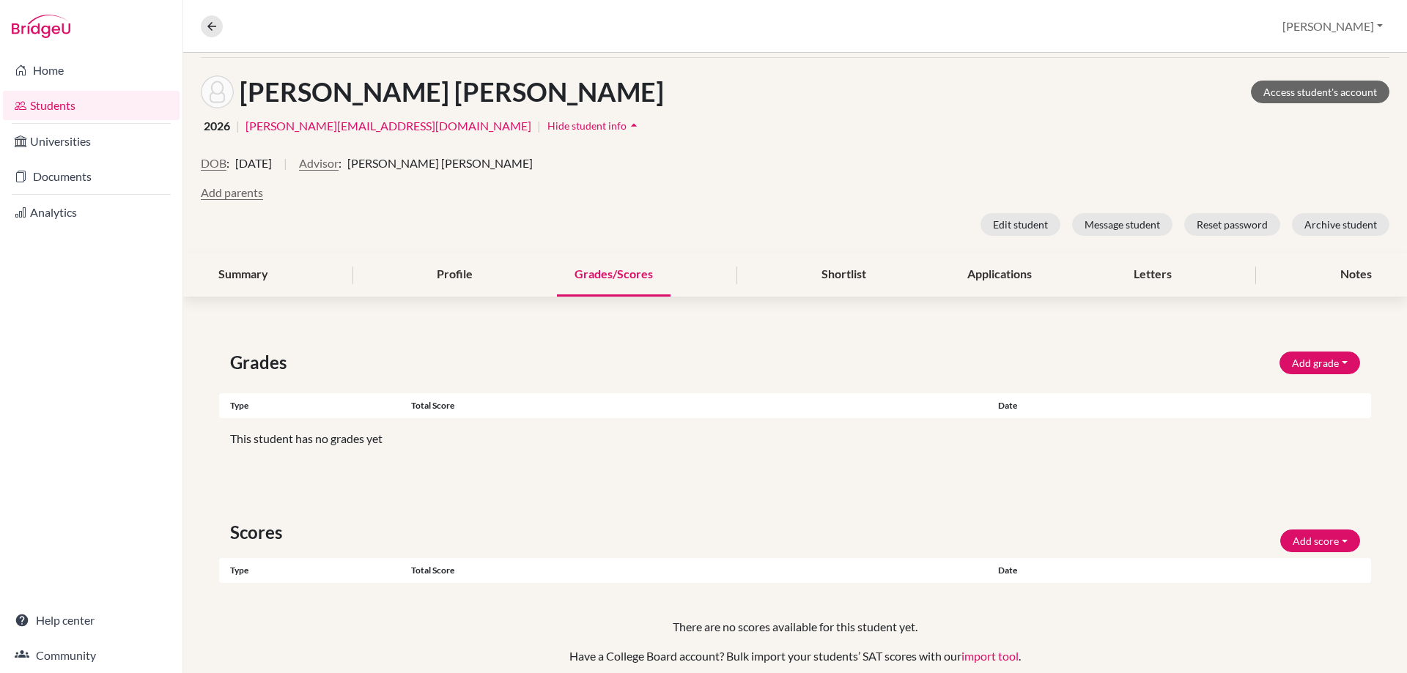
scroll to position [0, 0]
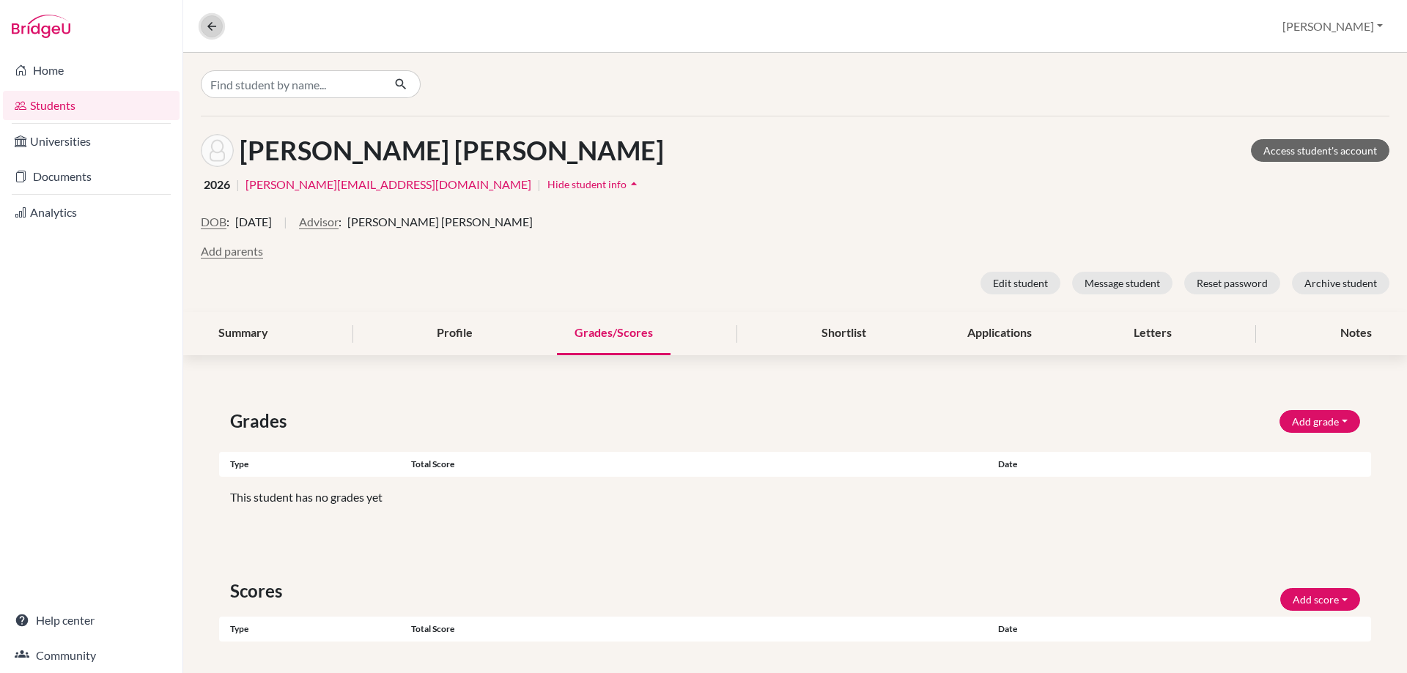
click at [215, 34] on button at bounding box center [212, 26] width 22 height 22
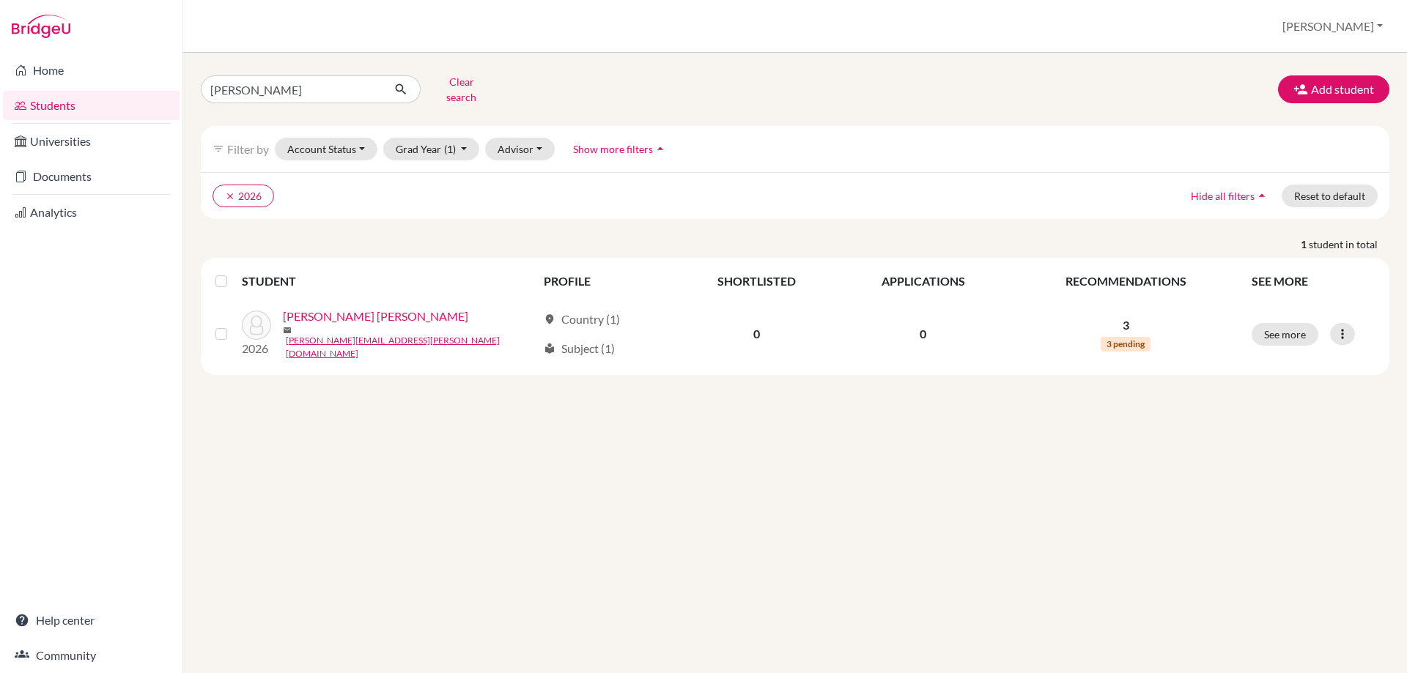
click at [70, 103] on link "Students" at bounding box center [91, 105] width 177 height 29
click at [67, 75] on link "Home" at bounding box center [91, 70] width 177 height 29
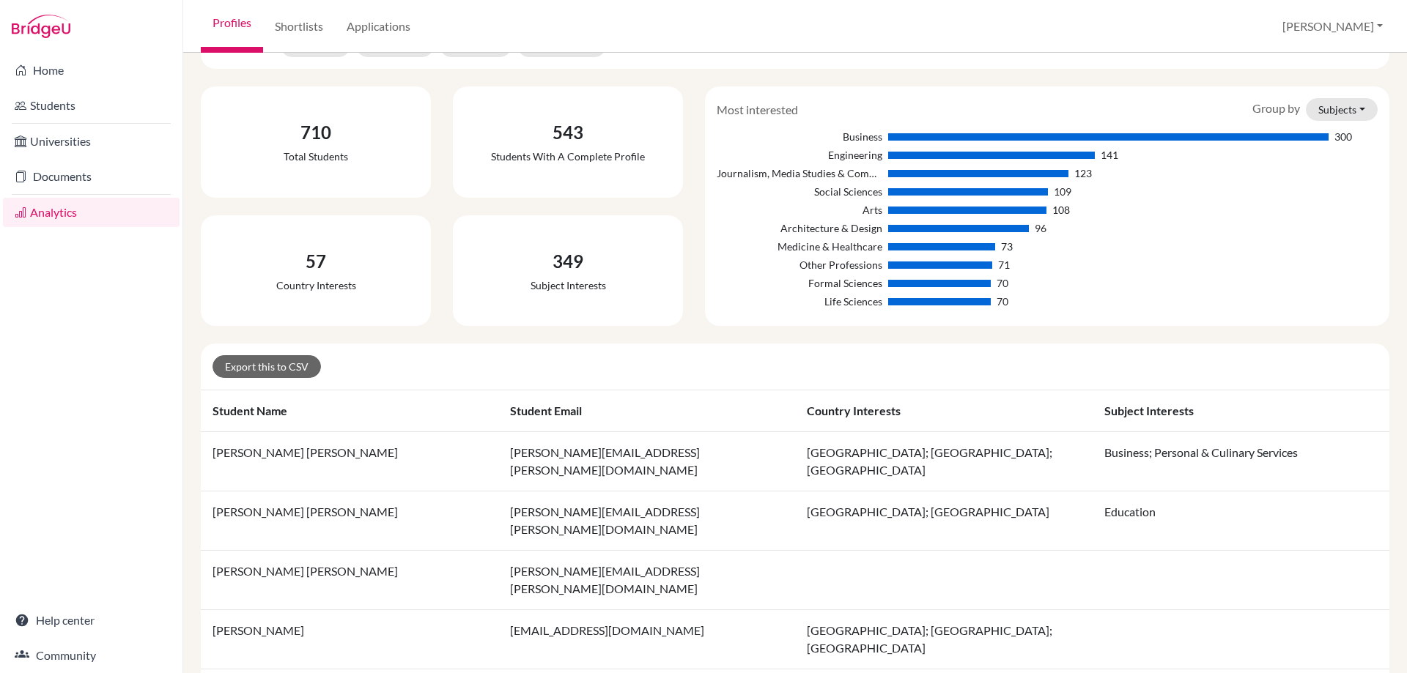
scroll to position [73, 0]
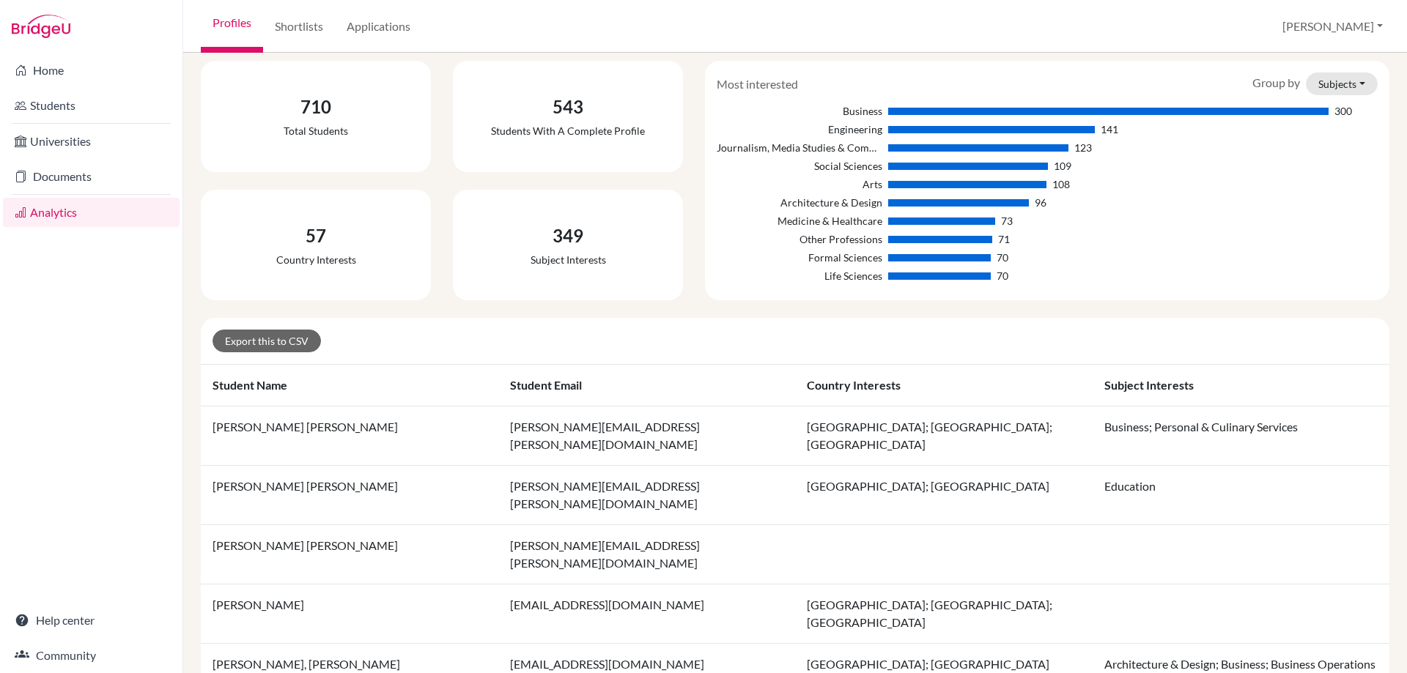
click at [570, 111] on div "543" at bounding box center [568, 107] width 154 height 26
click at [52, 177] on link "Documents" at bounding box center [91, 176] width 177 height 29
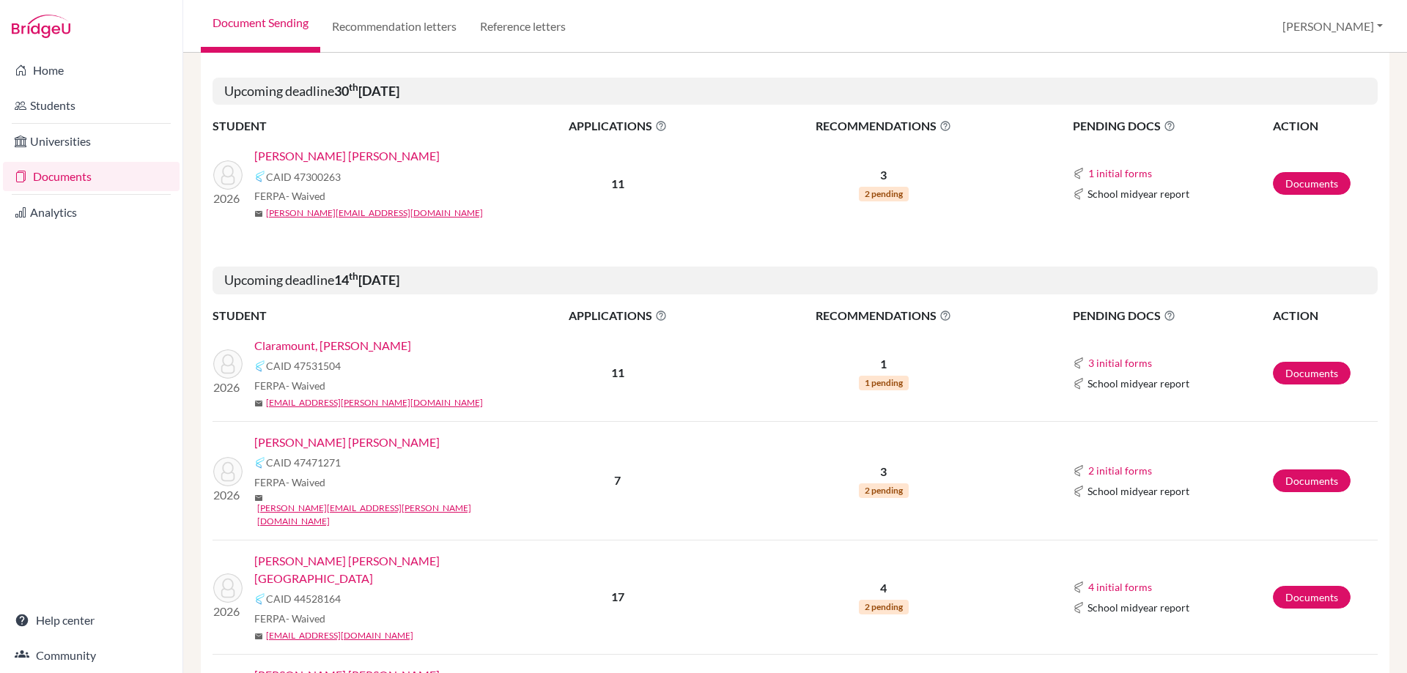
scroll to position [366, 0]
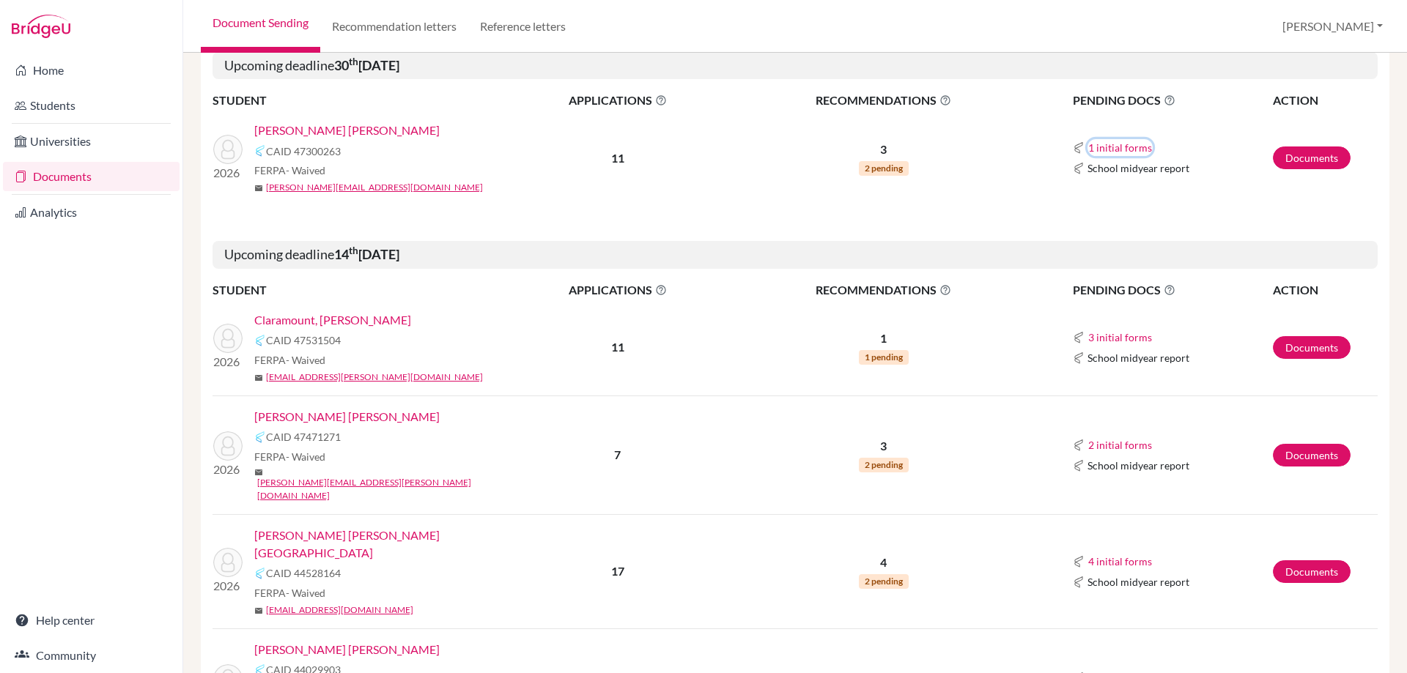
click at [1121, 149] on button "1 initial forms" at bounding box center [1119, 147] width 65 height 17
click at [1286, 162] on link "Documents" at bounding box center [1312, 158] width 78 height 23
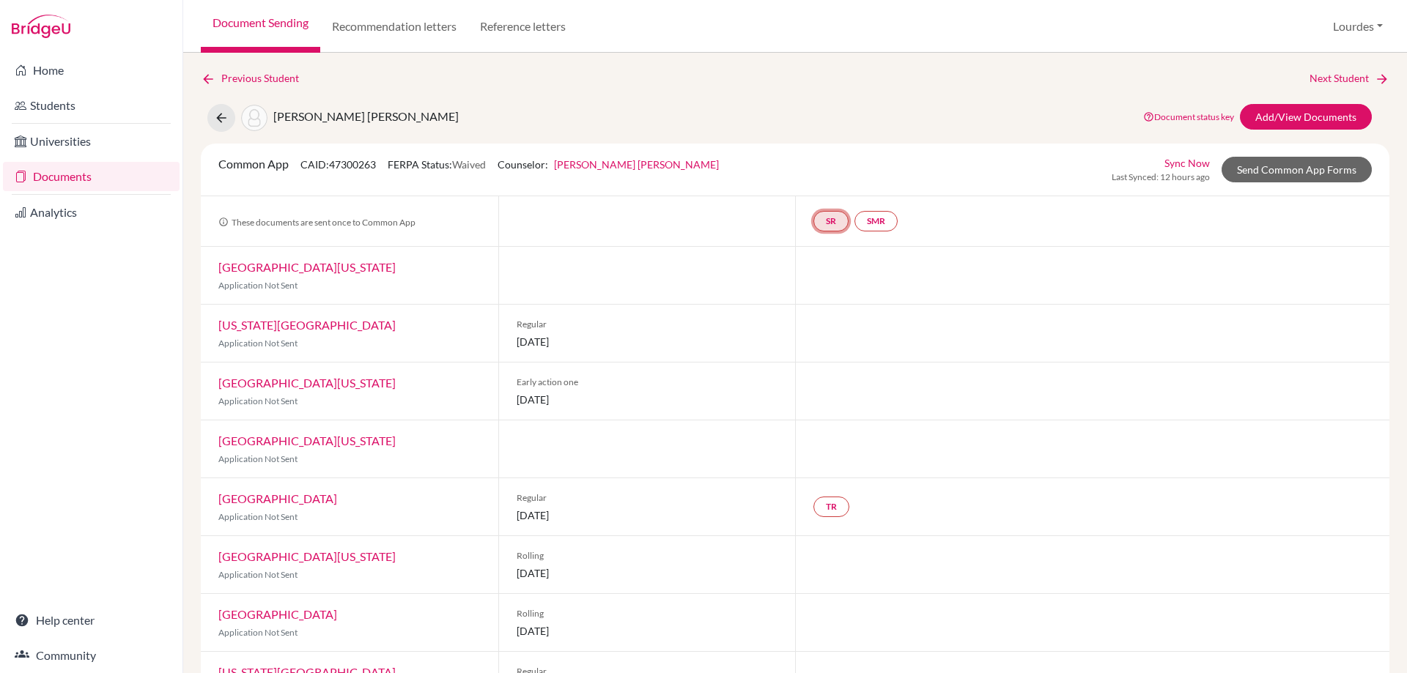
click at [830, 219] on link "SR" at bounding box center [830, 221] width 35 height 21
click at [960, 210] on div "SR School report School report Incomplete SMR" at bounding box center [1092, 221] width 594 height 50
click at [881, 223] on link "SMR" at bounding box center [875, 221] width 43 height 21
click at [884, 191] on small "Incomplete" at bounding box center [877, 191] width 111 height 13
click at [899, 180] on link "School midyear report" at bounding box center [878, 177] width 102 height 12
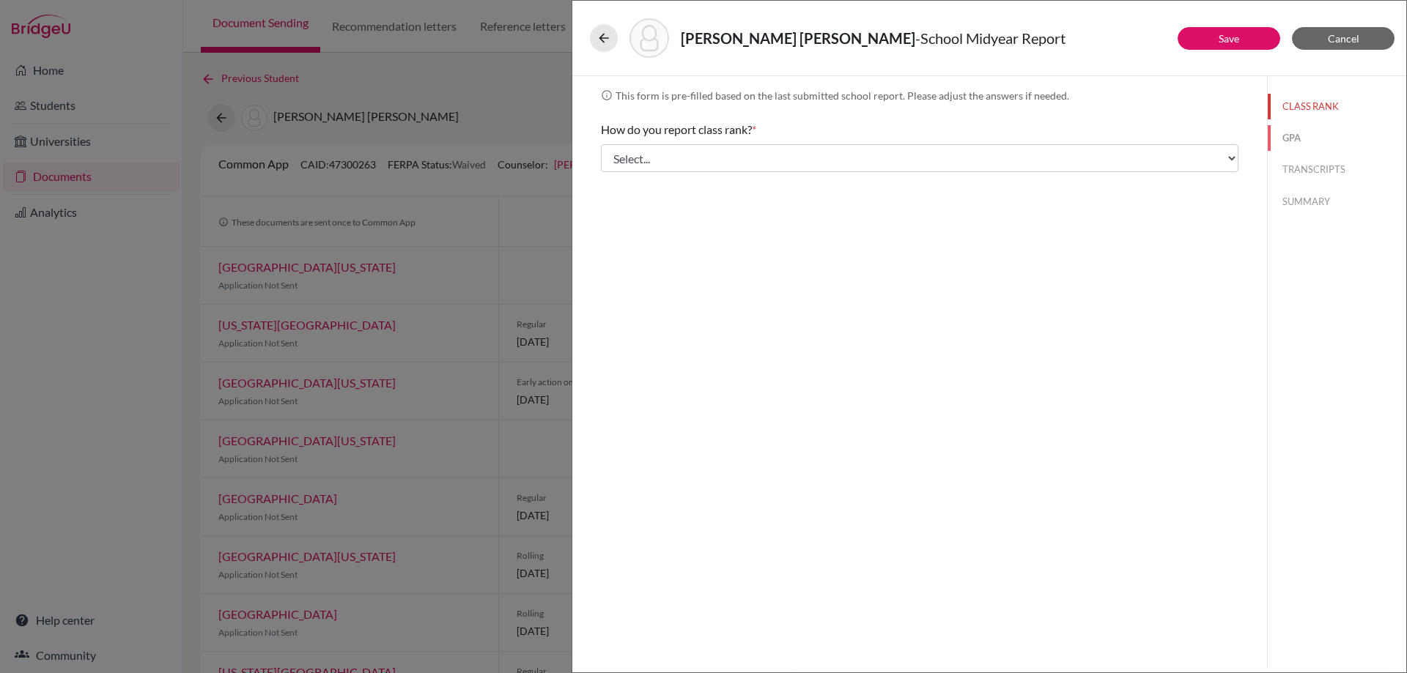
click at [1300, 136] on button "GPA" at bounding box center [1337, 138] width 138 height 26
click at [1295, 167] on button "TRANSCRIPTS" at bounding box center [1337, 170] width 138 height 26
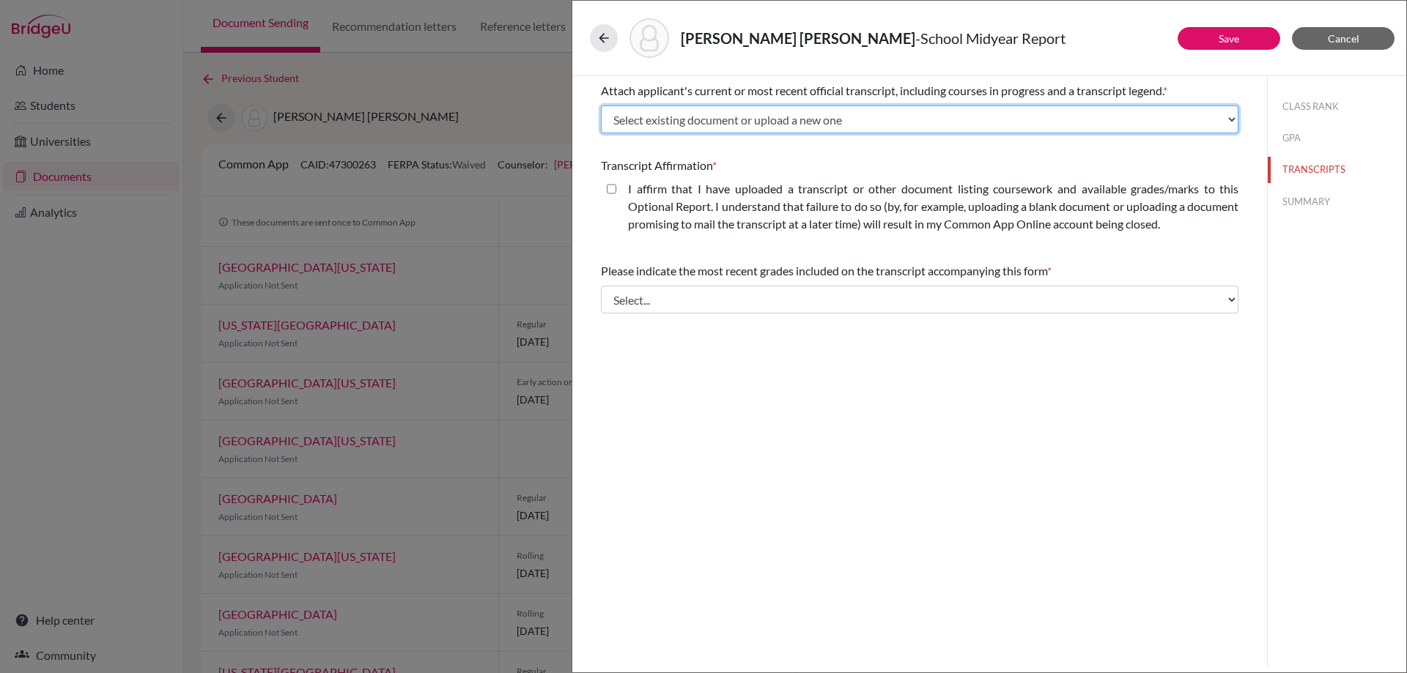
click at [1230, 124] on select "Select existing document or upload a new one Initial Transcript Mariana Sandova…" at bounding box center [920, 120] width 638 height 28
select select "665705"
click at [601, 106] on select "Select existing document or upload a new one Initial Transcript Mariana Sandova…" at bounding box center [920, 120] width 638 height 28
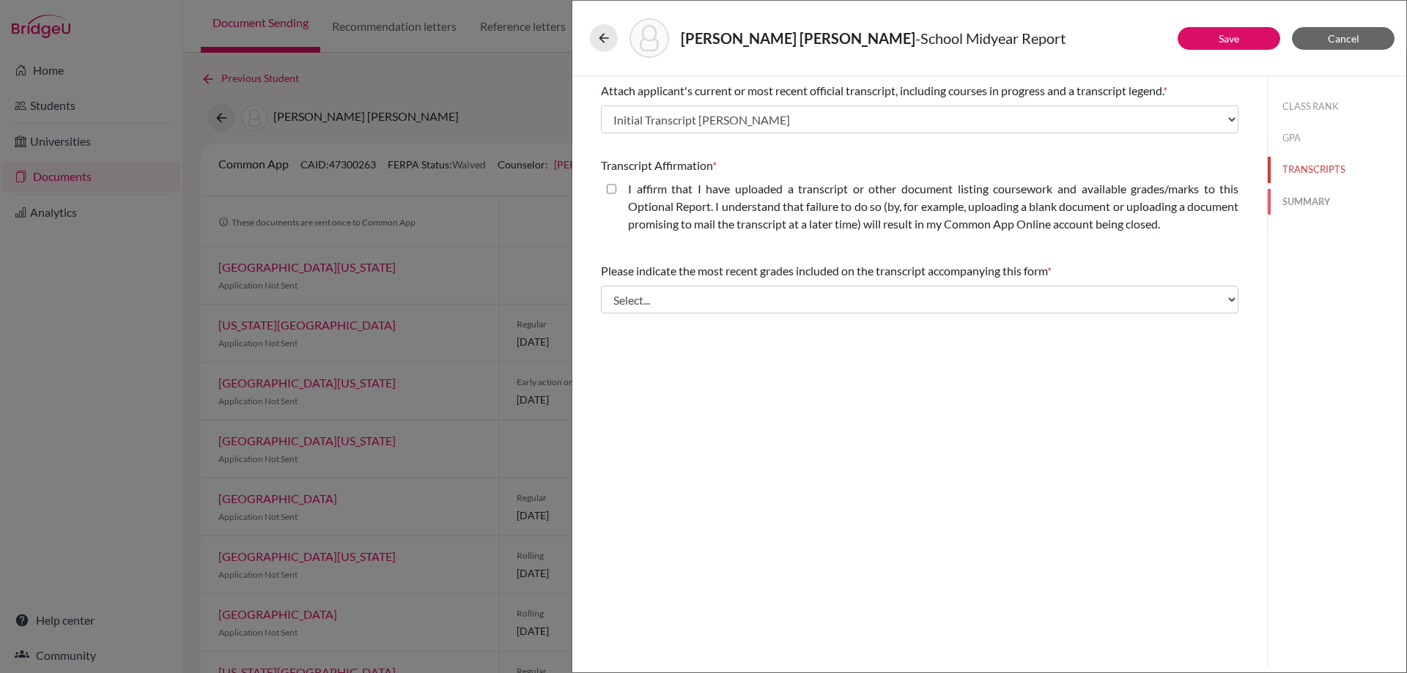
click at [1306, 202] on button "SUMMARY" at bounding box center [1337, 202] width 138 height 26
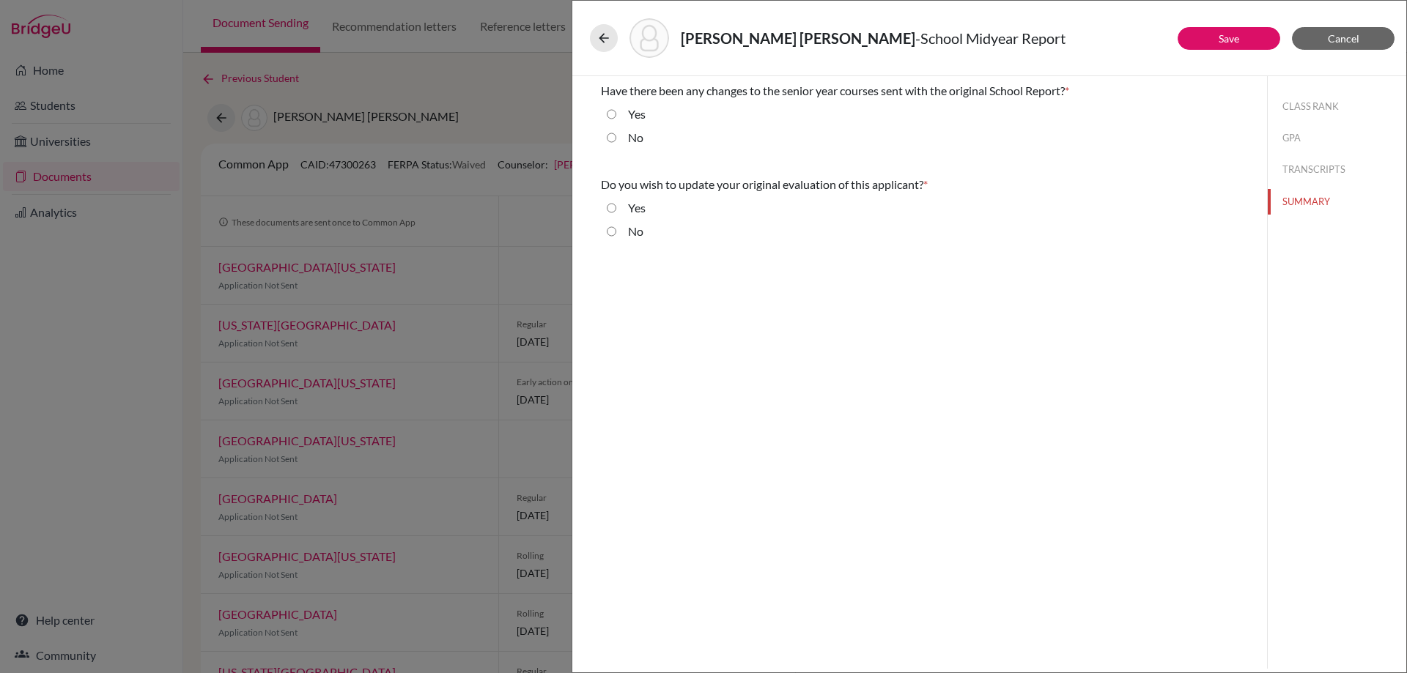
click at [613, 136] on input "No" at bounding box center [612, 138] width 10 height 18
radio input "true"
click at [1296, 110] on button "CLASS RANK" at bounding box center [1337, 107] width 138 height 26
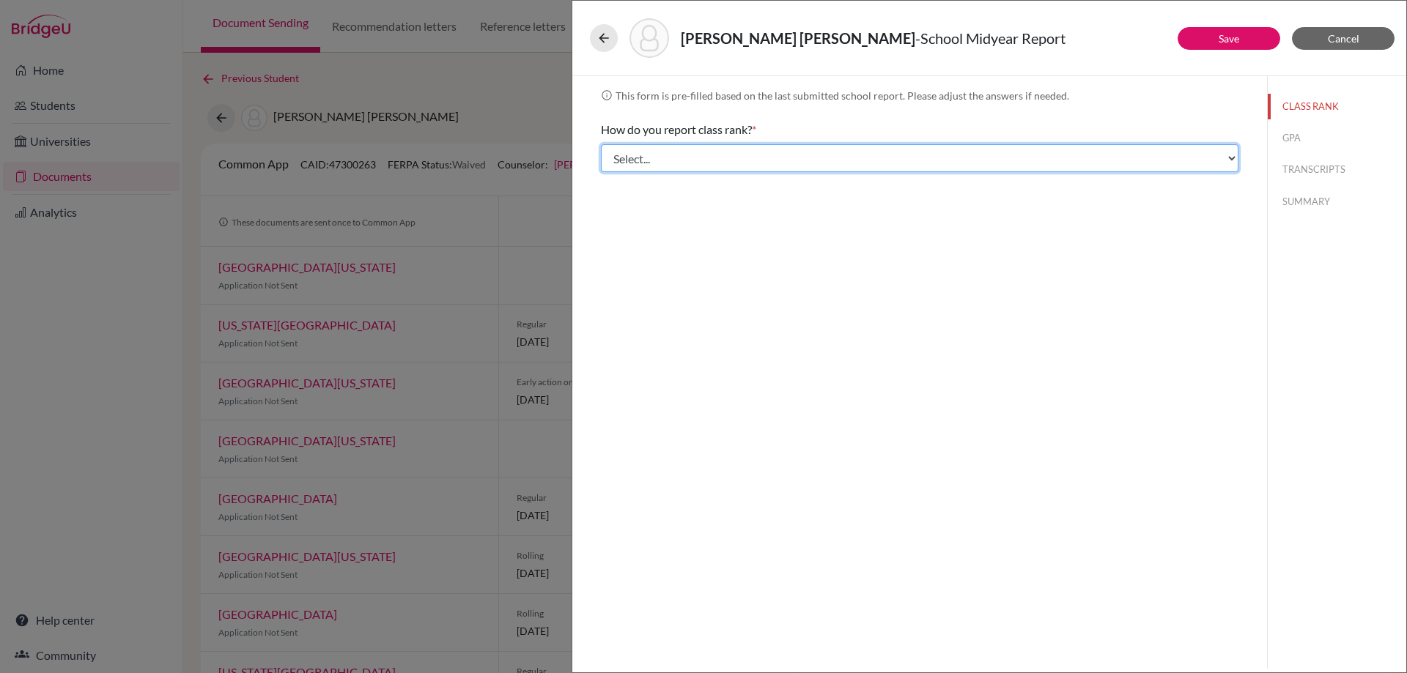
click at [1104, 155] on select "Select... Exact Decile Quintile Quartile None" at bounding box center [920, 158] width 638 height 28
select select "5"
click at [601, 144] on select "Select... Exact Decile Quintile Quartile None" at bounding box center [920, 158] width 638 height 28
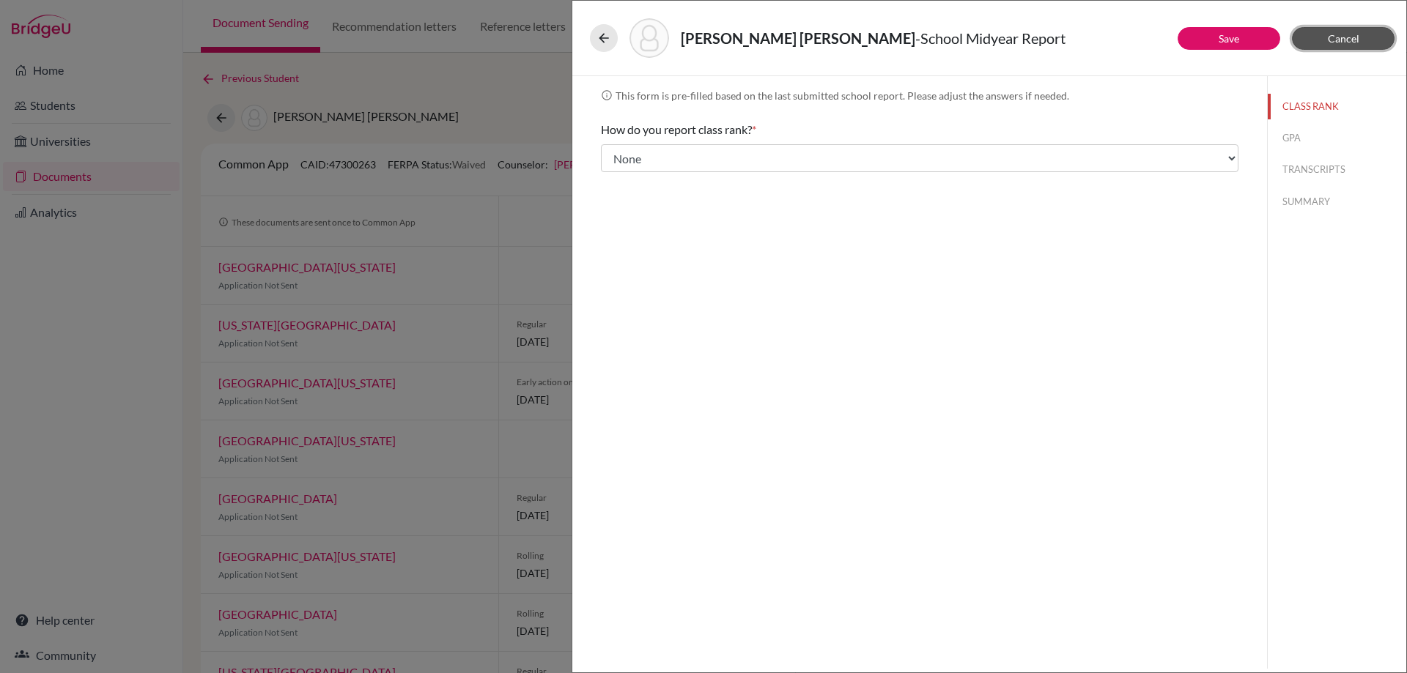
click at [1333, 29] on button "Cancel" at bounding box center [1343, 38] width 103 height 23
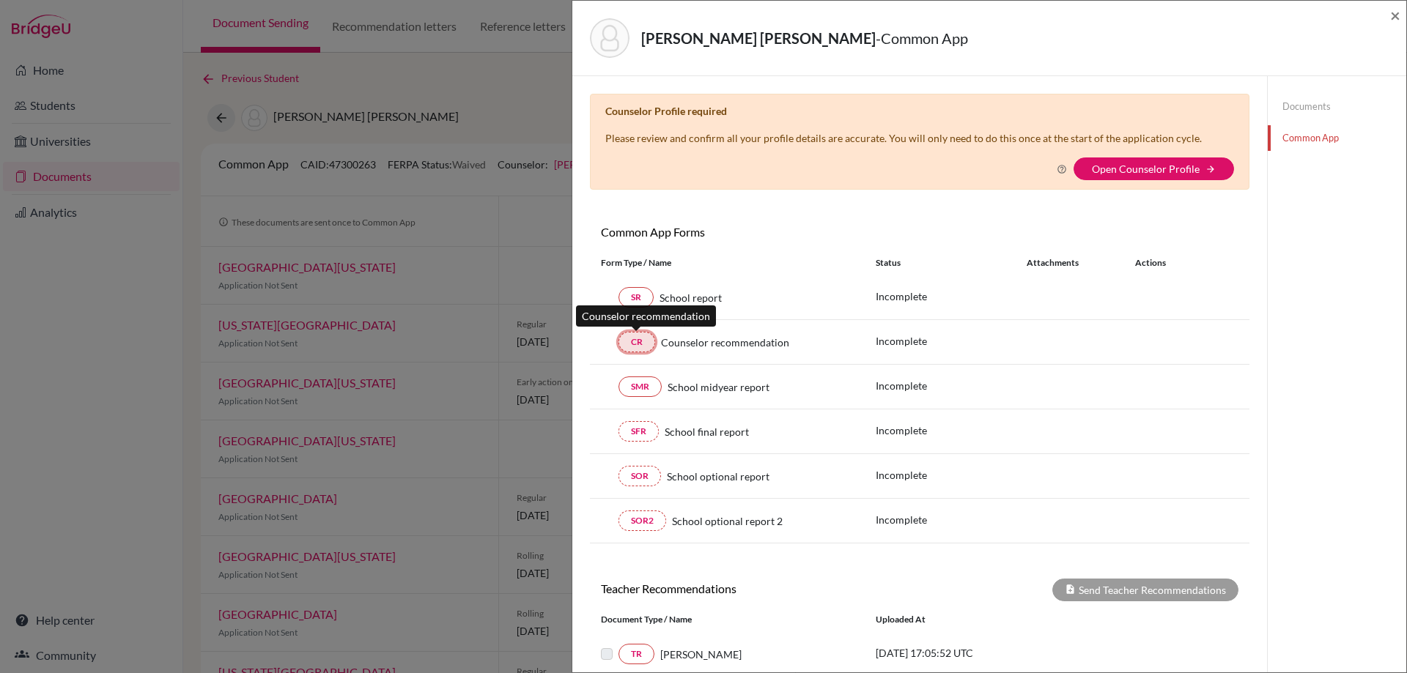
click at [636, 341] on link "CR" at bounding box center [636, 342] width 37 height 21
click at [637, 341] on link "CR" at bounding box center [636, 342] width 37 height 21
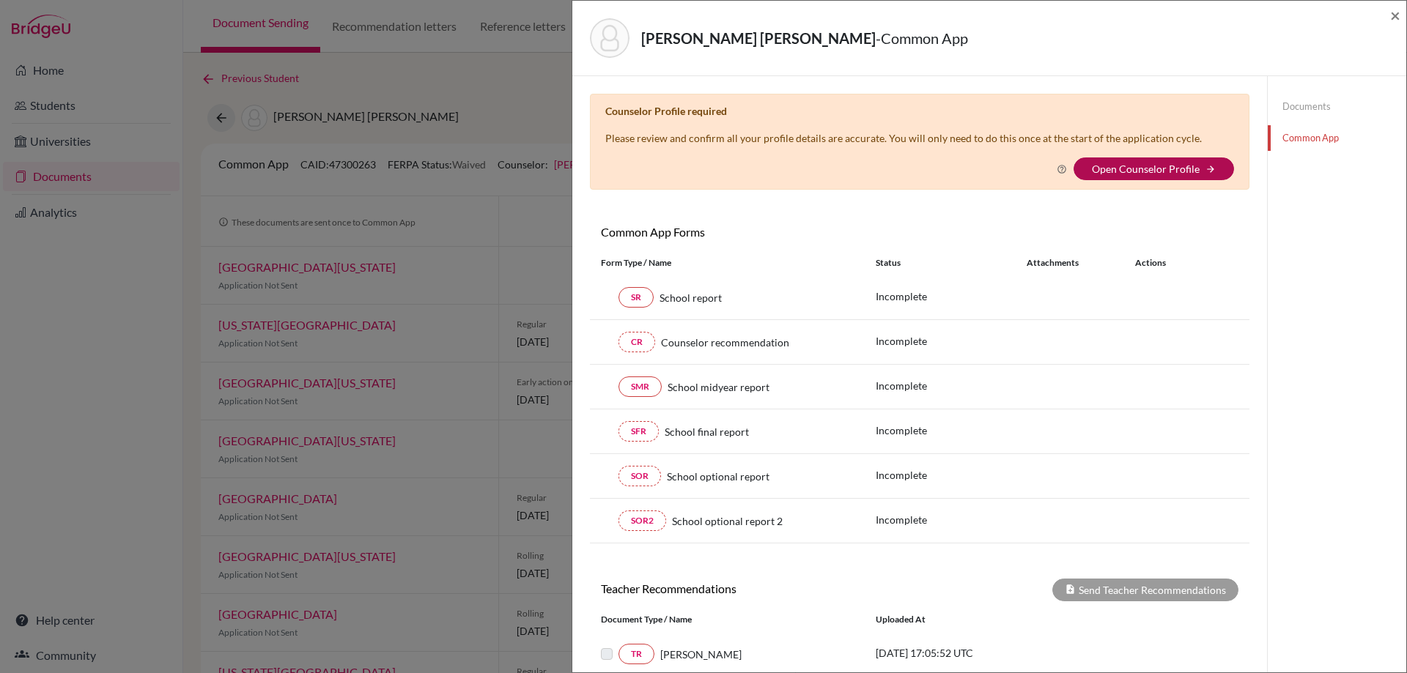
click at [1139, 174] on link "Open Counselor Profile" at bounding box center [1146, 169] width 108 height 12
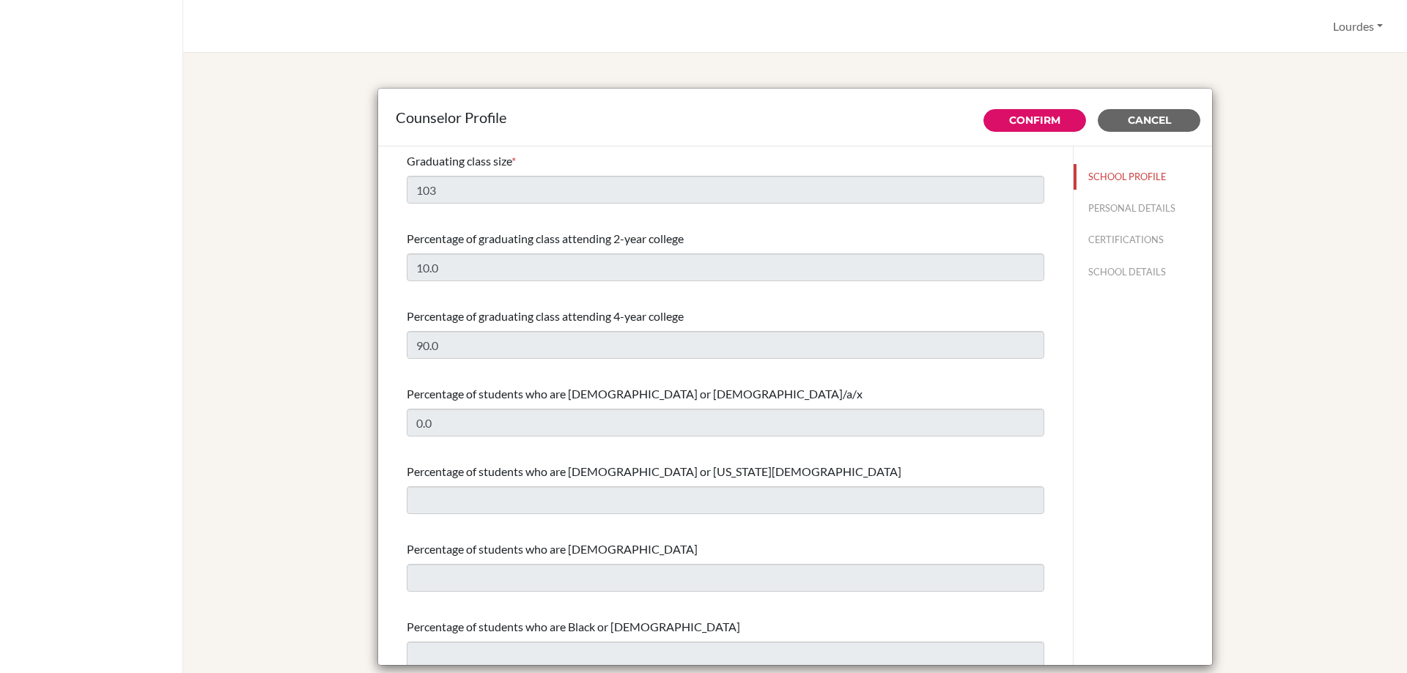
select select "0"
select select "350349"
click at [1147, 207] on button "PERSONAL DETAILS" at bounding box center [1143, 209] width 138 height 26
type input "[PERSON_NAME] [PERSON_NAME]"
type input "[PERSON_NAME]"
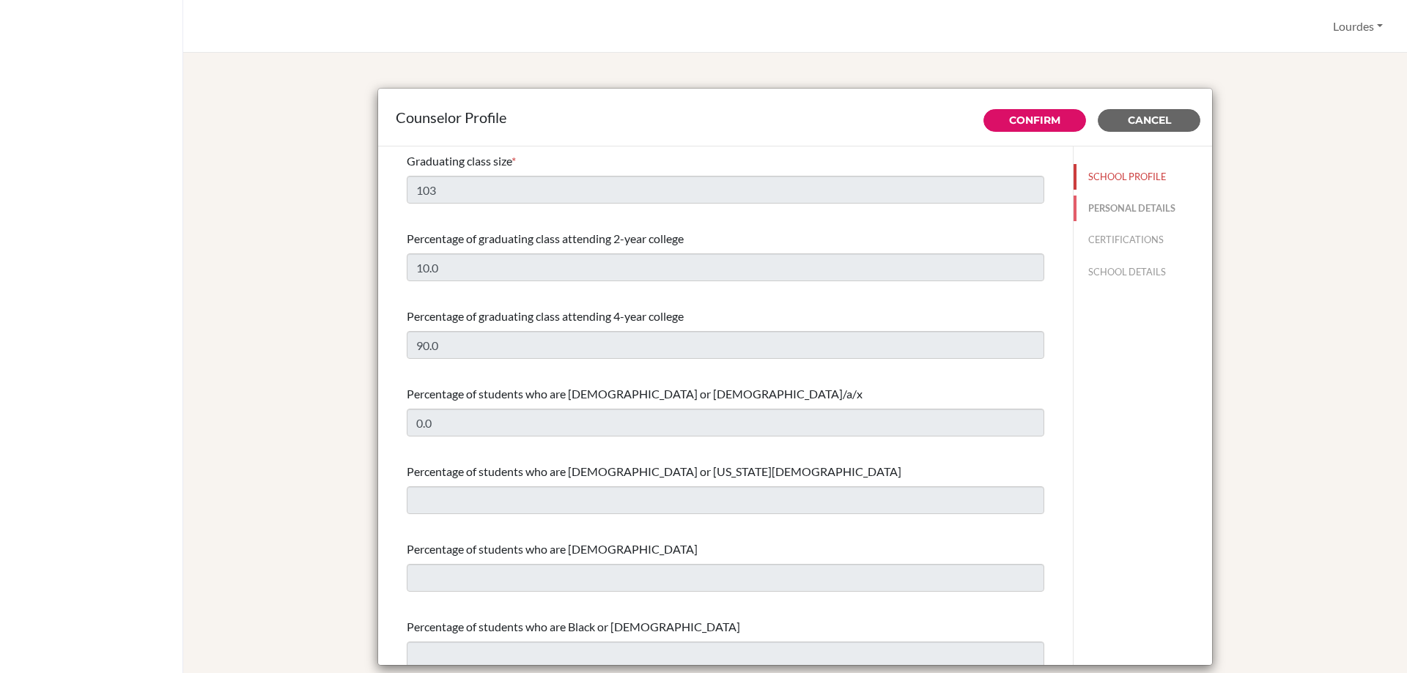
type input "Advisor"
type input "503.252-883-00"
type input "[PERSON_NAME][EMAIL_ADDRESS][PERSON_NAME][DOMAIN_NAME]"
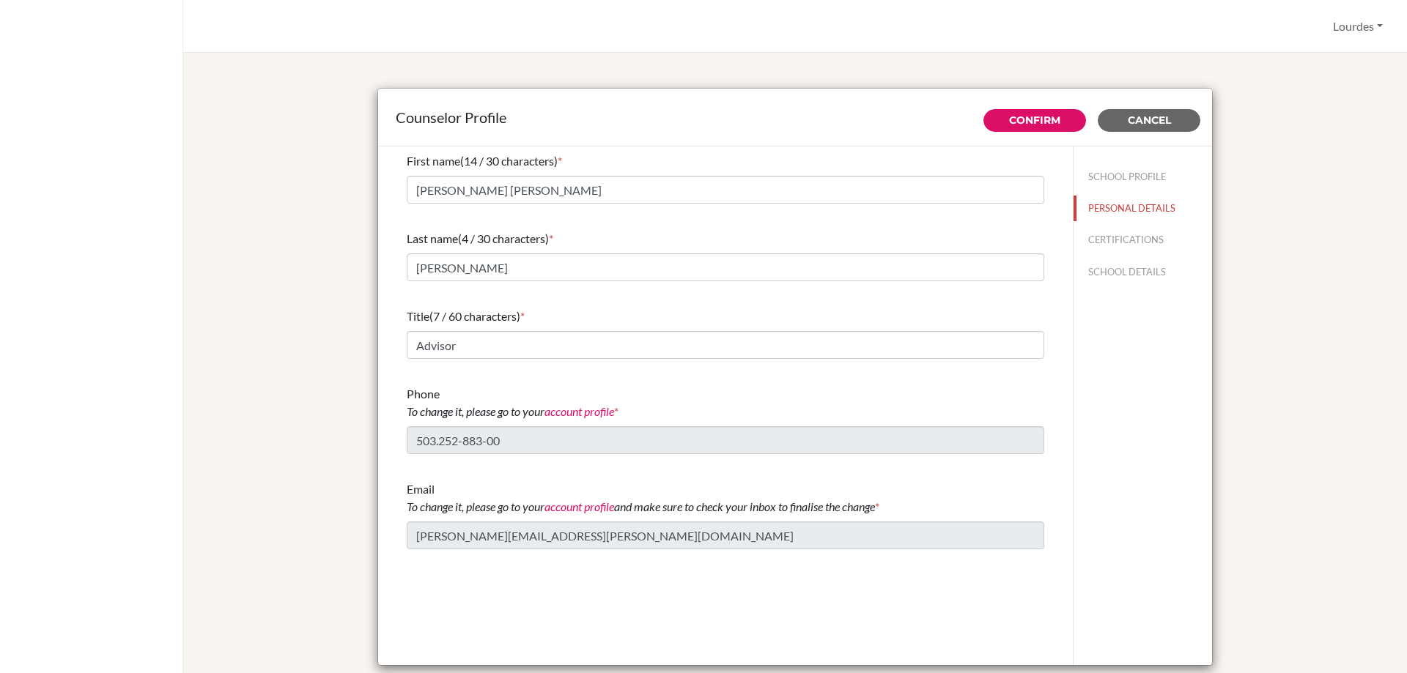
click at [572, 411] on link "account profile" at bounding box center [579, 411] width 70 height 14
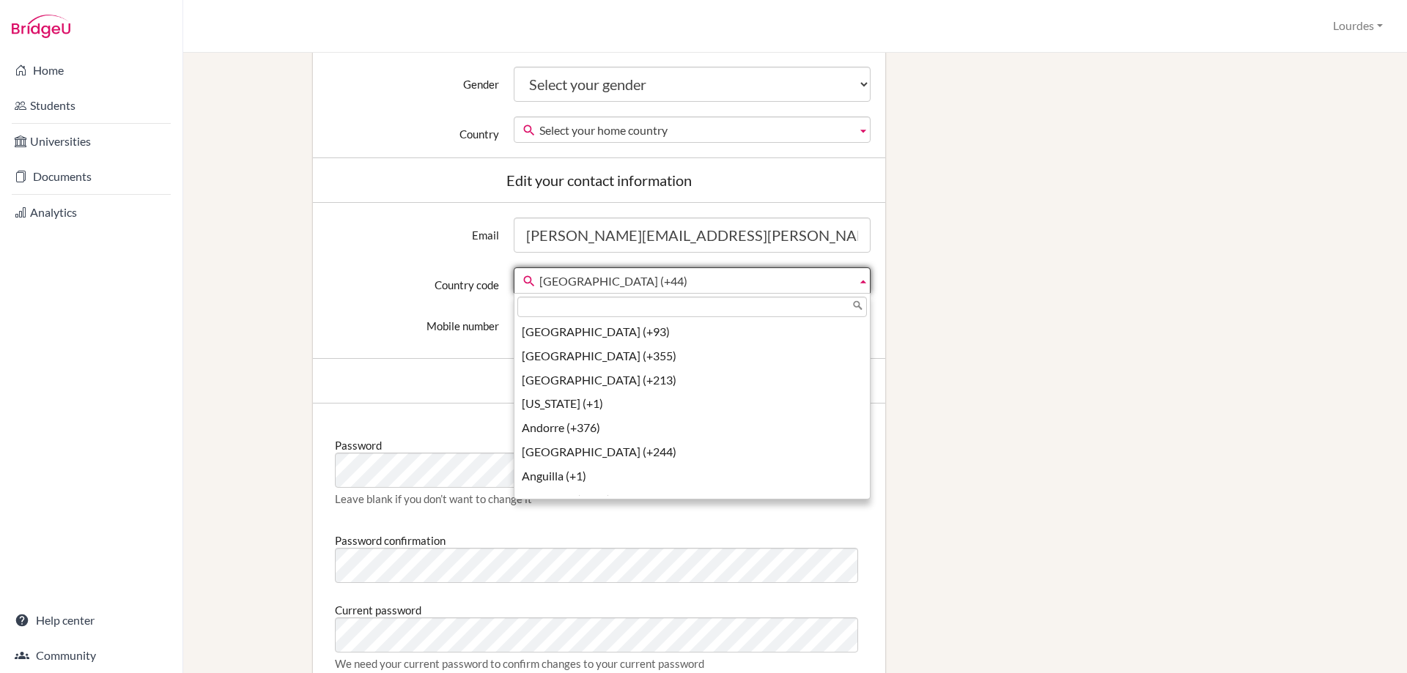
scroll to position [5408, 0]
click at [692, 284] on span "[GEOGRAPHIC_DATA] (+44)" at bounding box center [694, 281] width 311 height 26
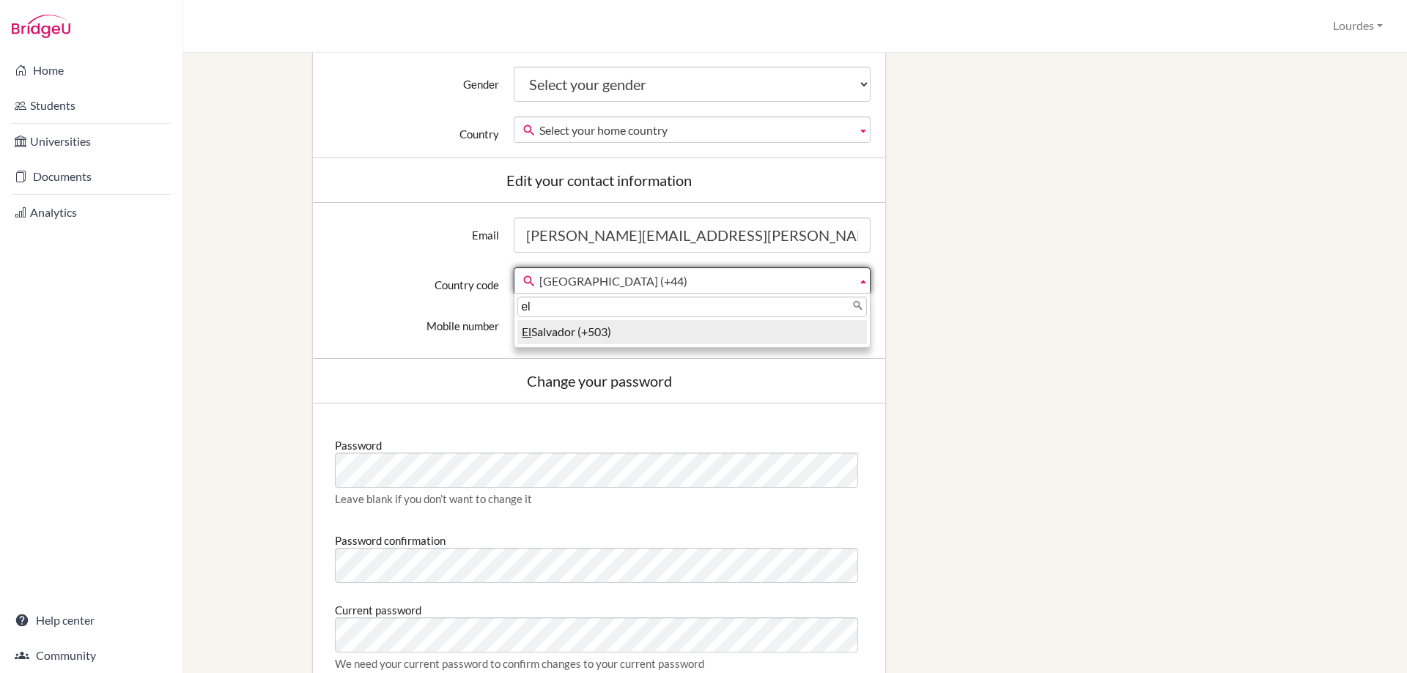
type input "el"
click at [616, 341] on li "[GEOGRAPHIC_DATA] (+503)" at bounding box center [692, 332] width 350 height 24
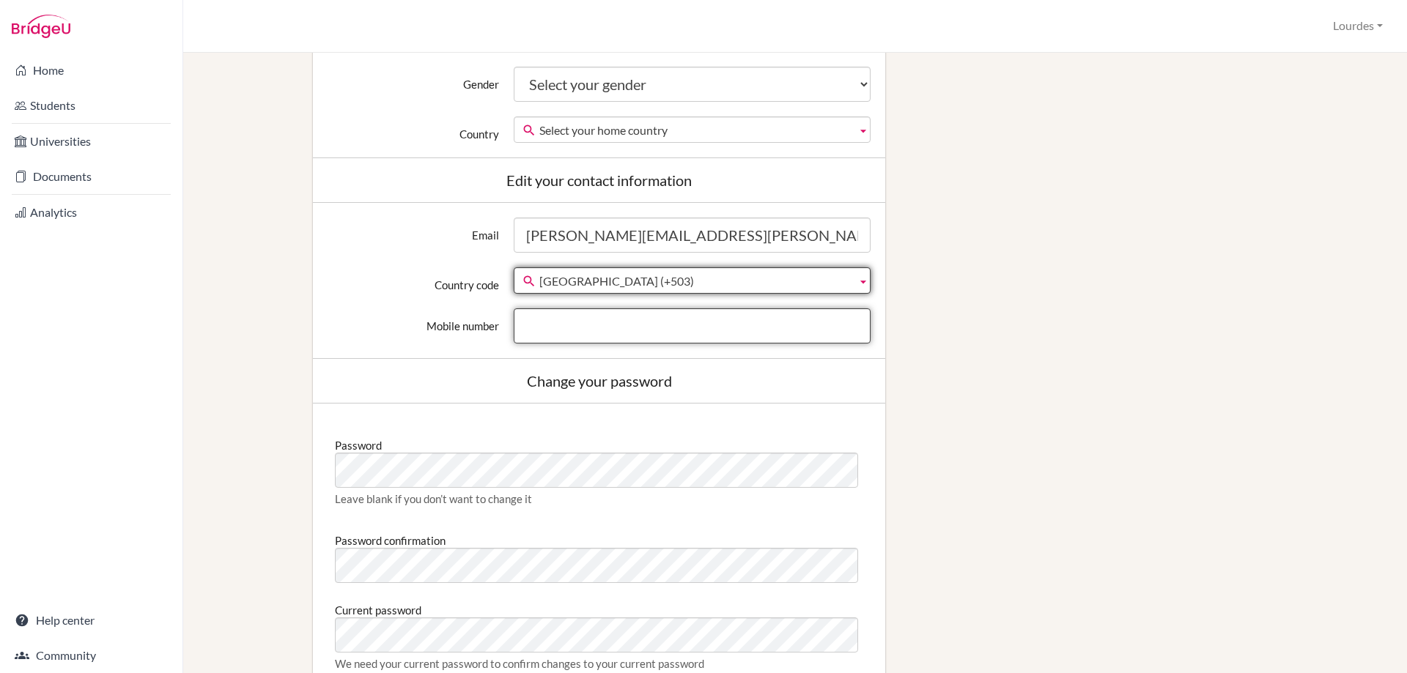
click at [622, 326] on input "Mobile number" at bounding box center [692, 326] width 357 height 35
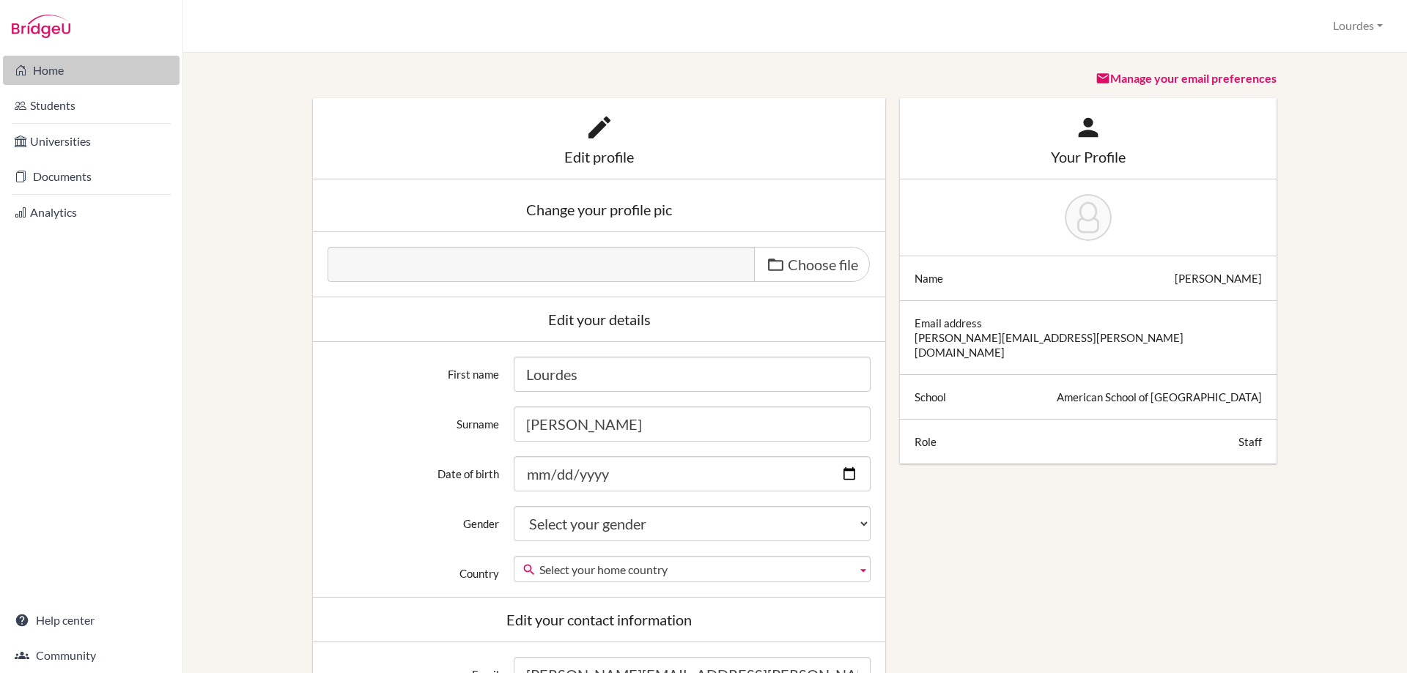
click at [48, 71] on link "Home" at bounding box center [91, 70] width 177 height 29
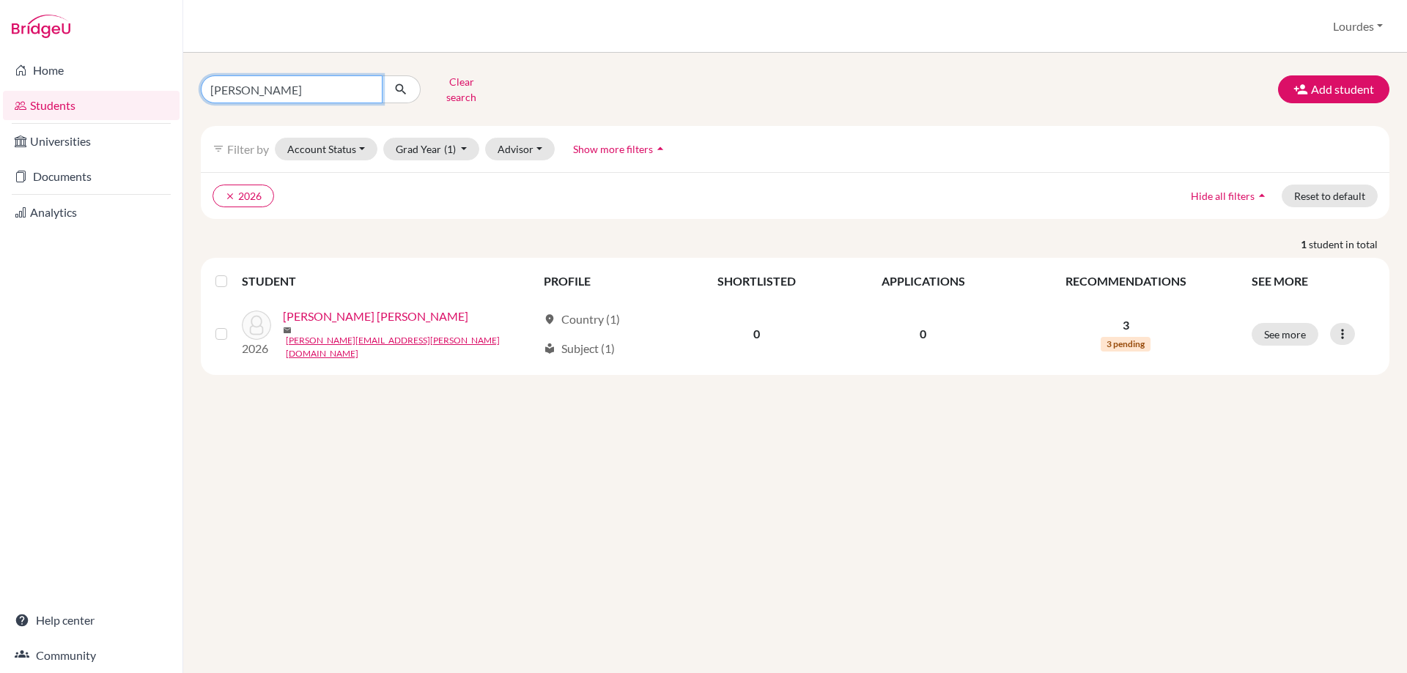
drag, startPoint x: 0, startPoint y: 0, endPoint x: 217, endPoint y: 83, distance: 232.2
click at [217, 83] on input "[PERSON_NAME]" at bounding box center [292, 89] width 182 height 28
type input "n"
type input "[PERSON_NAME]"
click at [451, 81] on button "Clear search" at bounding box center [461, 89] width 81 height 38
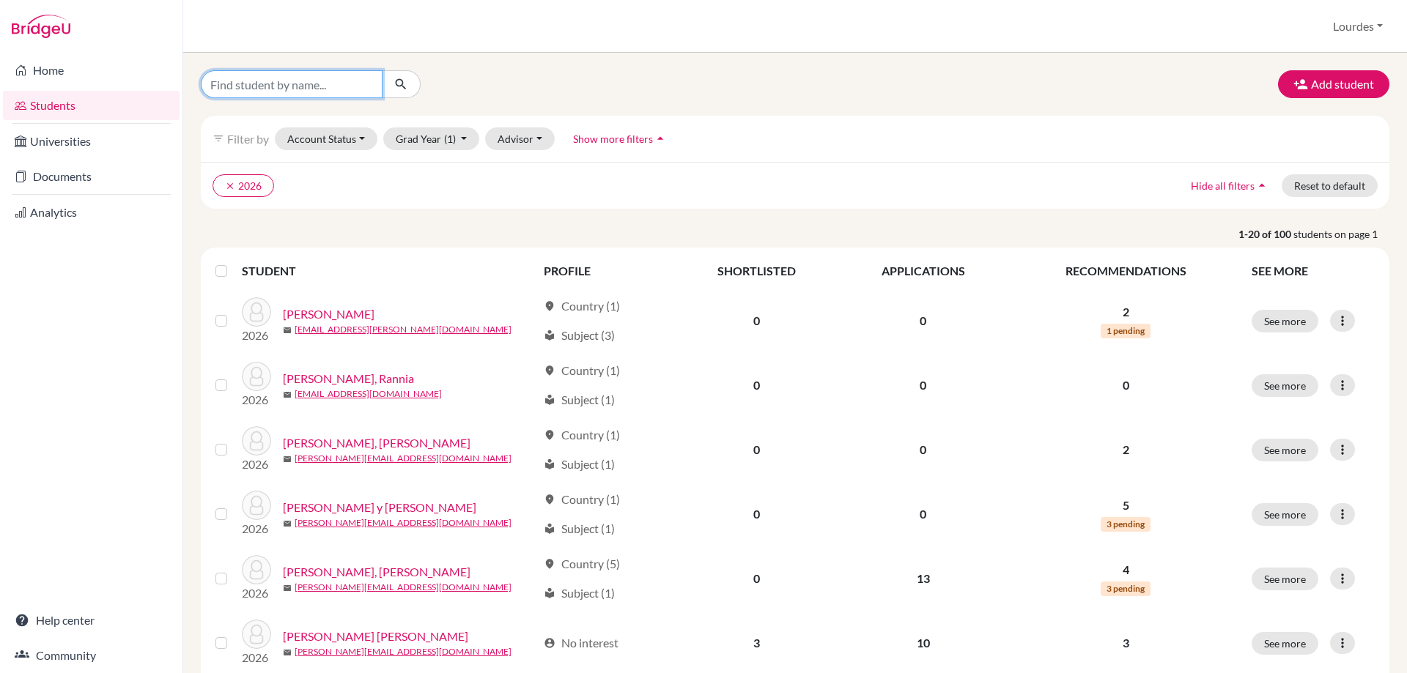
click at [276, 89] on input "Find student by name..." at bounding box center [292, 84] width 182 height 28
type input "[PERSON_NAME]"
click button "submit" at bounding box center [401, 84] width 39 height 28
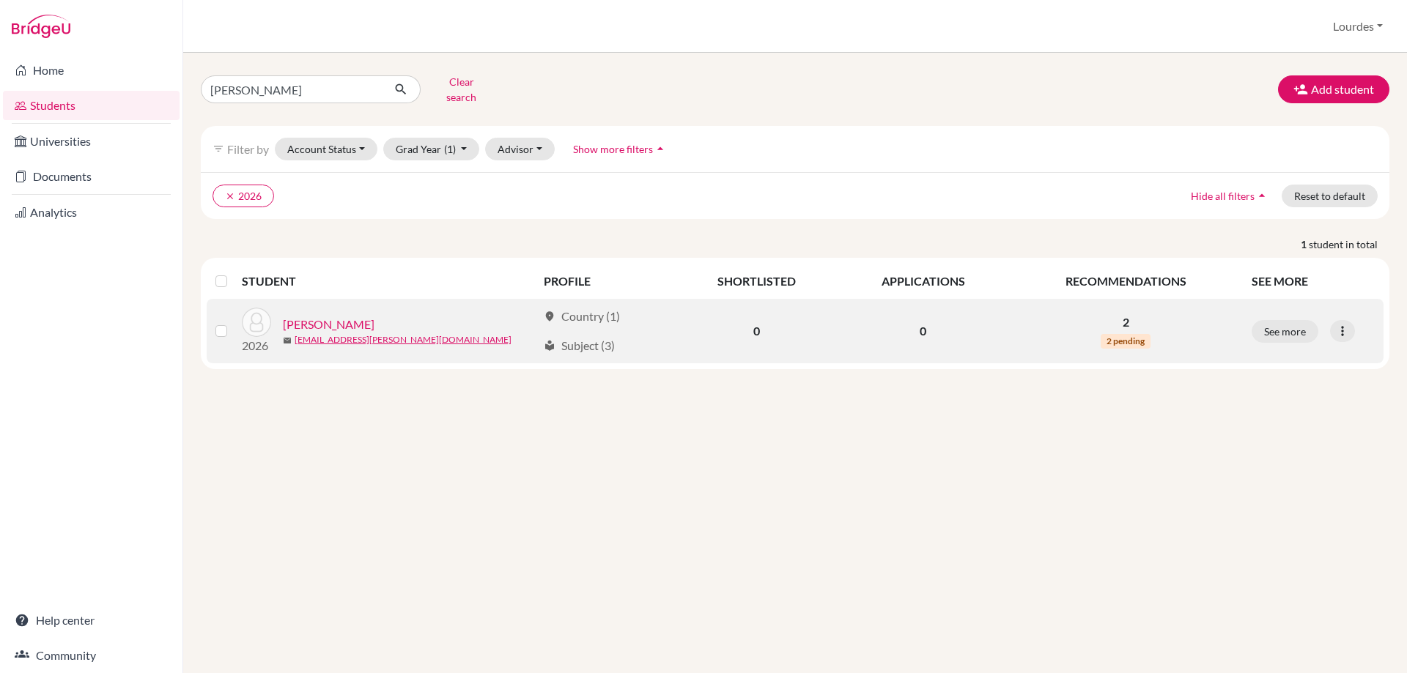
click at [348, 316] on link "[PERSON_NAME]" at bounding box center [329, 325] width 92 height 18
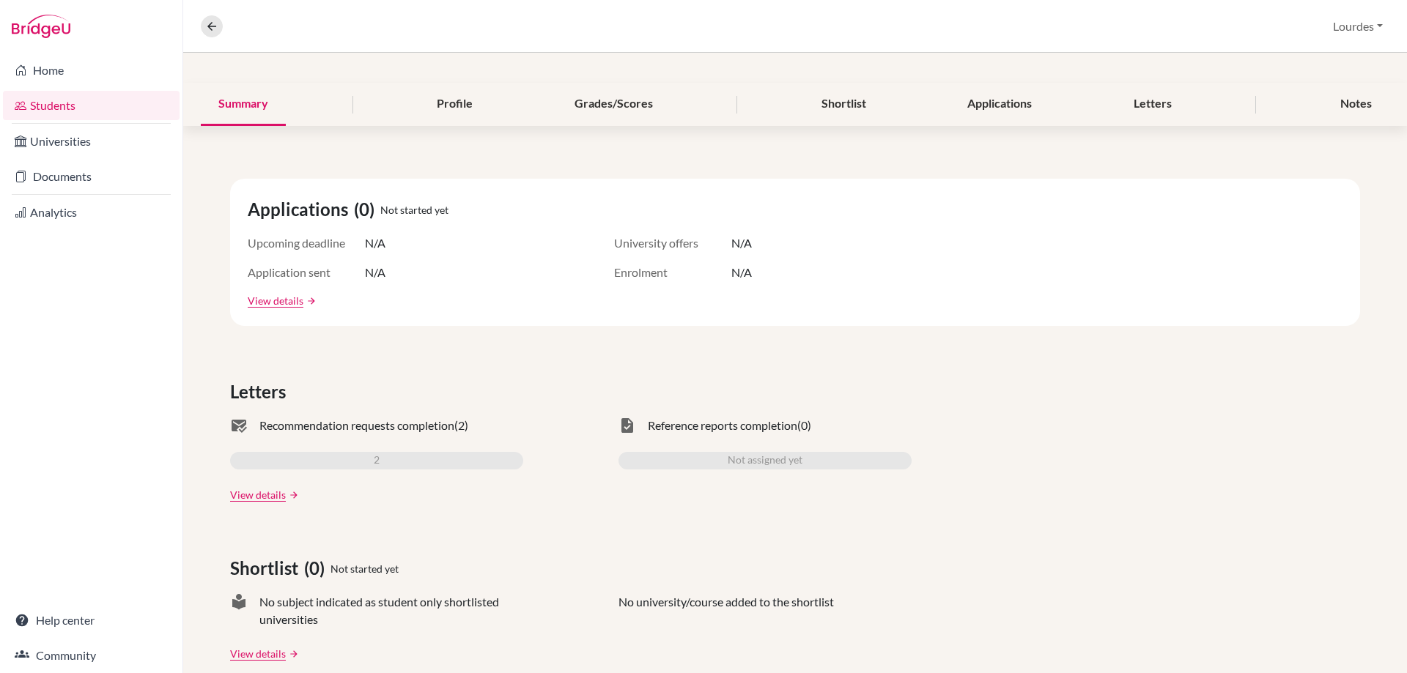
scroll to position [147, 0]
click at [267, 299] on link "View details" at bounding box center [276, 302] width 56 height 15
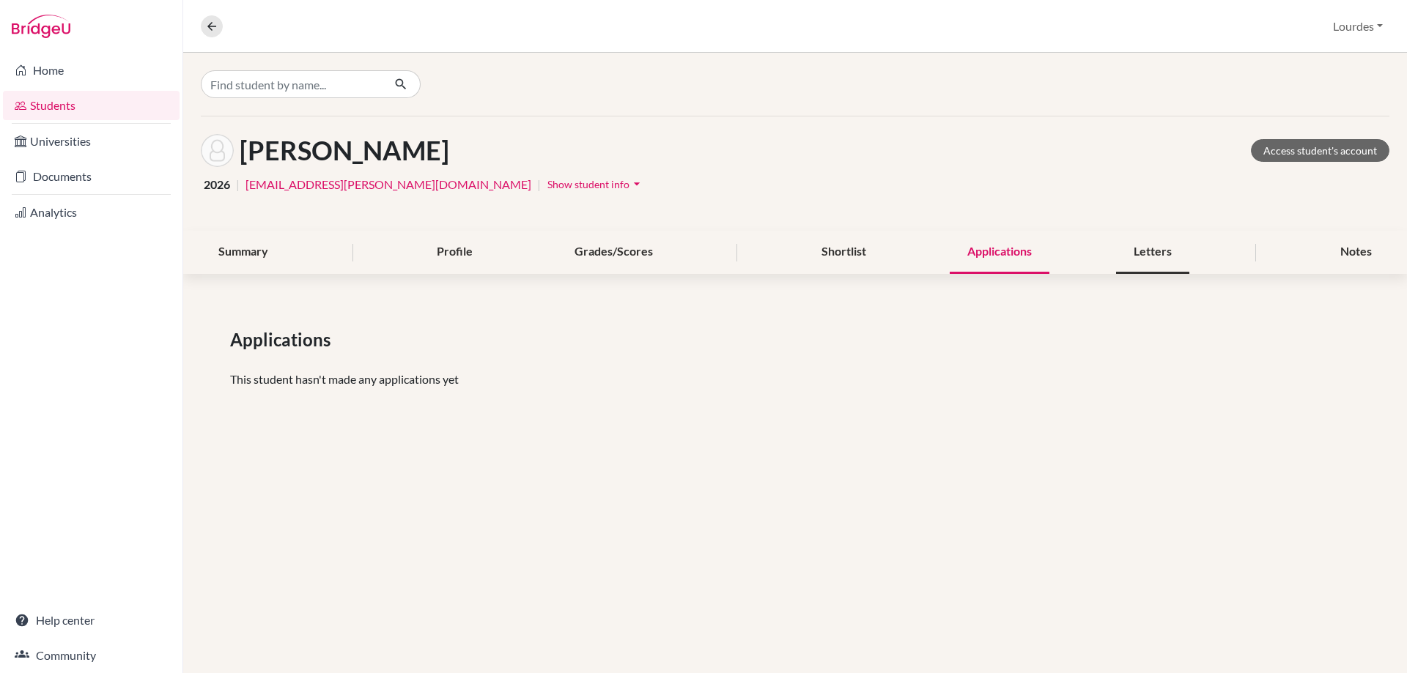
click at [1143, 249] on div "Letters" at bounding box center [1152, 252] width 73 height 43
